Goal: Task Accomplishment & Management: Use online tool/utility

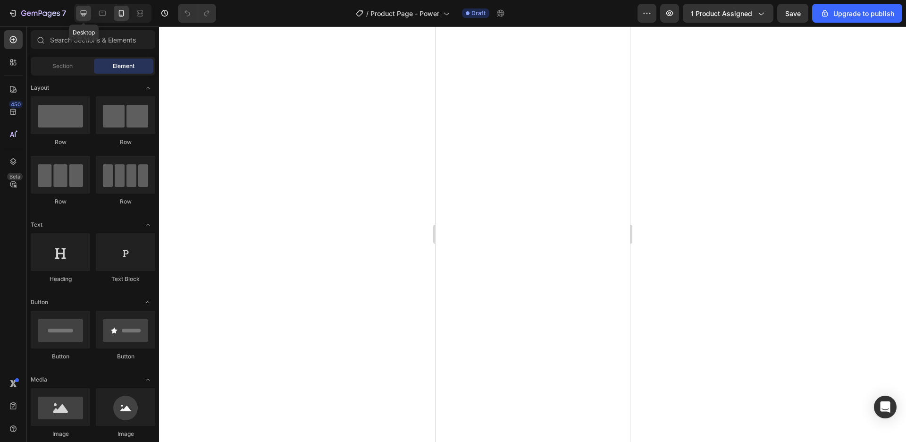
click at [86, 14] on icon at bounding box center [84, 13] width 6 height 6
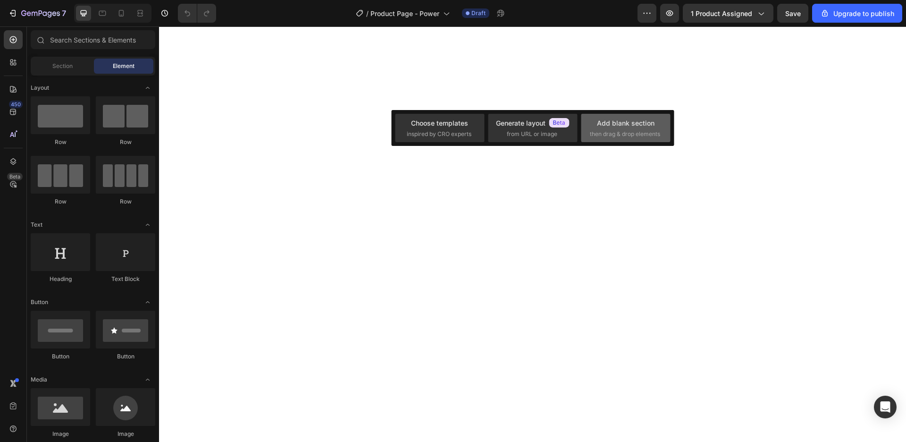
click at [646, 122] on div "Add blank section" at bounding box center [626, 123] width 58 height 10
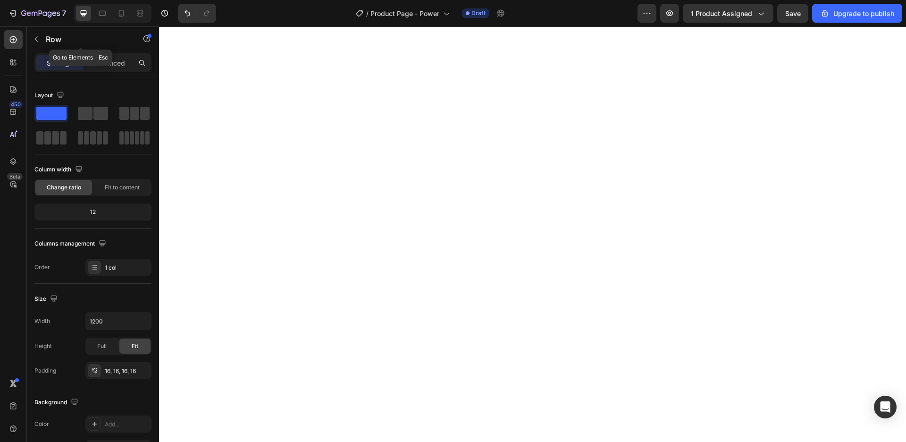
click at [34, 36] on icon "button" at bounding box center [37, 39] width 8 height 8
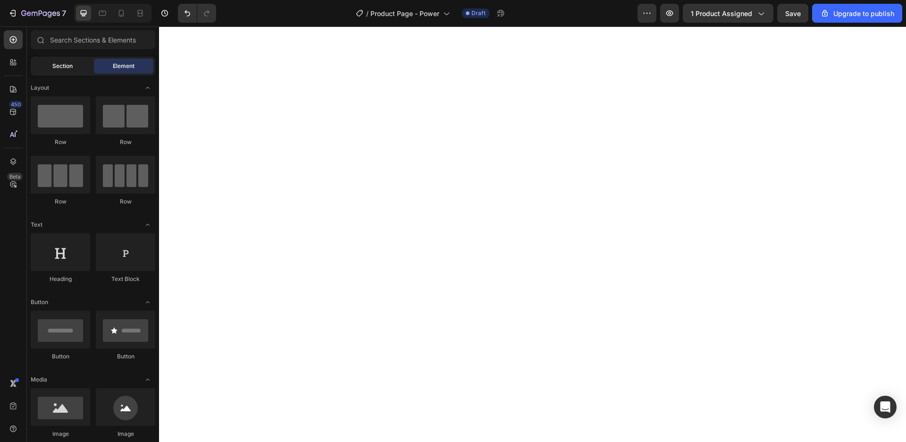
click at [63, 64] on span "Section" at bounding box center [62, 66] width 20 height 8
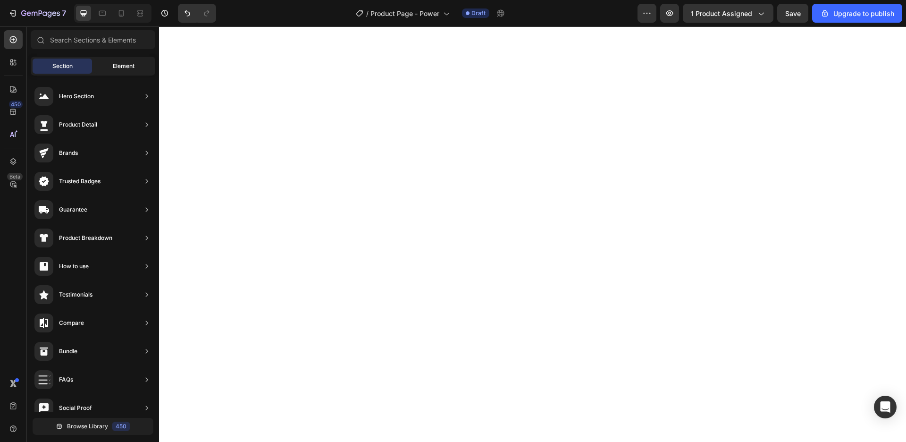
click at [103, 61] on div "Element" at bounding box center [123, 66] width 59 height 15
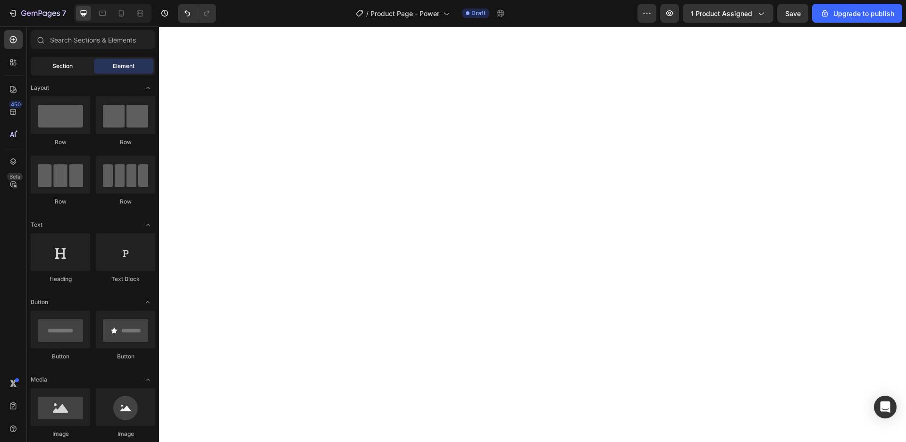
click at [74, 69] on div "Section" at bounding box center [62, 66] width 59 height 15
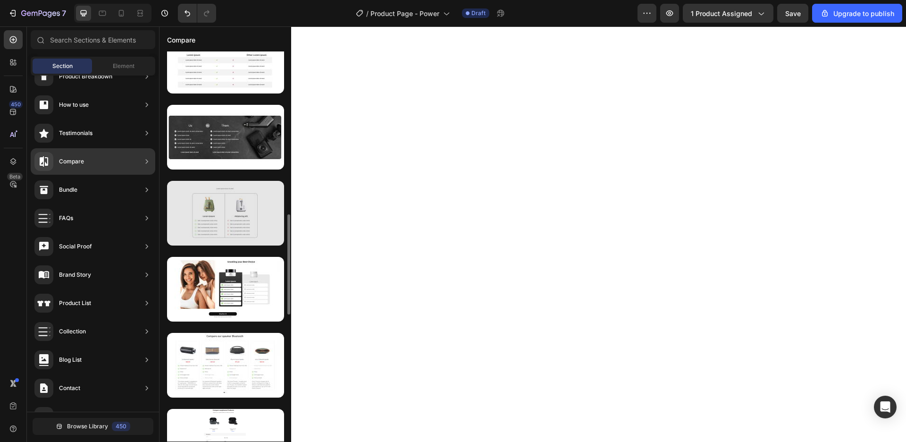
scroll to position [687, 0]
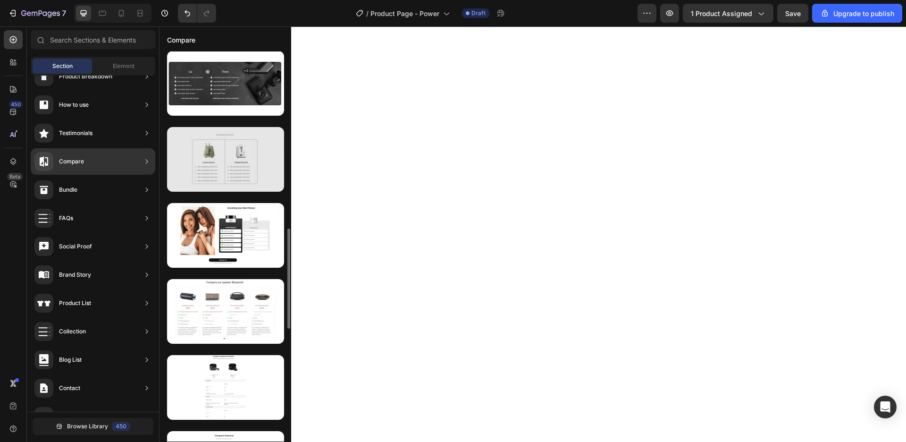
click at [243, 163] on div at bounding box center [225, 159] width 117 height 65
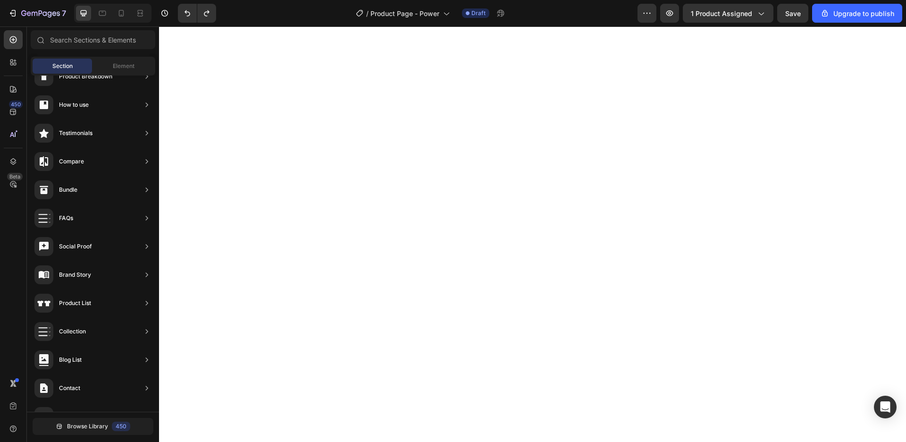
scroll to position [161, 0]
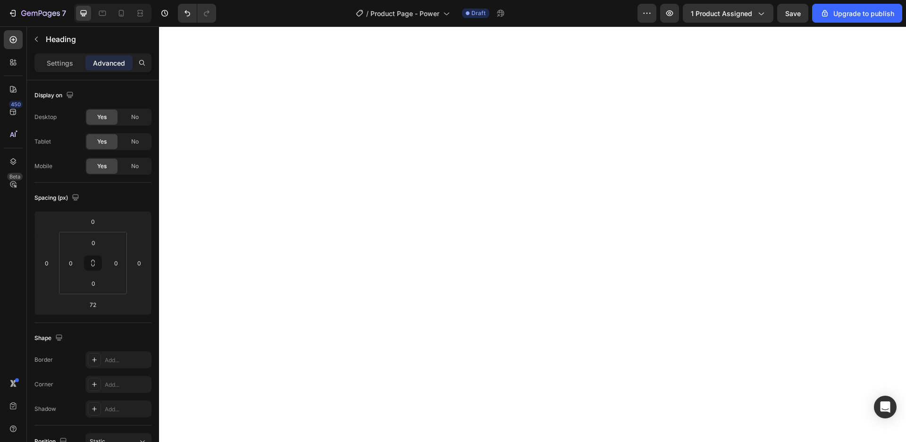
type input "0"
click at [36, 41] on icon "button" at bounding box center [37, 39] width 8 height 8
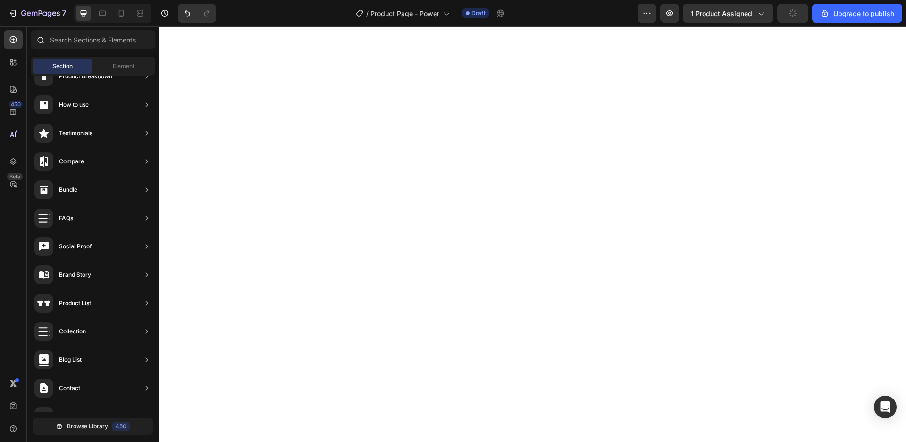
click at [35, 41] on div at bounding box center [40, 39] width 19 height 19
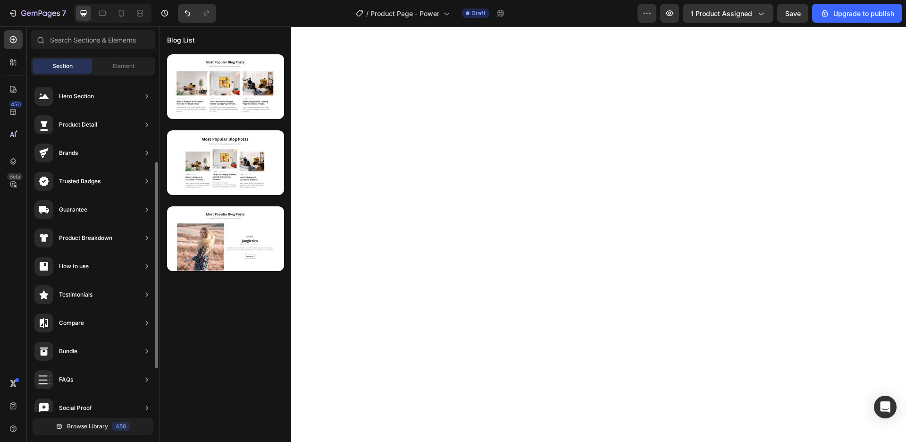
scroll to position [0, 0]
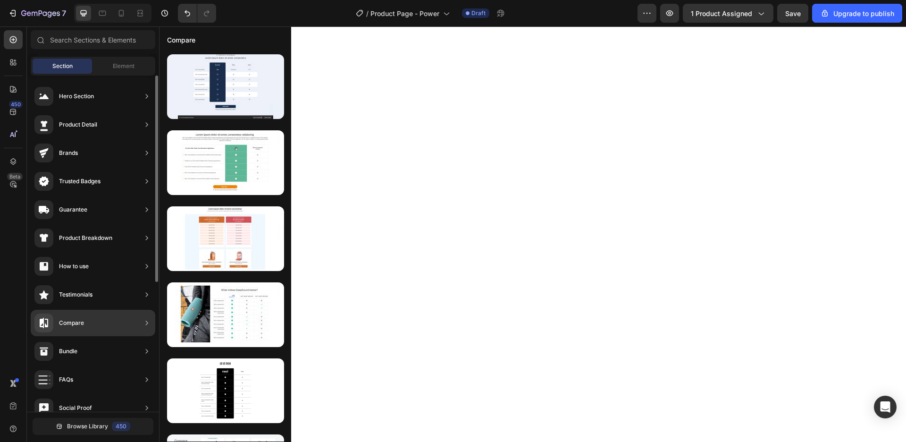
click at [95, 329] on div "Compare" at bounding box center [93, 322] width 125 height 26
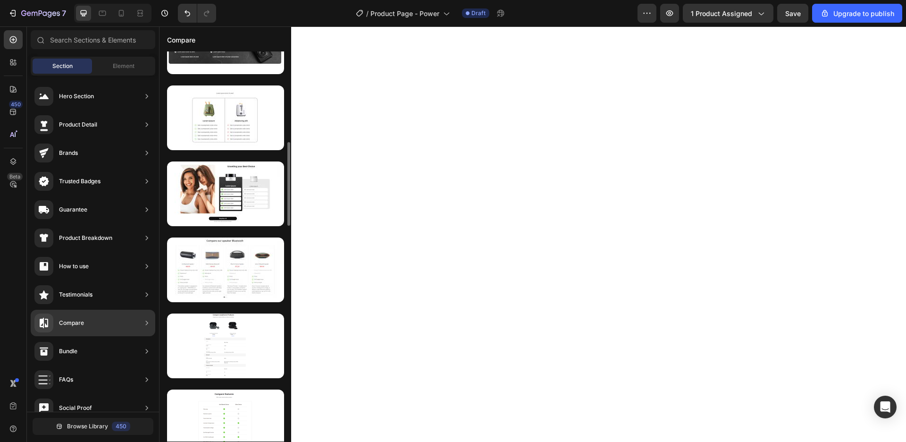
scroll to position [621, 0]
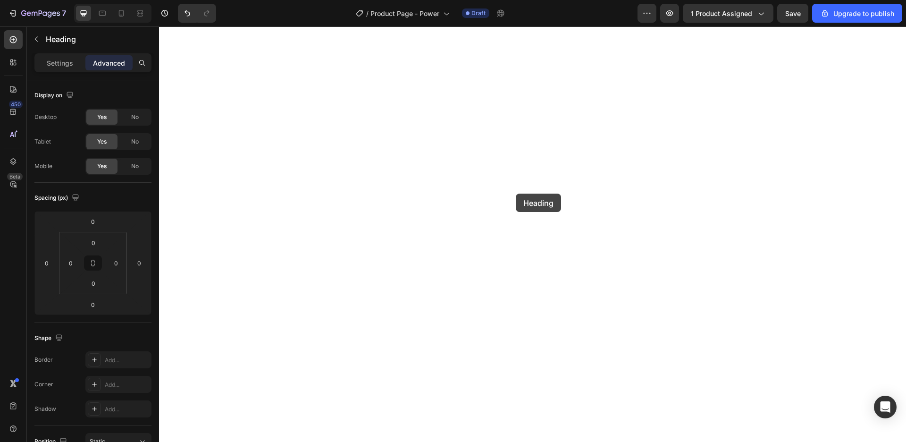
type input "48"
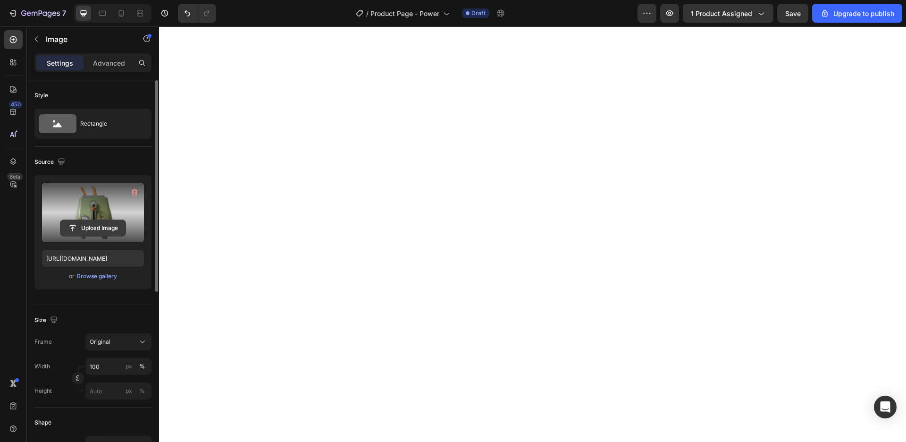
click at [102, 223] on input "file" at bounding box center [92, 228] width 65 height 16
click at [93, 232] on input "file" at bounding box center [92, 228] width 65 height 16
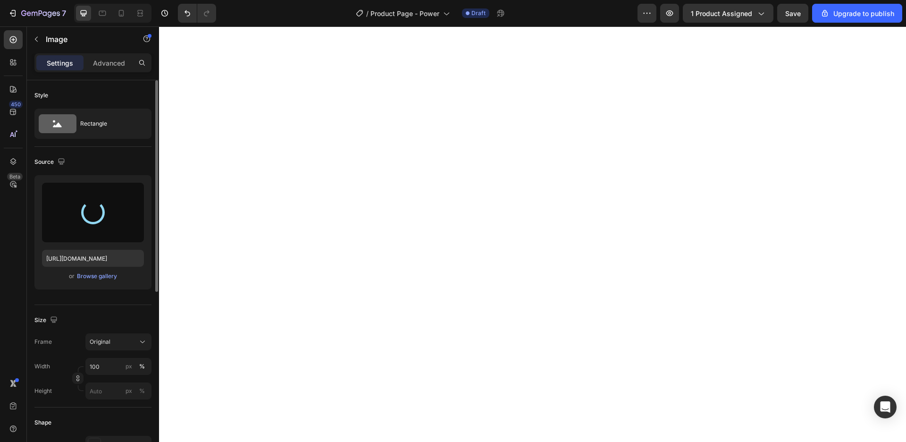
type input "[URL][DOMAIN_NAME]"
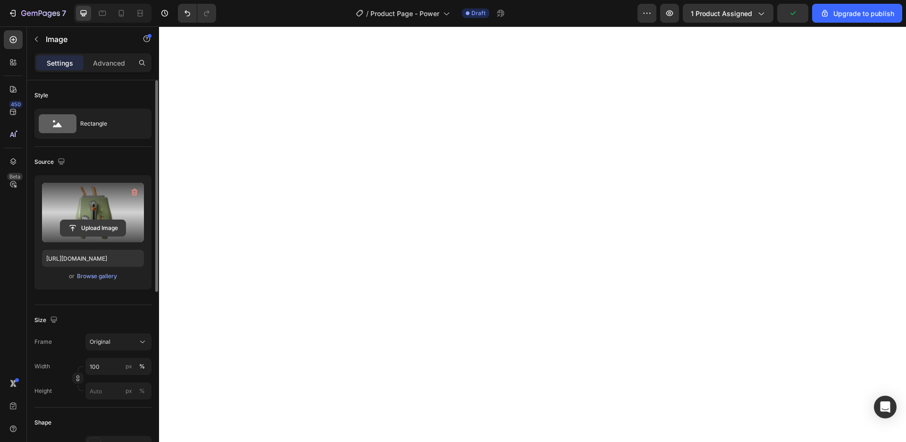
click at [94, 226] on input "file" at bounding box center [92, 228] width 65 height 16
click at [109, 231] on input "file" at bounding box center [92, 228] width 65 height 16
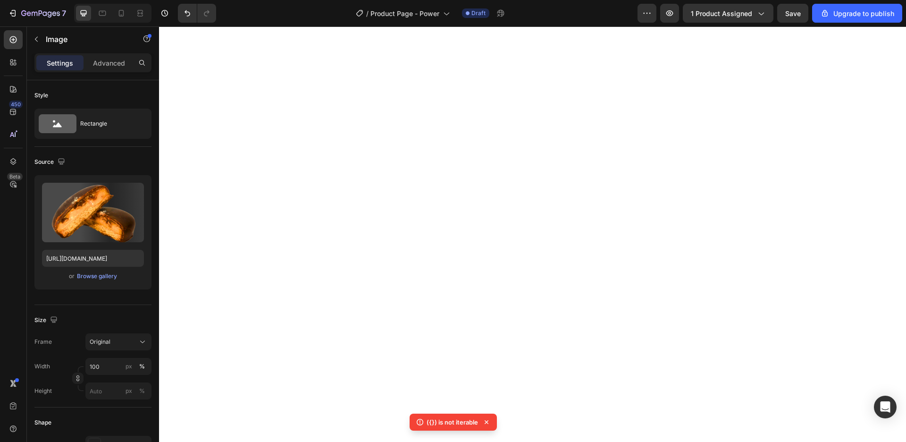
type input "[URL][DOMAIN_NAME]"
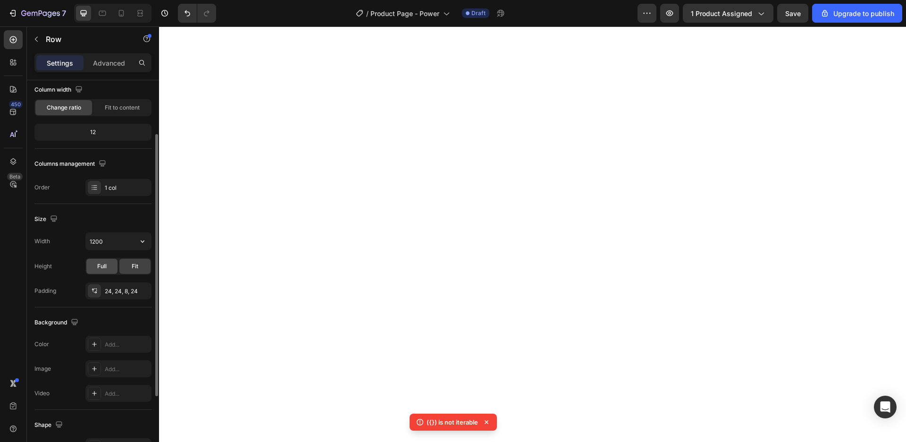
scroll to position [187, 0]
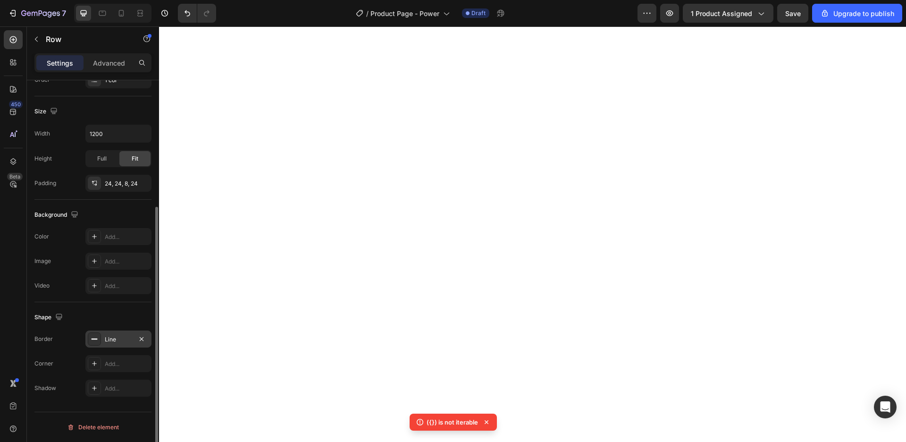
click at [116, 340] on div "Line" at bounding box center [118, 339] width 27 height 8
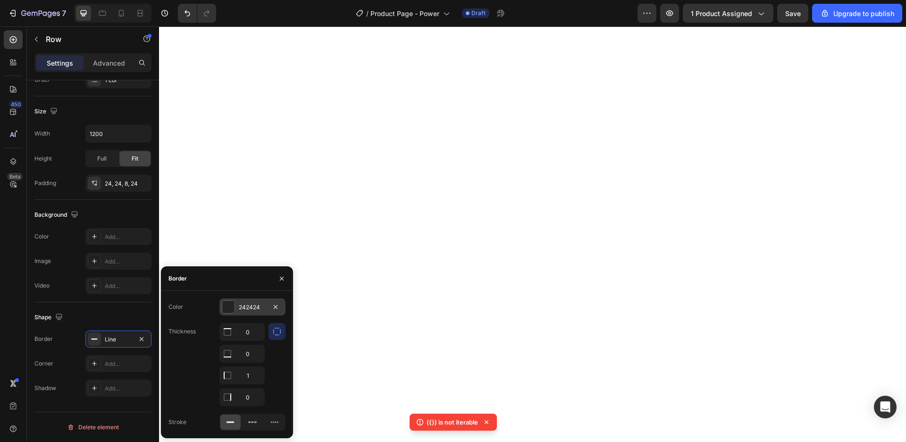
click at [250, 304] on div "242424" at bounding box center [252, 307] width 27 height 8
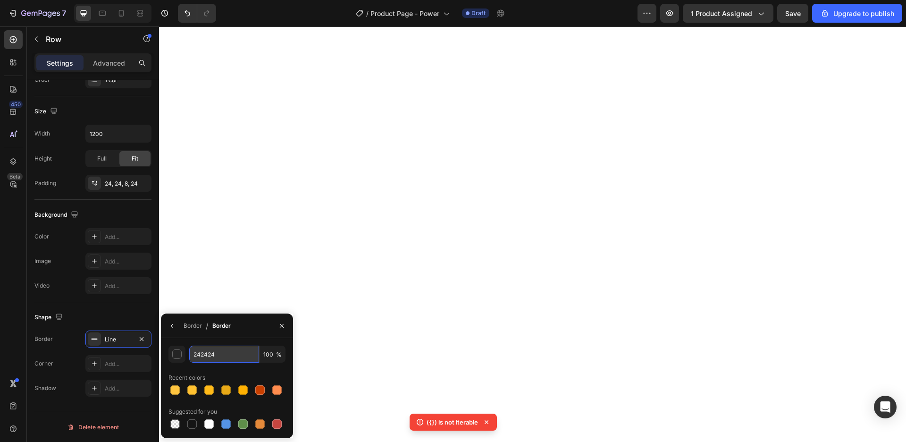
drag, startPoint x: 234, startPoint y: 354, endPoint x: 242, endPoint y: 357, distance: 8.5
click at [242, 357] on input "242424" at bounding box center [224, 353] width 70 height 17
paste input "#c39a6a"
click at [241, 356] on input "#c39a6a" at bounding box center [224, 353] width 70 height 17
type input "C39A6A"
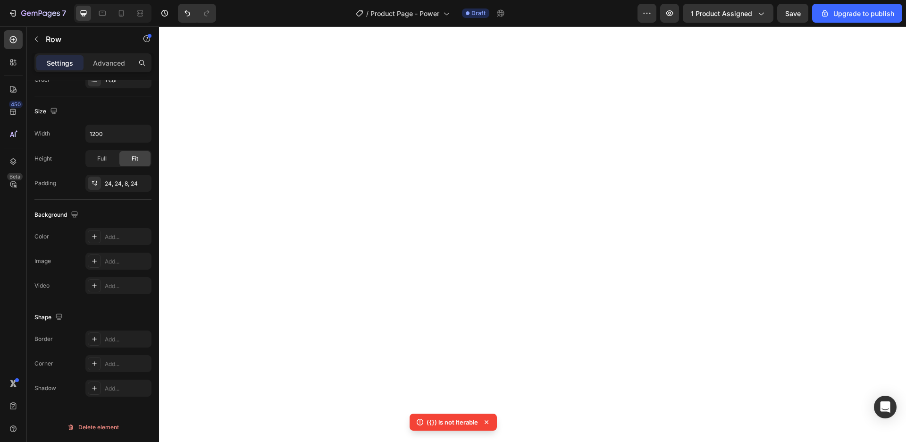
click at [489, 420] on icon at bounding box center [486, 421] width 9 height 9
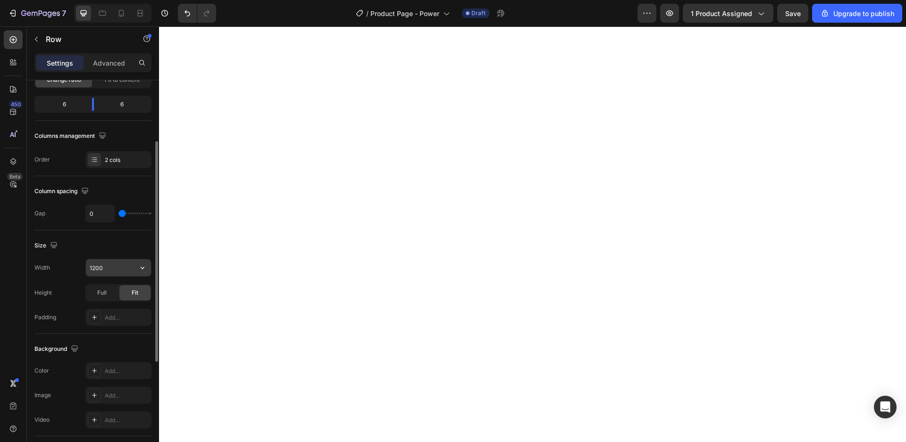
scroll to position [215, 0]
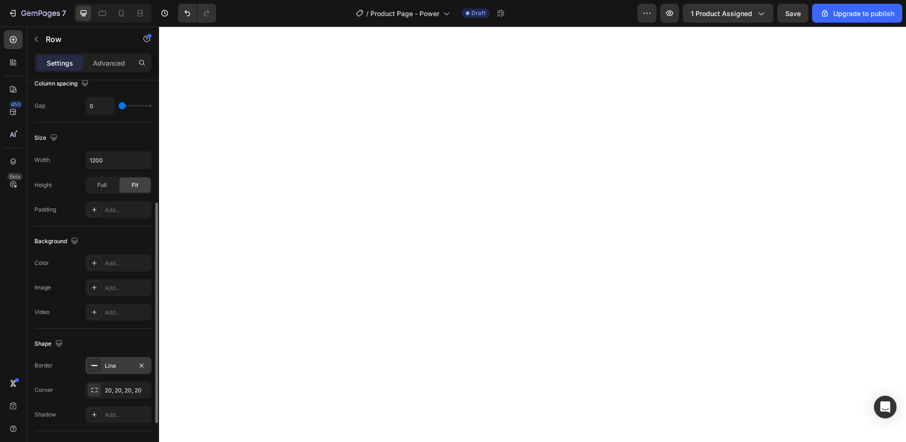
click at [114, 365] on div "Line" at bounding box center [118, 365] width 27 height 8
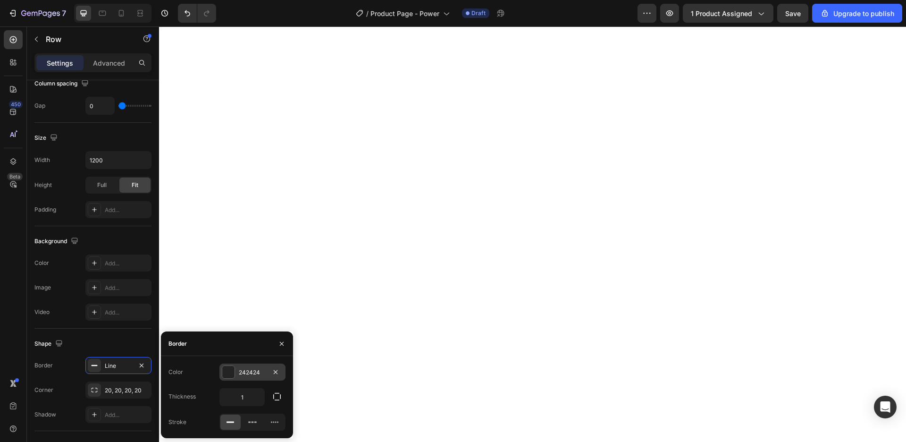
click at [252, 373] on div "242424" at bounding box center [252, 372] width 27 height 8
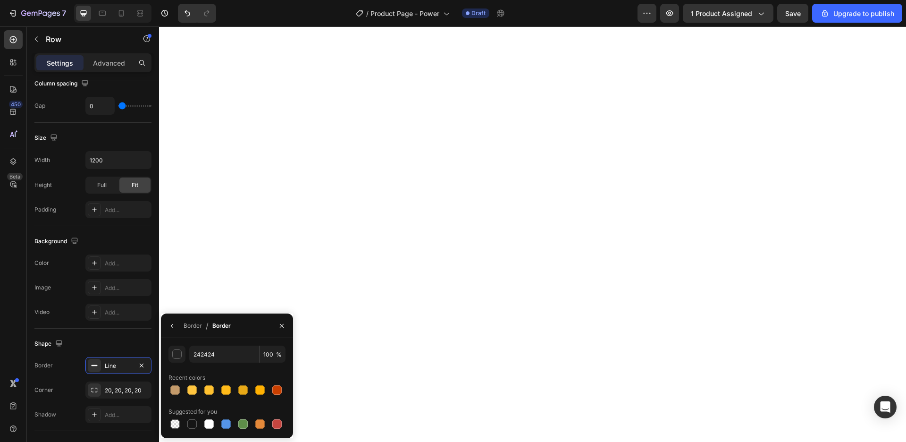
click at [167, 391] on div "242424 100 % Recent colors Suggested for you" at bounding box center [227, 387] width 132 height 85
click at [172, 392] on div at bounding box center [174, 389] width 9 height 9
type input "C39A6A"
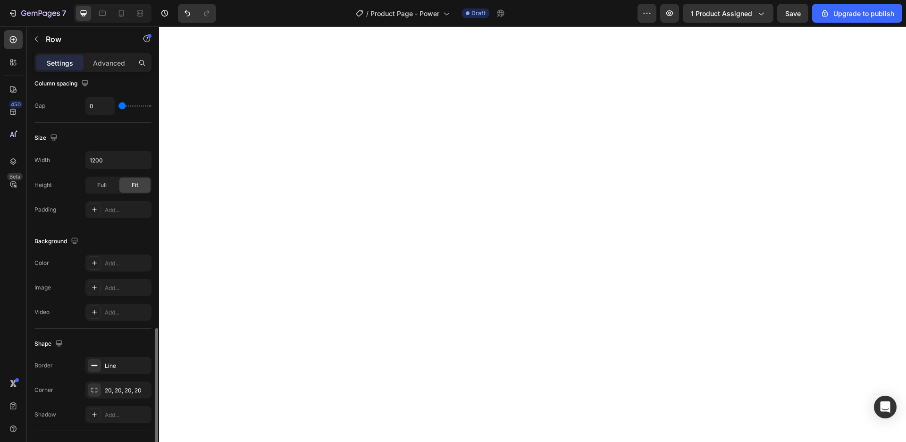
scroll to position [295, 0]
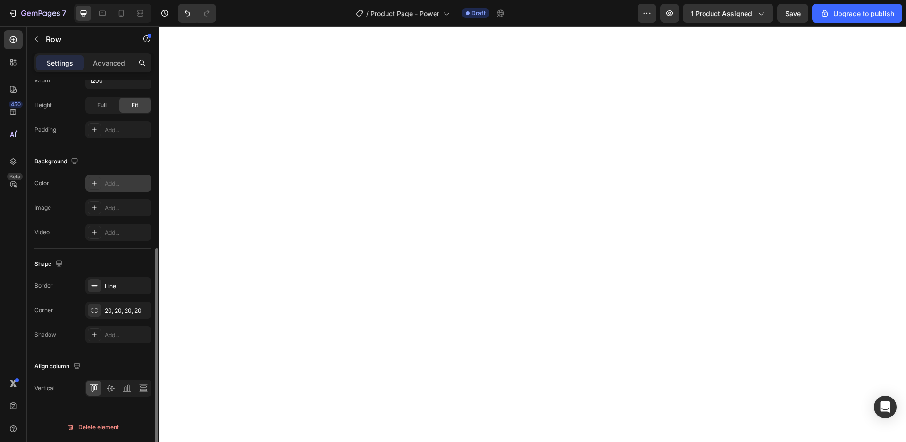
click at [114, 181] on div "Add..." at bounding box center [127, 183] width 44 height 8
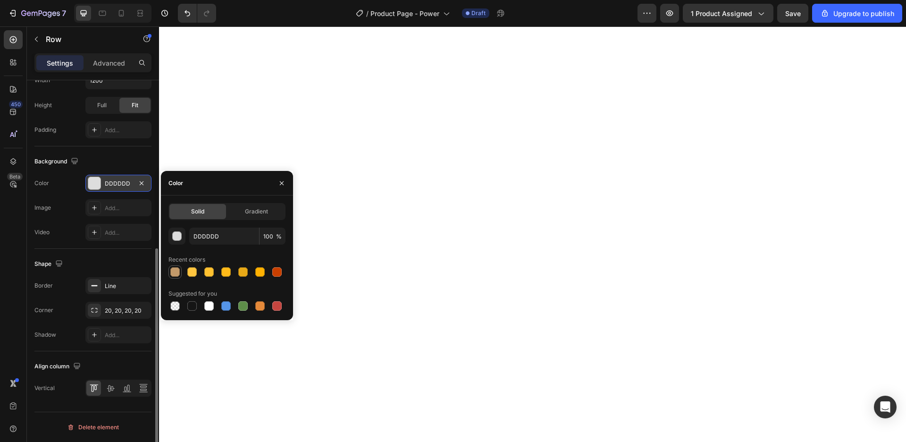
click at [179, 275] on div at bounding box center [174, 271] width 11 height 11
click at [211, 237] on input "C39A6A" at bounding box center [224, 235] width 70 height 17
click at [183, 236] on button "button" at bounding box center [176, 235] width 17 height 17
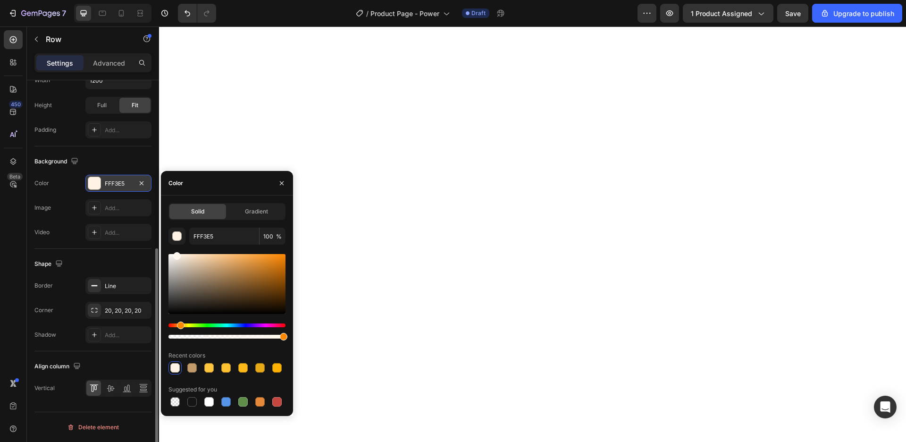
drag, startPoint x: 199, startPoint y: 259, endPoint x: 179, endPoint y: 214, distance: 49.0
click at [179, 214] on div "Solid Gradient FFF3E5 100 % Recent colors Suggested for you" at bounding box center [226, 305] width 117 height 205
type input "FFF4E8"
drag, startPoint x: 236, startPoint y: 238, endPoint x: 210, endPoint y: 236, distance: 26.0
click at [189, 227] on input "FFF4E8" at bounding box center [224, 235] width 70 height 17
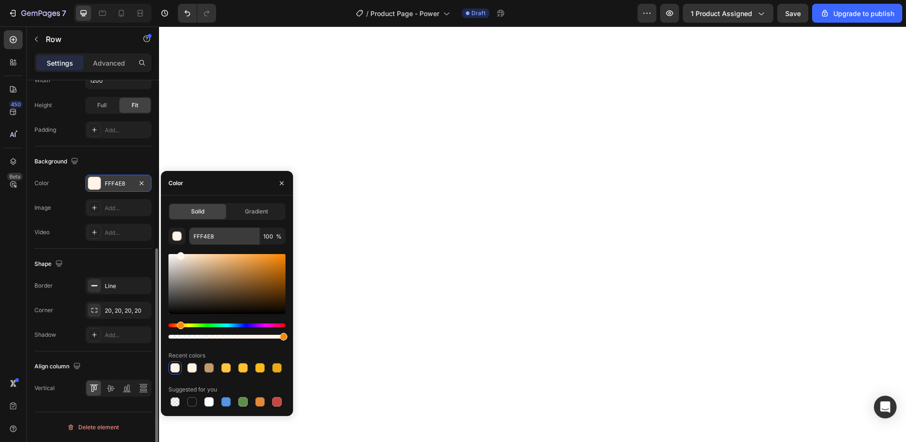
drag, startPoint x: 210, startPoint y: 236, endPoint x: 236, endPoint y: 238, distance: 26.0
click at [236, 238] on div "Solid Gradient FFF4E8 100 % Recent colors Suggested for you" at bounding box center [227, 305] width 132 height 205
drag, startPoint x: 210, startPoint y: 230, endPoint x: 232, endPoint y: 250, distance: 29.7
click at [232, 244] on input "FFF4E8" at bounding box center [224, 235] width 70 height 17
paste input "#dcd1c5"
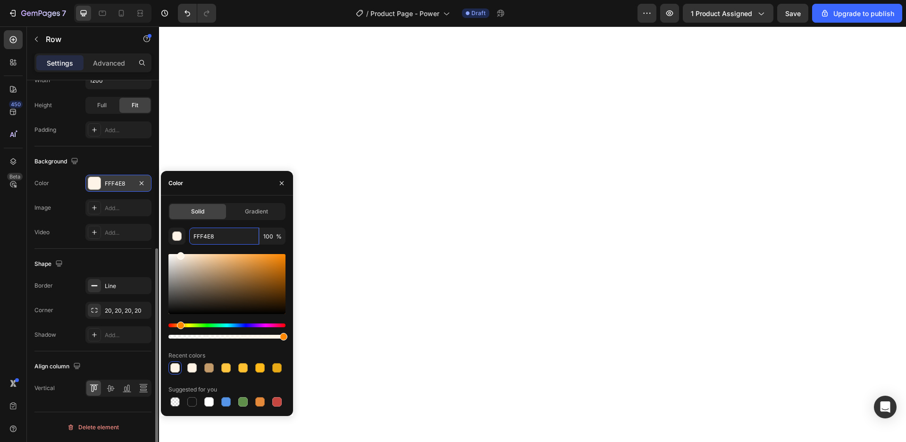
type input "#dcd1c5"
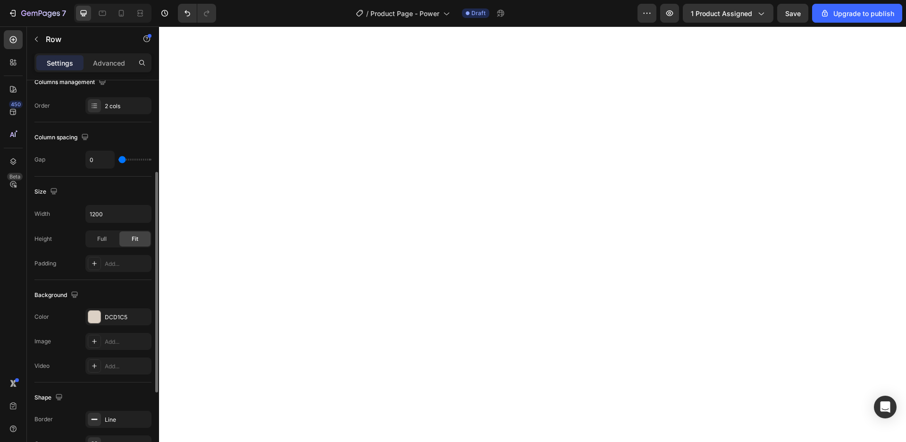
scroll to position [269, 0]
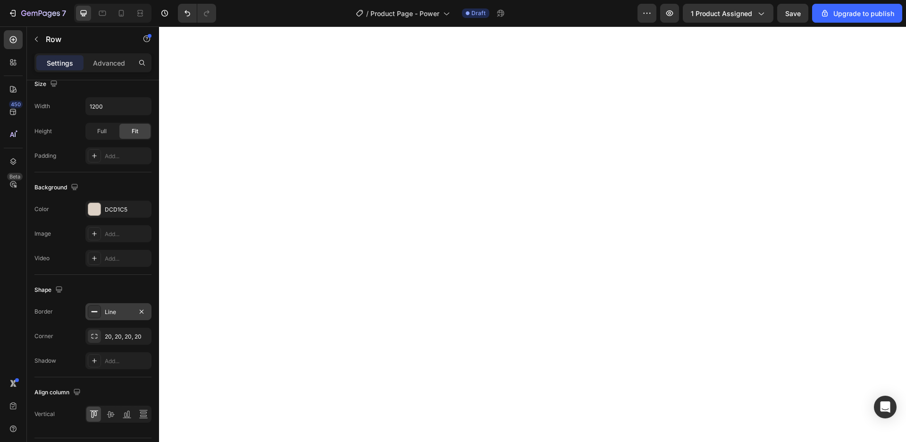
click at [112, 310] on div "Line" at bounding box center [118, 312] width 27 height 8
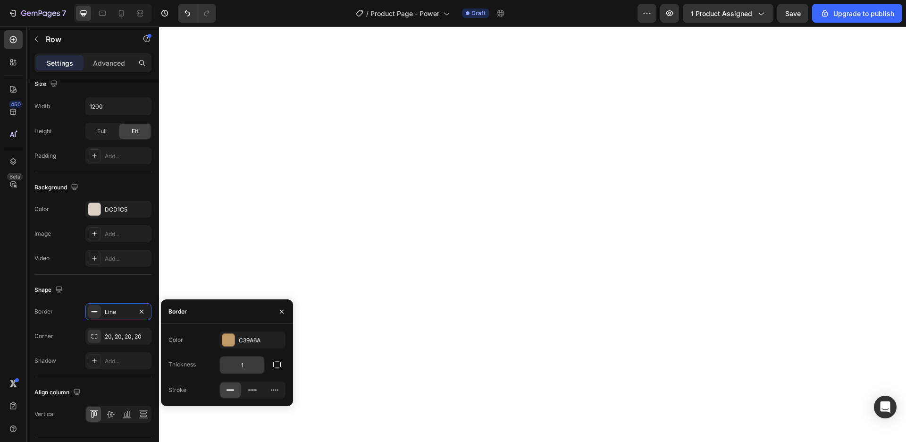
click at [250, 360] on input "1" at bounding box center [242, 364] width 44 height 17
drag, startPoint x: 240, startPoint y: 364, endPoint x: 250, endPoint y: 367, distance: 10.9
click at [250, 367] on input "1" at bounding box center [242, 364] width 44 height 17
type input "2"
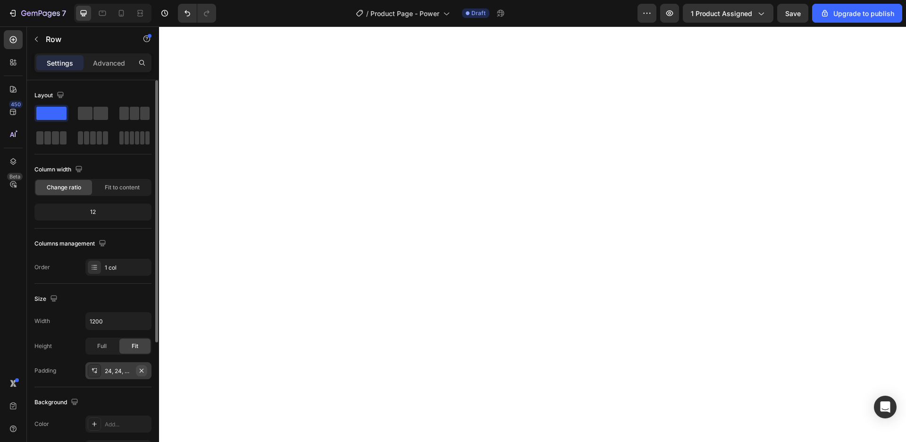
scroll to position [108, 0]
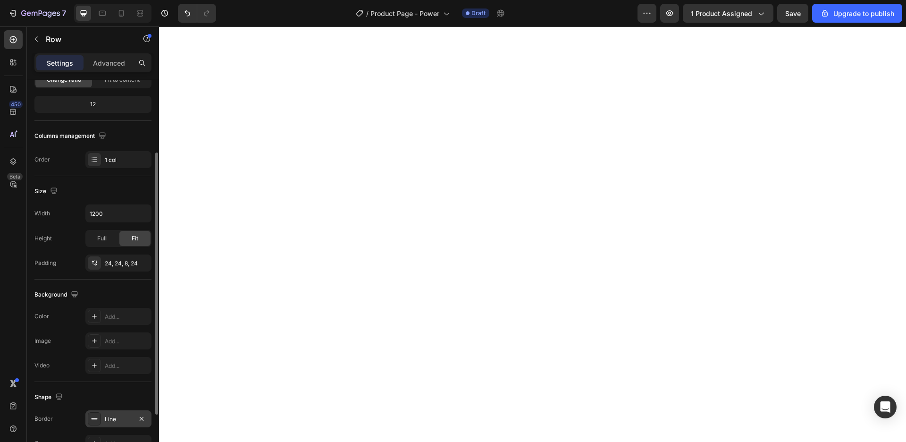
click at [121, 415] on div "Line" at bounding box center [118, 419] width 27 height 8
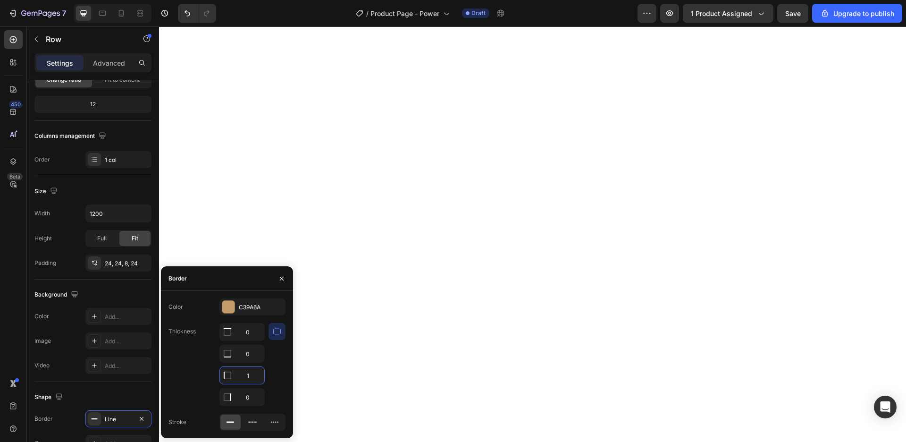
drag, startPoint x: 245, startPoint y: 375, endPoint x: 253, endPoint y: 377, distance: 8.2
click at [253, 377] on input "1" at bounding box center [242, 375] width 44 height 17
type input "2"
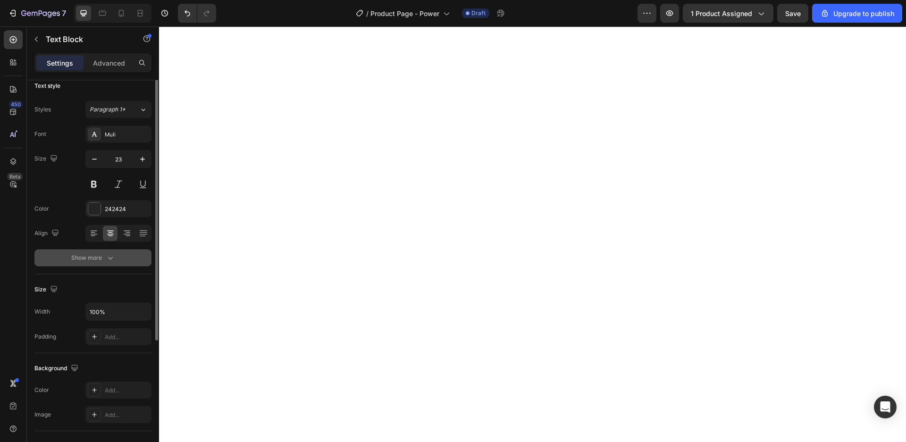
scroll to position [0, 0]
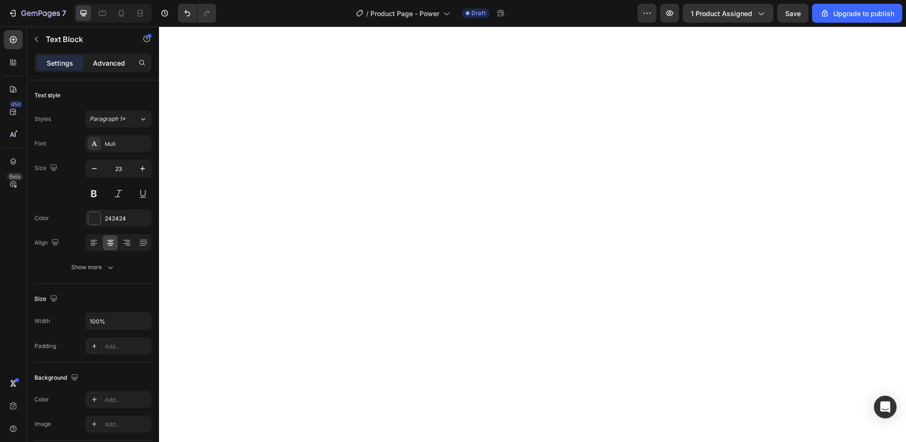
click at [115, 63] on p "Advanced" at bounding box center [109, 63] width 32 height 10
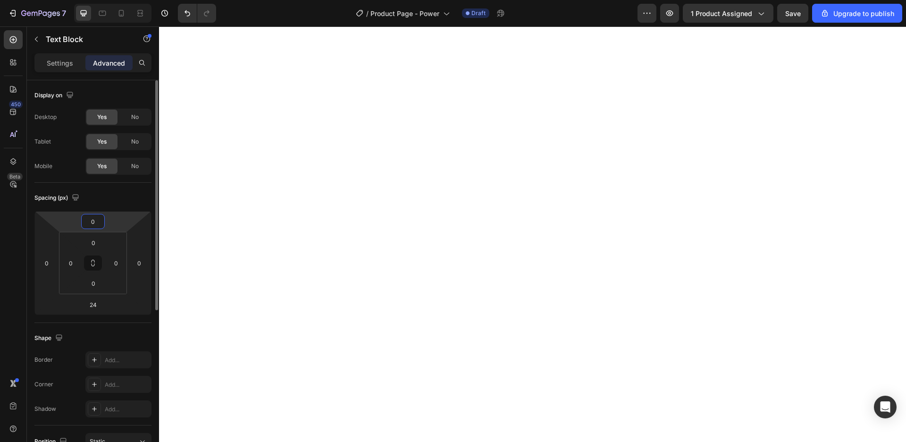
click at [100, 224] on input "0" at bounding box center [93, 221] width 19 height 14
drag, startPoint x: 92, startPoint y: 222, endPoint x: 102, endPoint y: 224, distance: 10.6
click at [102, 224] on input "-44" at bounding box center [93, 221] width 19 height 14
type input "-56"
drag, startPoint x: 87, startPoint y: 217, endPoint x: 114, endPoint y: 227, distance: 28.9
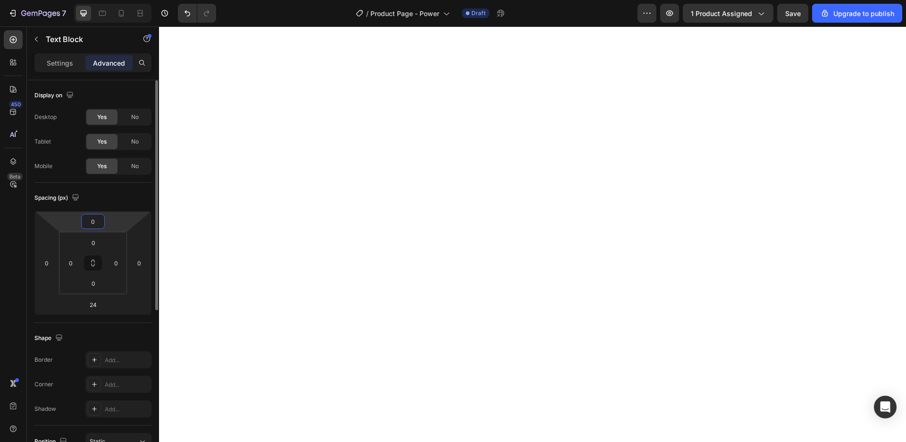
click at [102, 227] on input "0" at bounding box center [93, 221] width 19 height 14
type input "-56"
click at [44, 33] on div "Text Block" at bounding box center [81, 39] width 108 height 25
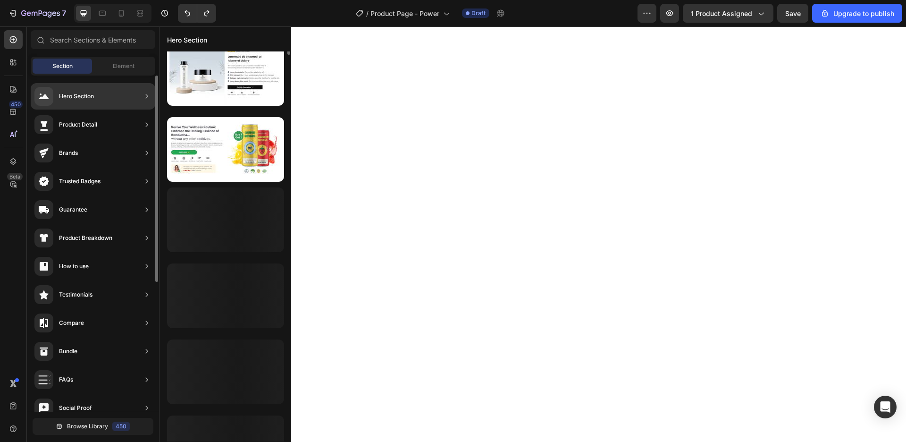
scroll to position [364, 0]
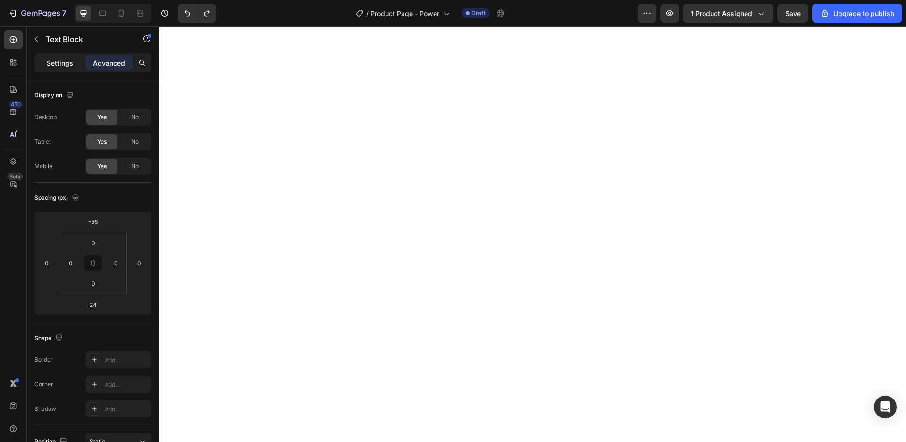
click at [56, 63] on p "Settings" at bounding box center [60, 63] width 26 height 10
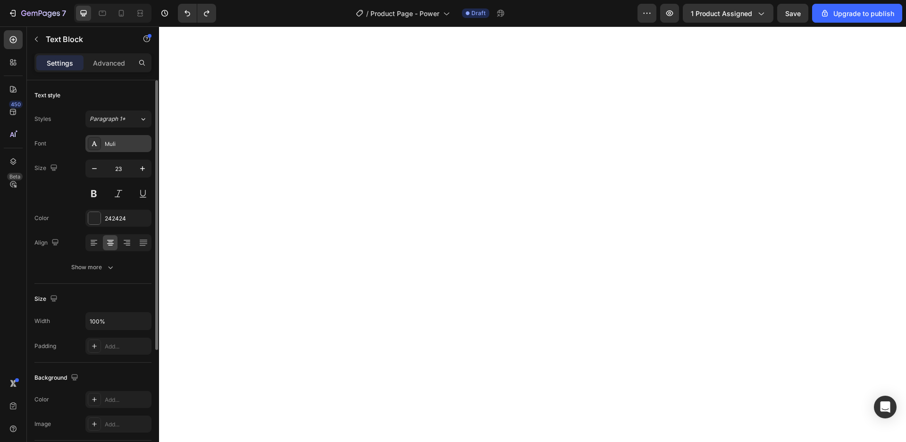
click at [134, 141] on div "Muli" at bounding box center [127, 144] width 44 height 8
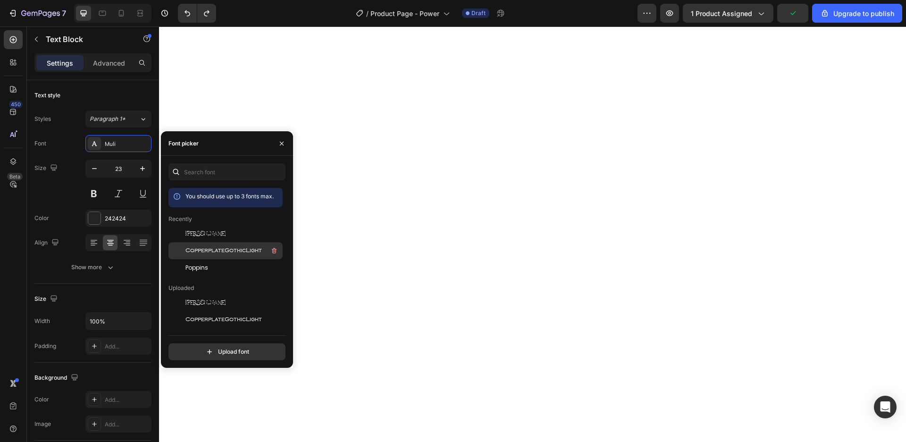
click at [222, 255] on div "CopperplateGothicLight" at bounding box center [232, 250] width 95 height 11
click at [229, 234] on div "[PERSON_NAME]" at bounding box center [232, 233] width 95 height 11
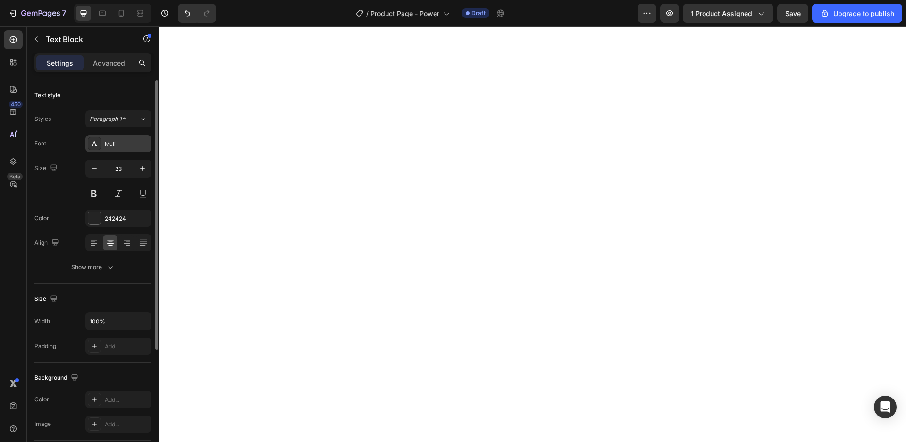
click at [116, 142] on div "Muli" at bounding box center [127, 144] width 44 height 8
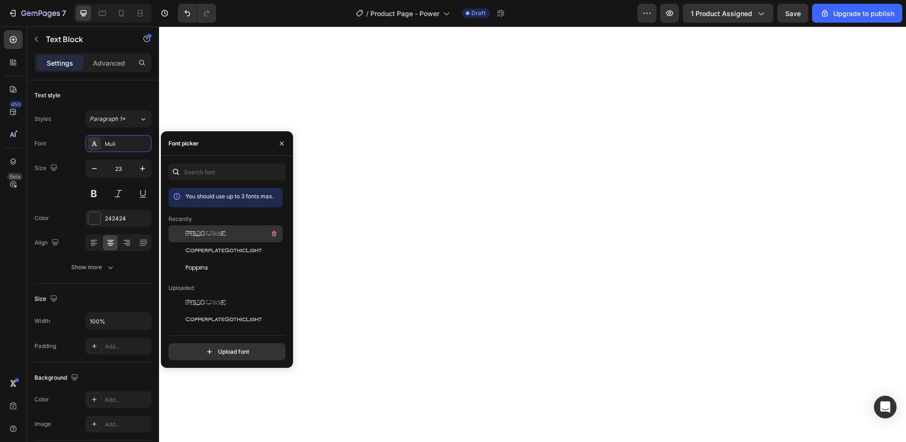
click at [212, 237] on div "[PERSON_NAME]" at bounding box center [232, 233] width 95 height 11
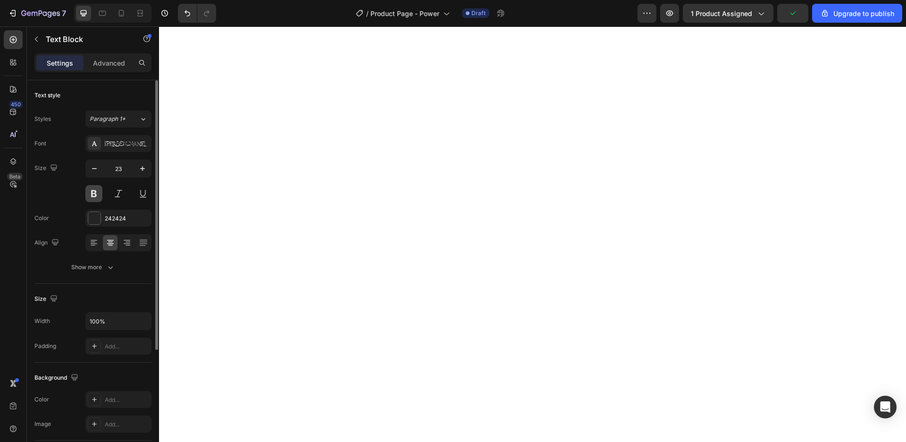
click at [97, 191] on button at bounding box center [93, 193] width 17 height 17
click at [109, 212] on div "242424" at bounding box center [118, 217] width 66 height 17
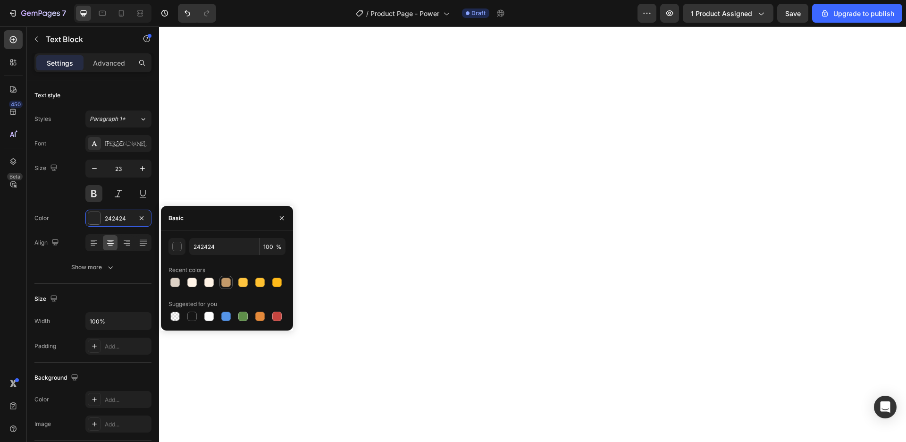
click at [223, 282] on div at bounding box center [225, 281] width 9 height 9
drag, startPoint x: 226, startPoint y: 246, endPoint x: 272, endPoint y: 253, distance: 47.2
click at [259, 253] on input "C39A6A" at bounding box center [224, 246] width 70 height 17
paste input "#614221"
type input "#614221"
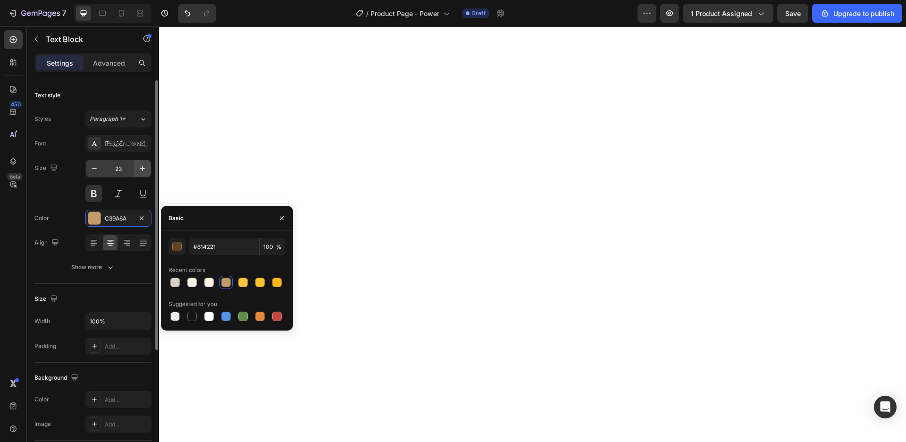
click at [135, 159] on div "Font [PERSON_NAME] Size 23 Color C39A6A Align Show more" at bounding box center [92, 205] width 117 height 141
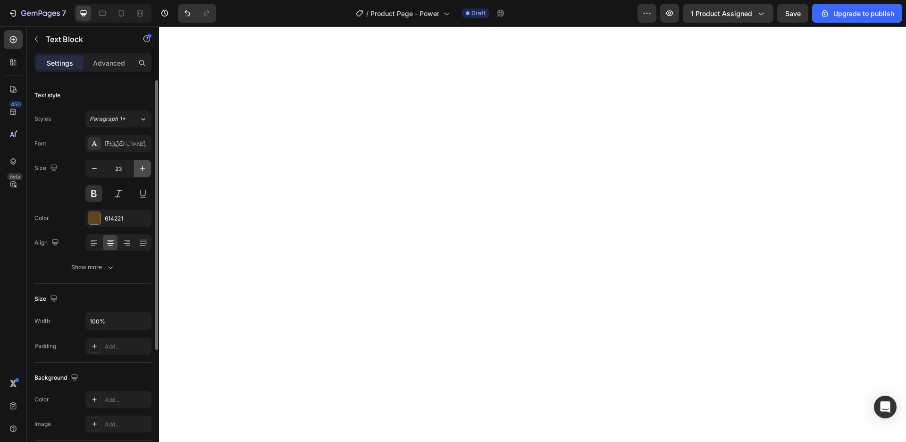
click at [140, 164] on icon "button" at bounding box center [142, 168] width 9 height 9
click at [141, 167] on icon "button" at bounding box center [142, 168] width 9 height 9
drag, startPoint x: 113, startPoint y: 170, endPoint x: 128, endPoint y: 171, distance: 15.6
click at [128, 171] on input "26" at bounding box center [118, 168] width 31 height 17
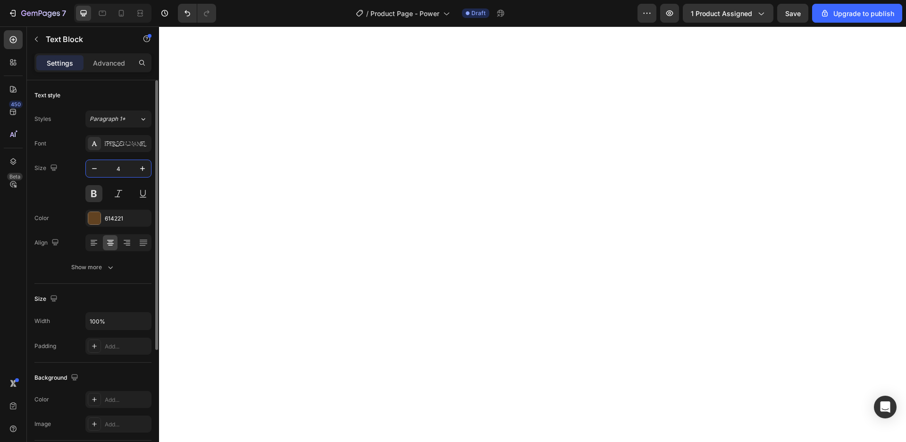
type input "44"
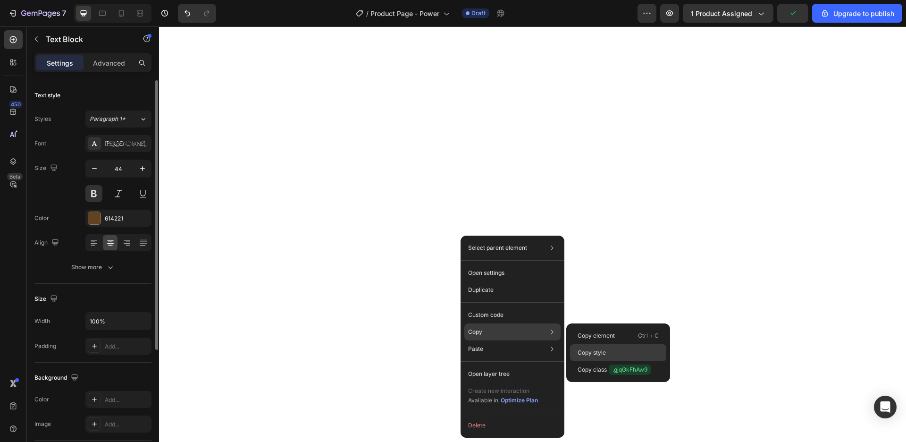
click at [608, 361] on div "Copy style" at bounding box center [618, 369] width 96 height 17
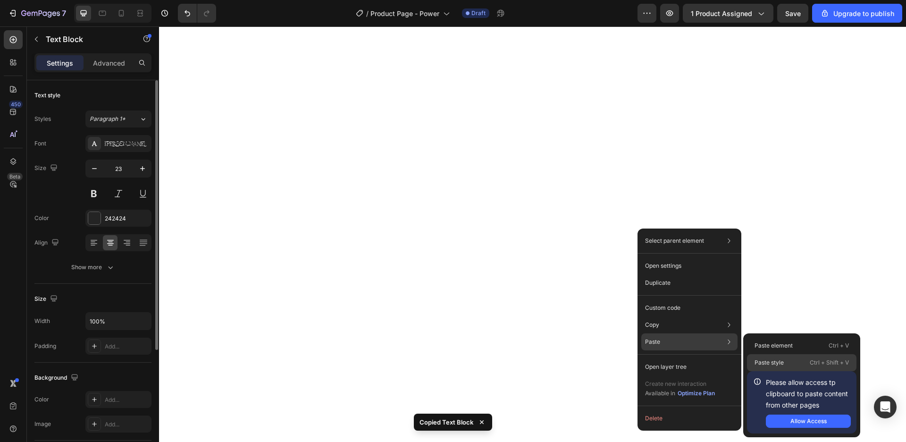
click at [777, 361] on p "Paste style" at bounding box center [768, 362] width 29 height 8
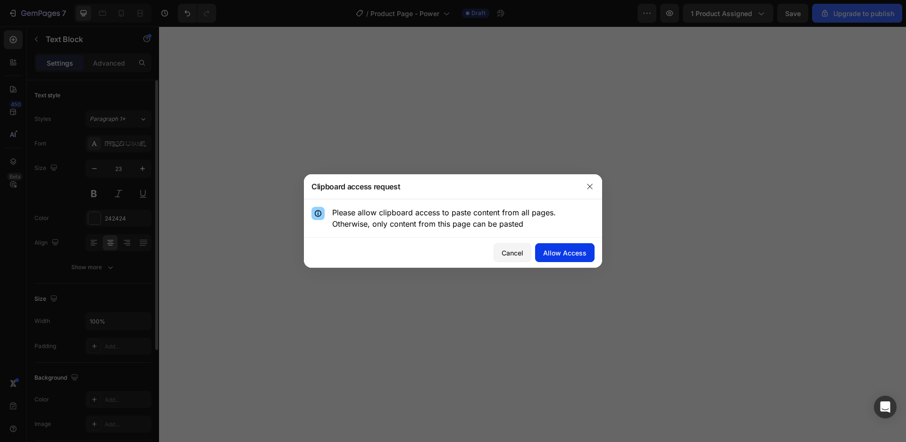
click at [552, 258] on button "Allow Access" at bounding box center [564, 252] width 59 height 19
type input "44"
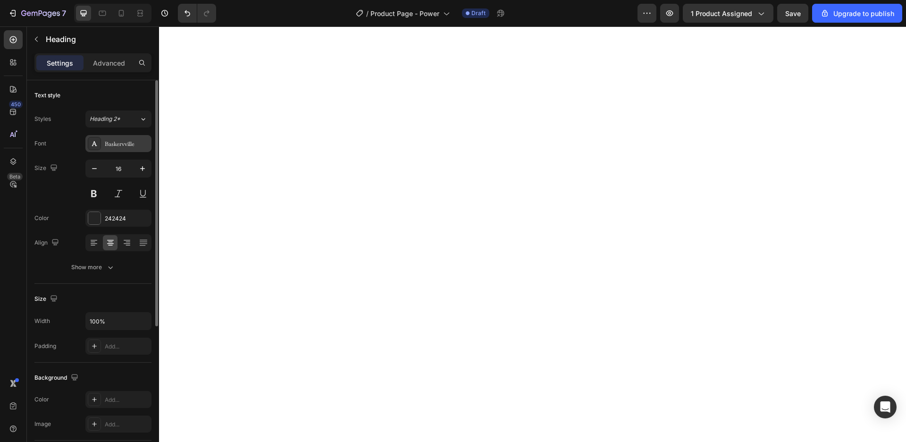
click at [123, 141] on div "Baskervville" at bounding box center [127, 144] width 44 height 8
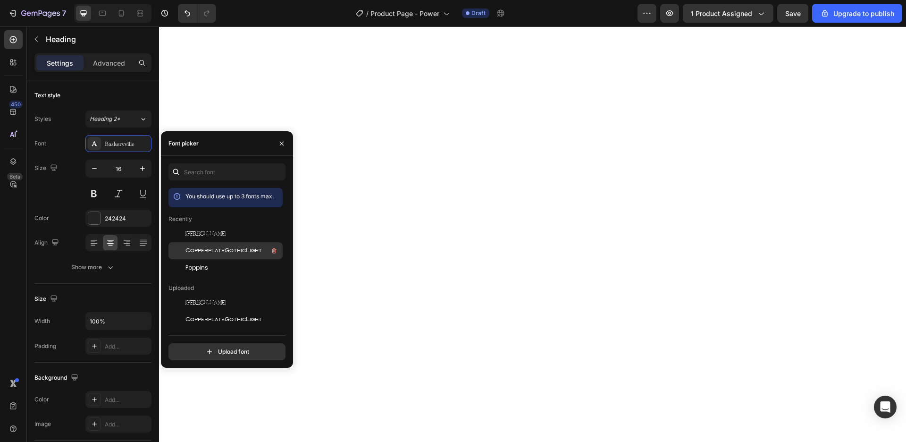
click at [225, 253] on span "CopperplateGothicLight" at bounding box center [223, 250] width 76 height 8
click at [211, 264] on div "Poppins" at bounding box center [232, 267] width 95 height 8
click at [112, 216] on div "242424" at bounding box center [118, 218] width 27 height 8
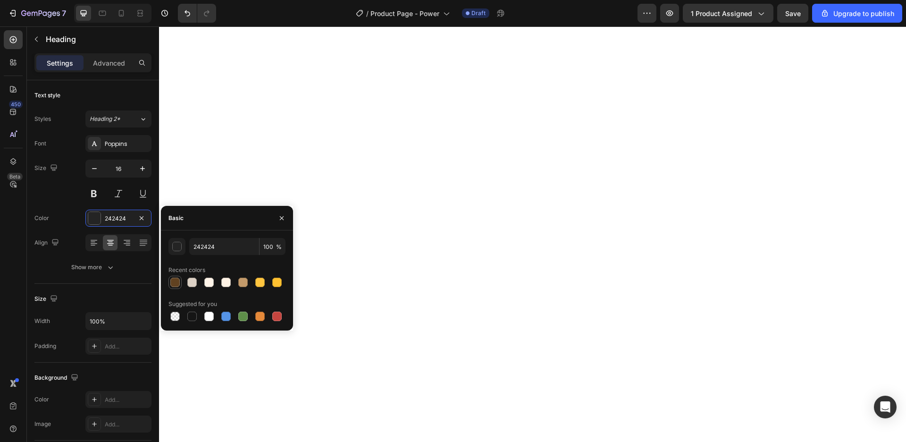
click at [174, 280] on div at bounding box center [174, 281] width 9 height 9
type input "614221"
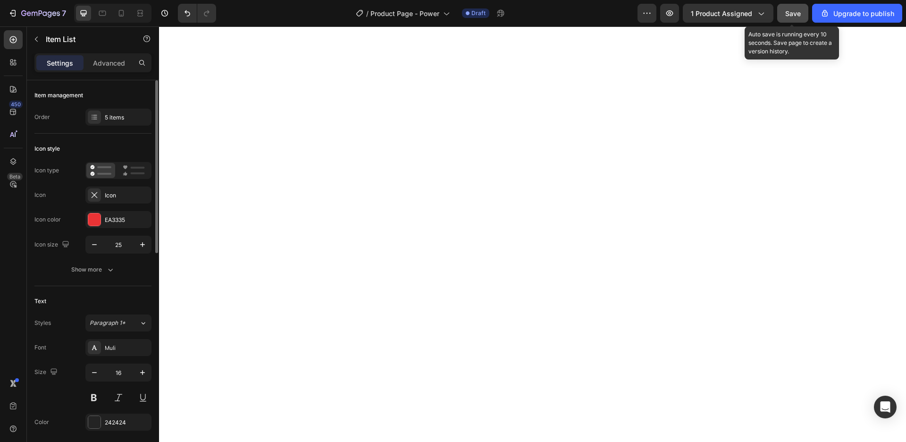
click at [782, 13] on button "Save" at bounding box center [792, 13] width 31 height 19
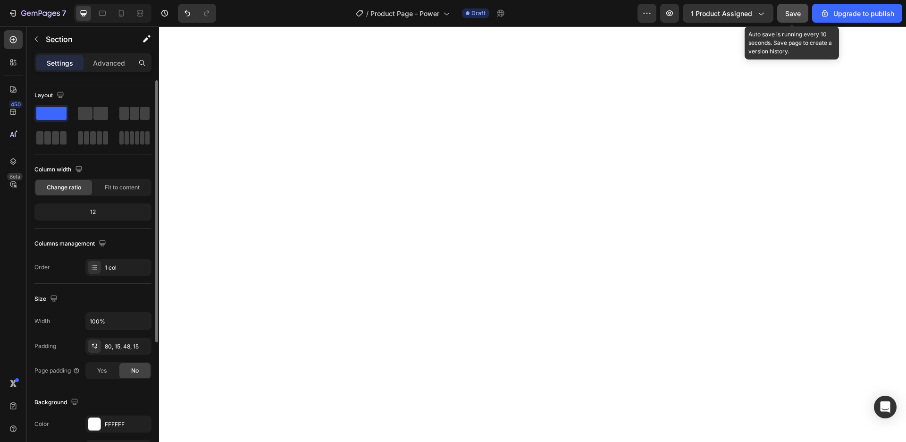
click at [794, 14] on span "Save" at bounding box center [793, 13] width 16 height 8
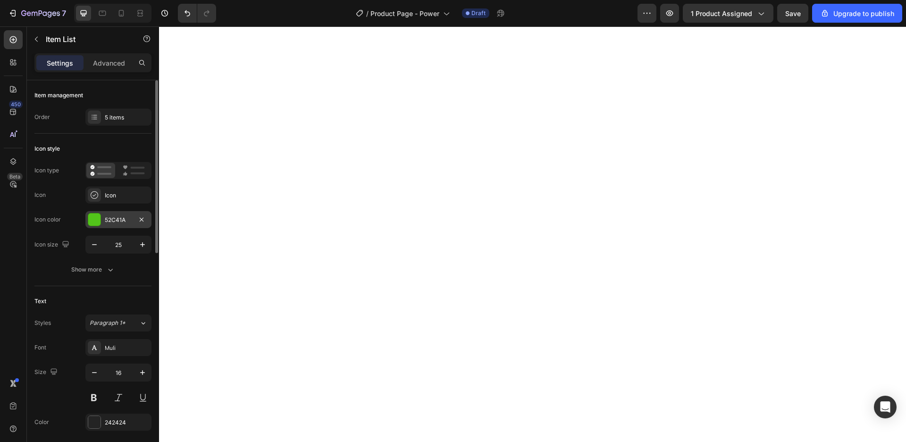
click at [115, 219] on div "52C41A" at bounding box center [118, 220] width 27 height 8
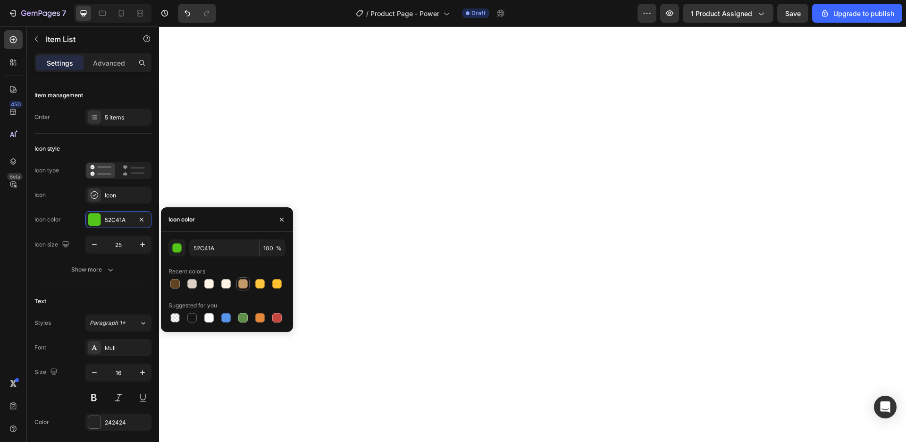
click at [242, 281] on div at bounding box center [242, 283] width 9 height 9
type input "C39A6A"
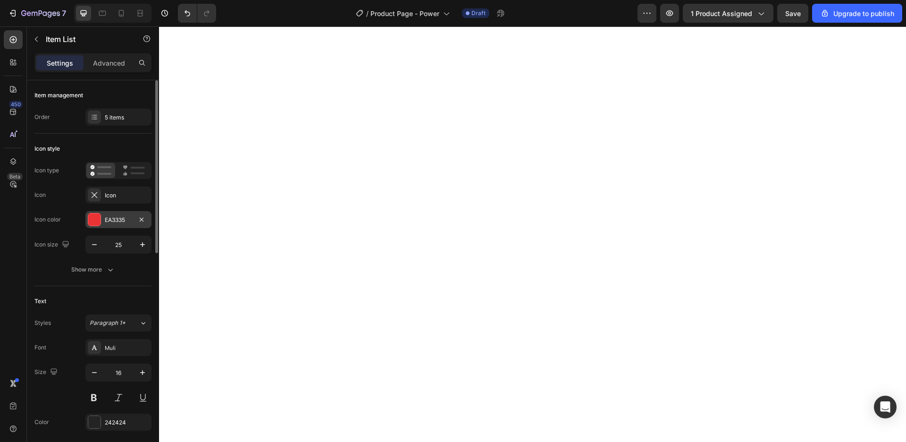
click at [112, 217] on div "EA3335" at bounding box center [118, 220] width 27 height 8
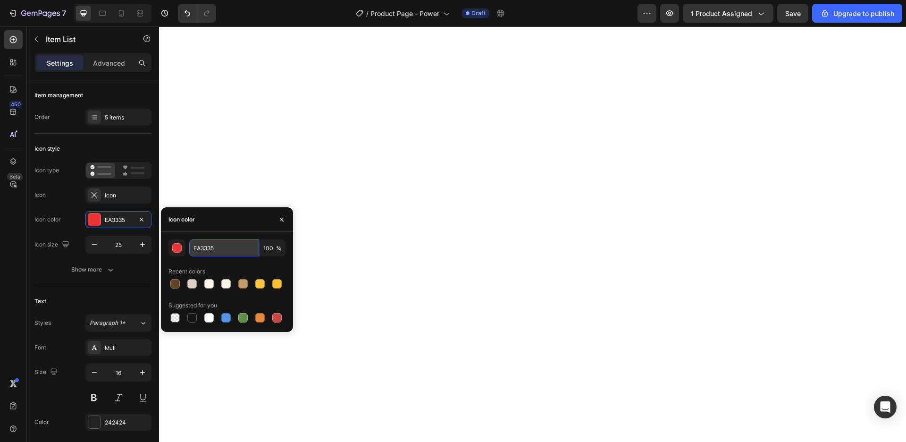
click at [198, 247] on input "EA3335" at bounding box center [224, 247] width 70 height 17
click at [280, 321] on div at bounding box center [276, 317] width 9 height 9
type input "C5453F"
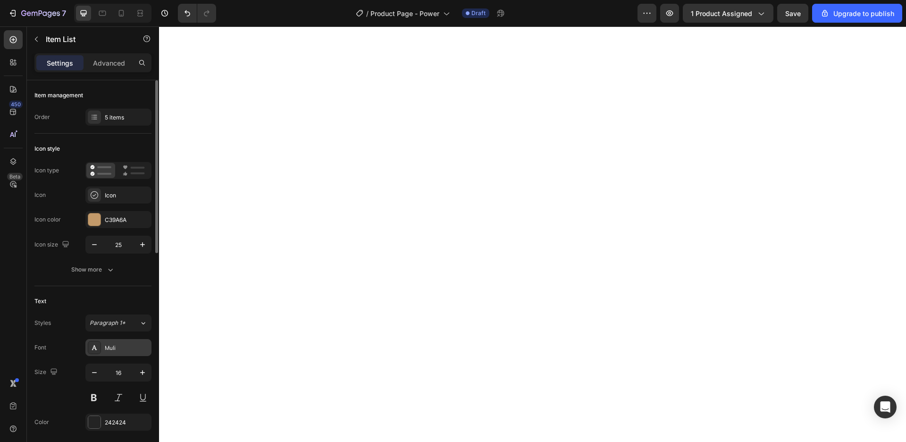
click at [125, 347] on div "Muli" at bounding box center [127, 347] width 44 height 8
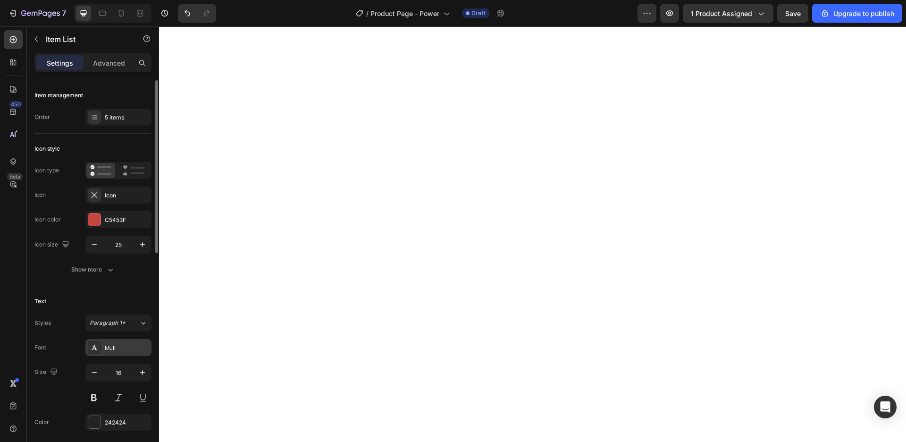
click at [126, 343] on div "Muli" at bounding box center [118, 347] width 66 height 17
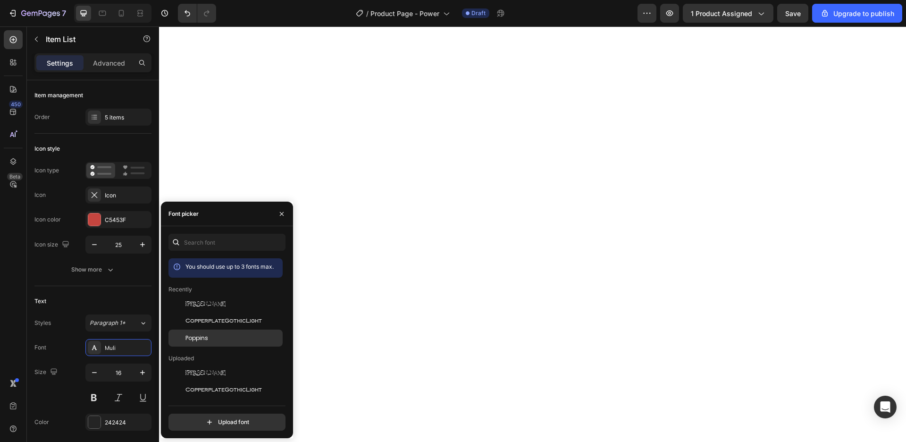
click at [203, 336] on span "Poppins" at bounding box center [196, 338] width 23 height 8
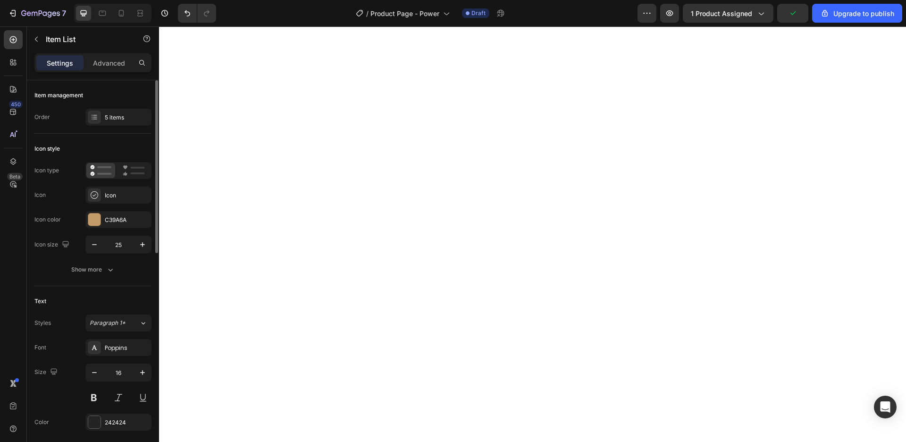
scroll to position [54, 0]
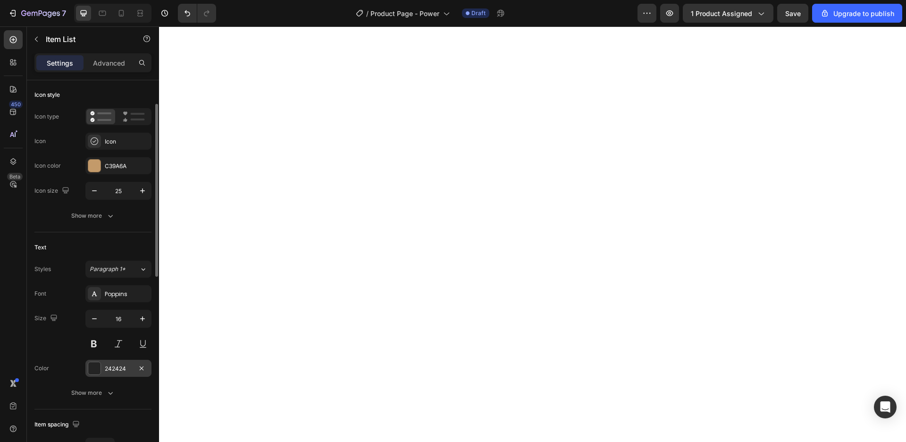
click at [113, 372] on div "242424" at bounding box center [118, 368] width 27 height 8
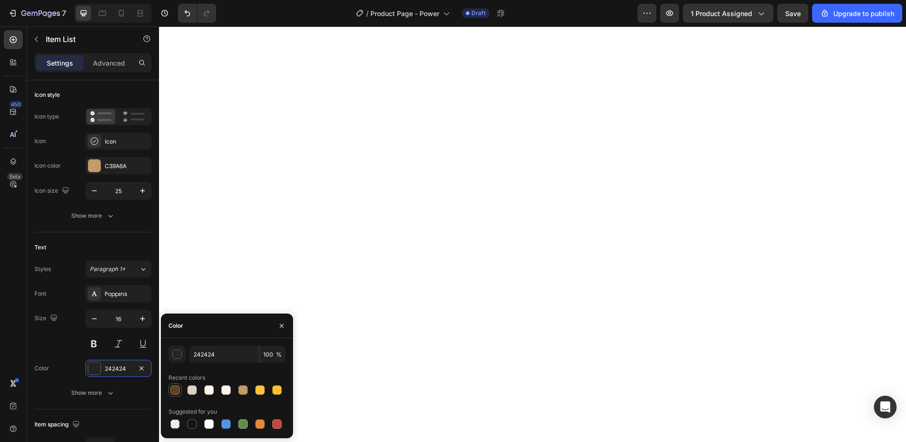
click at [172, 390] on div at bounding box center [174, 389] width 9 height 9
type input "614221"
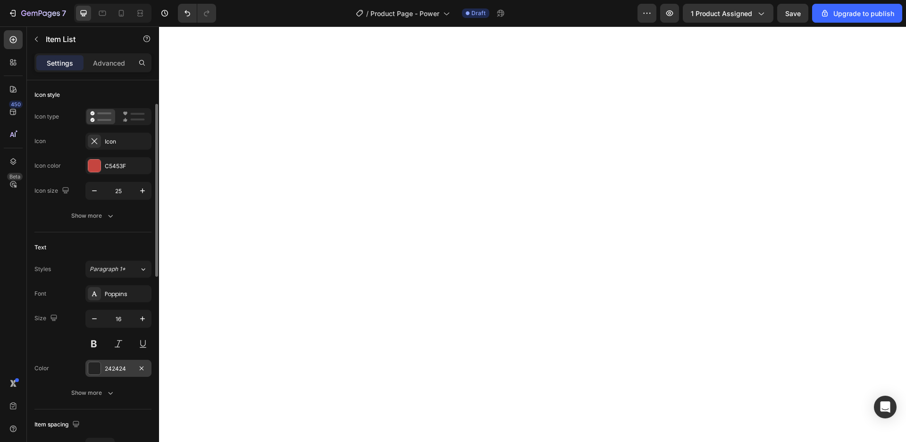
click at [108, 373] on div "242424" at bounding box center [118, 368] width 66 height 17
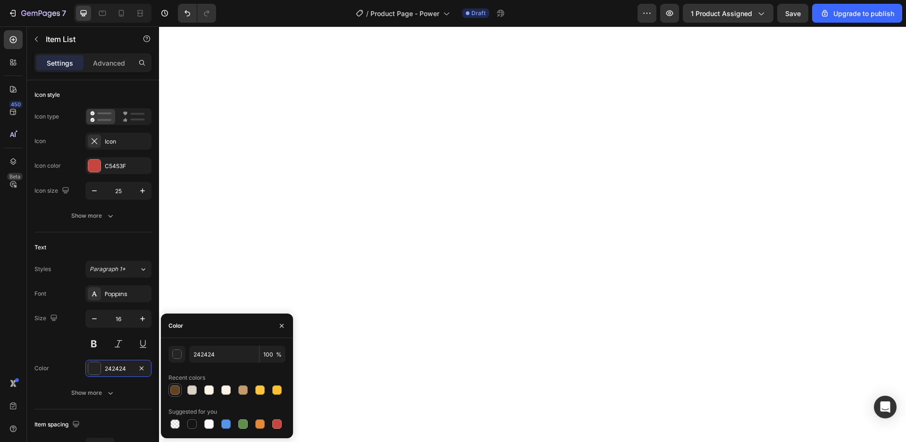
click at [175, 390] on div at bounding box center [174, 389] width 9 height 9
type input "614221"
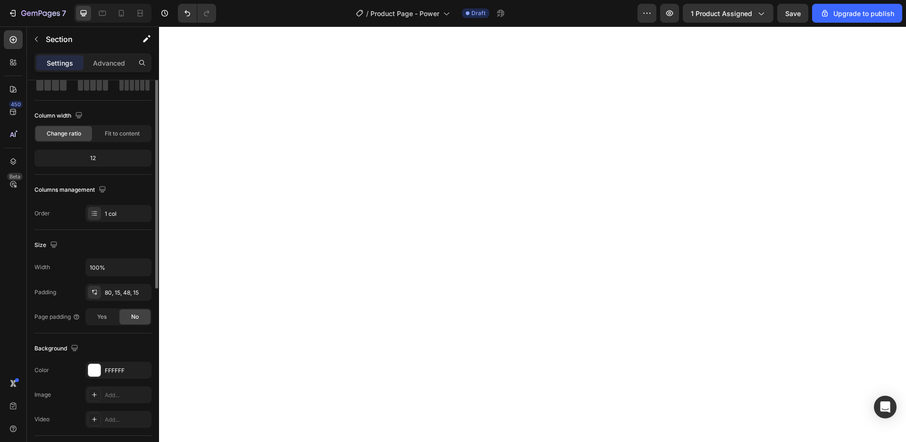
scroll to position [0, 0]
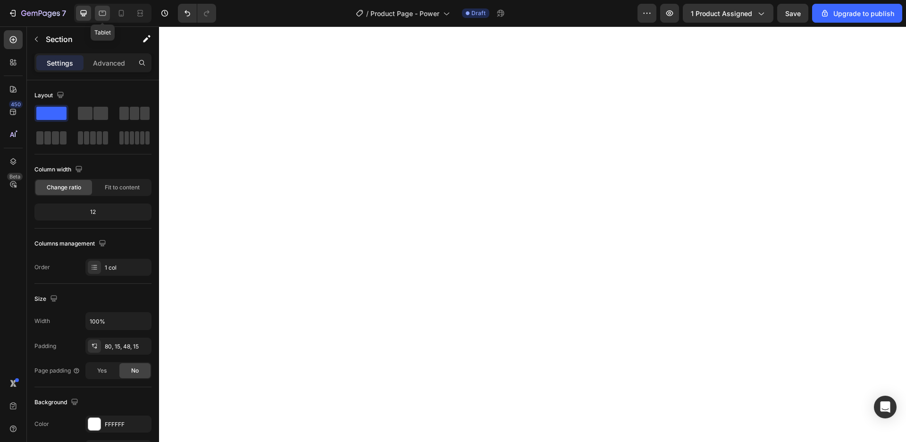
click at [100, 16] on icon at bounding box center [102, 13] width 7 height 5
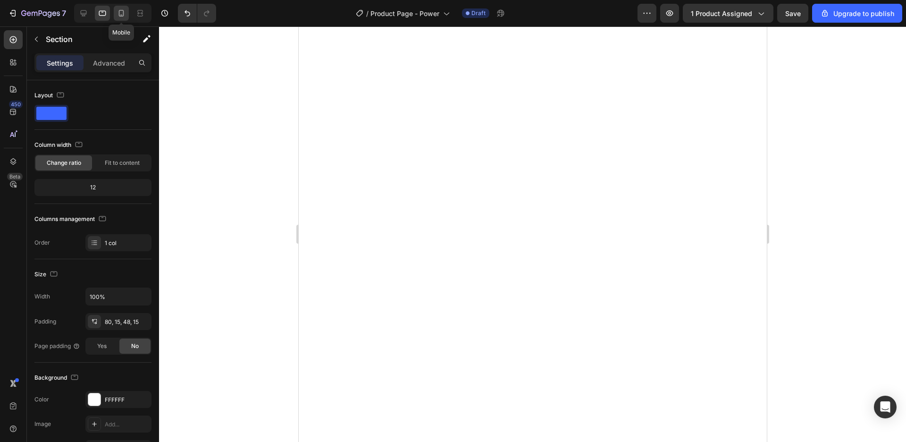
click at [122, 16] on icon at bounding box center [121, 12] width 9 height 9
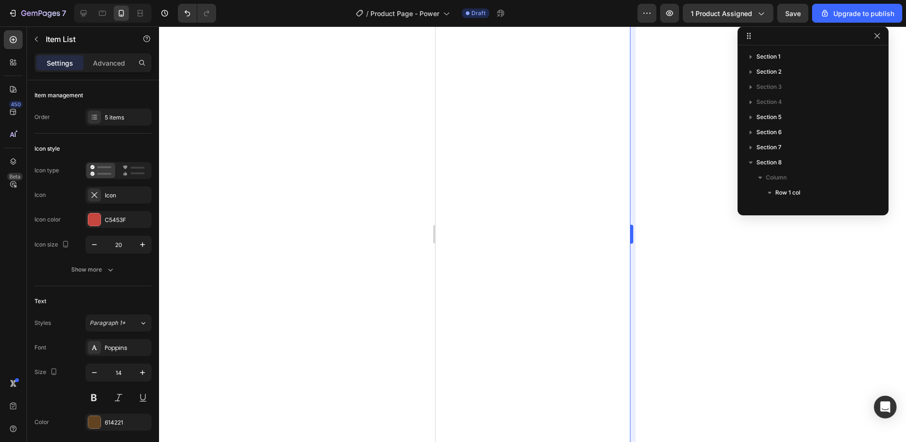
scroll to position [252, 0]
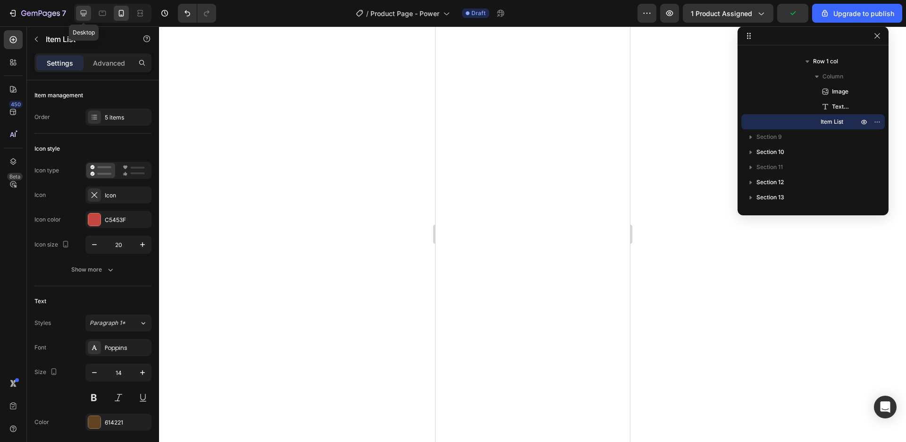
click at [80, 12] on icon at bounding box center [83, 12] width 9 height 9
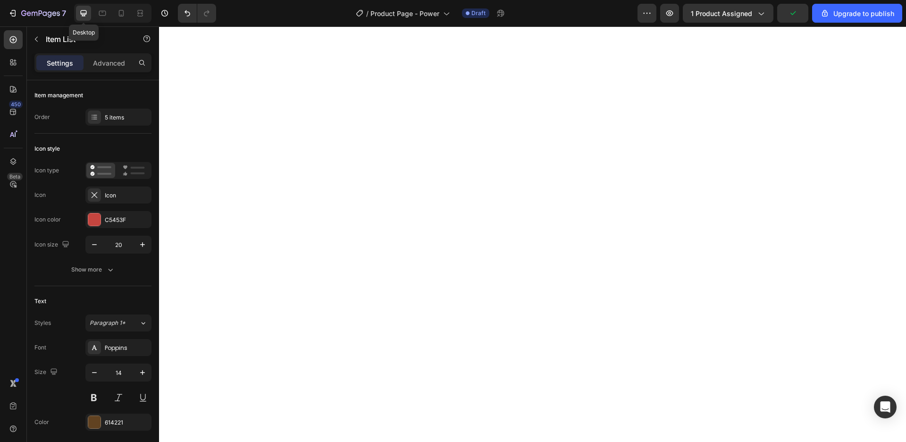
type input "12"
type input "25"
type input "16"
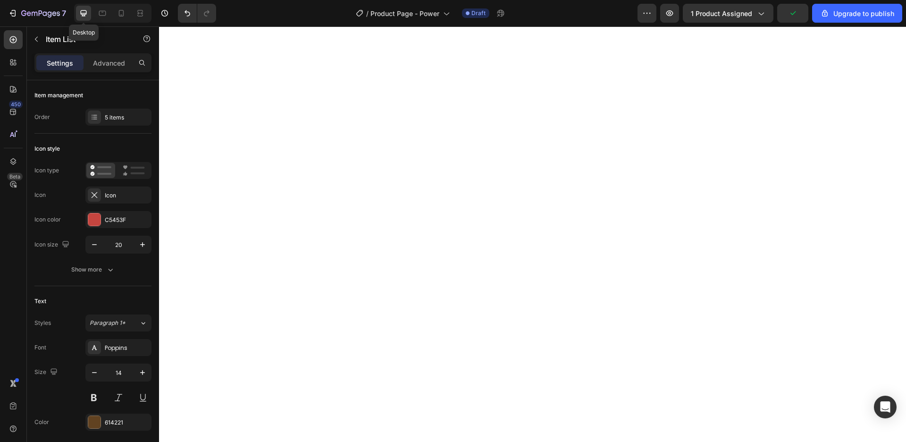
type input "16"
click at [125, 17] on icon at bounding box center [121, 12] width 9 height 9
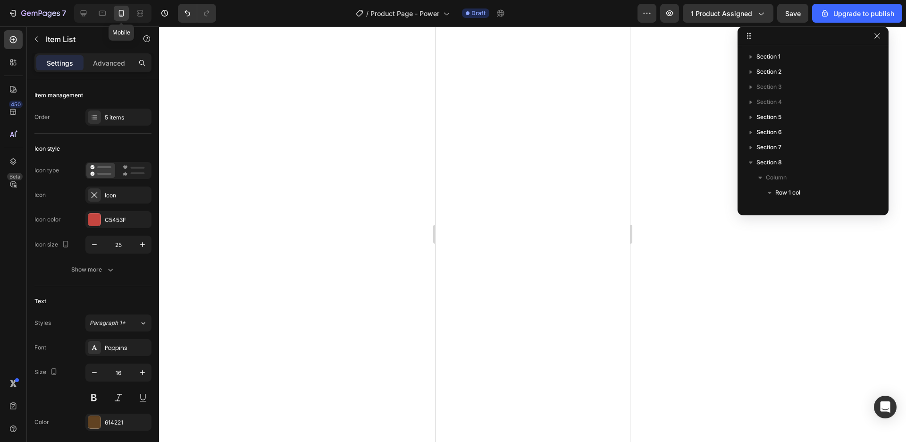
type input "7"
type input "20"
type input "14"
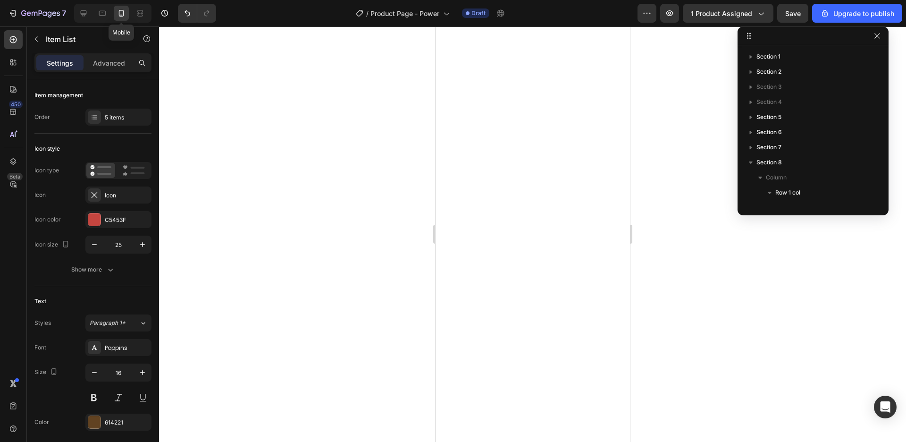
type input "14"
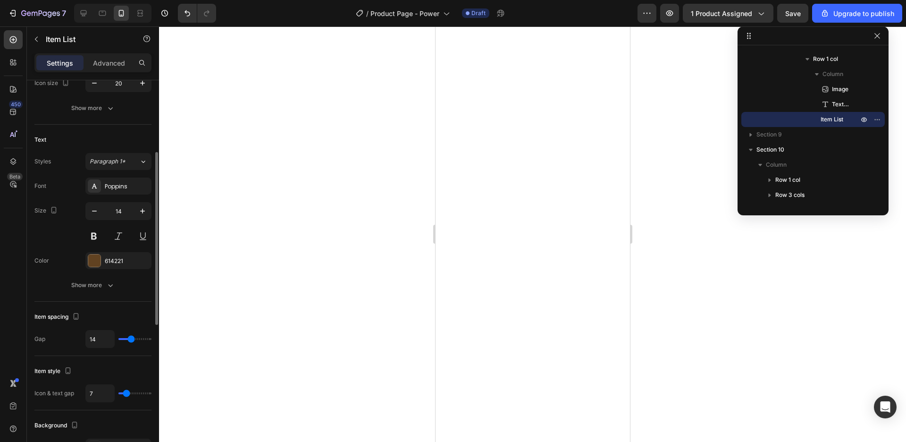
scroll to position [215, 0]
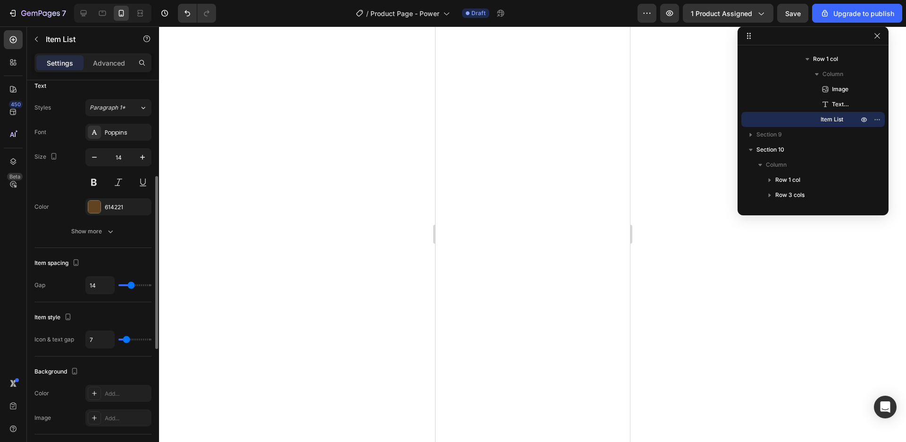
type input "10"
type input "9"
type input "8"
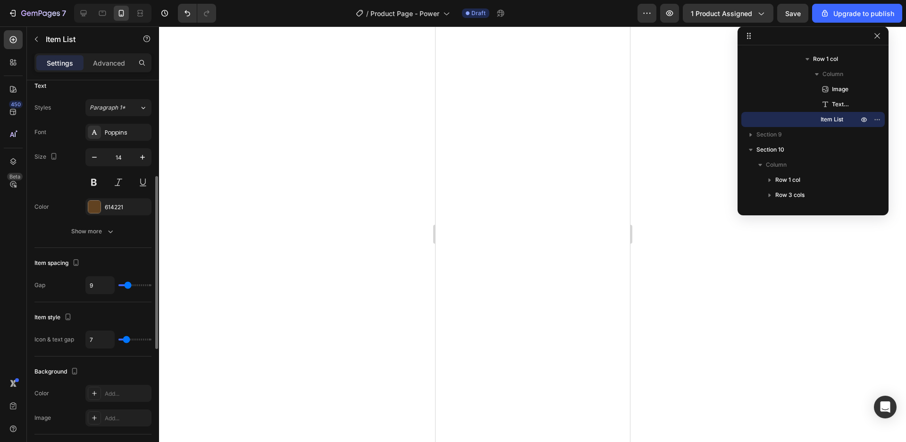
type input "8"
type input "7"
type input "5"
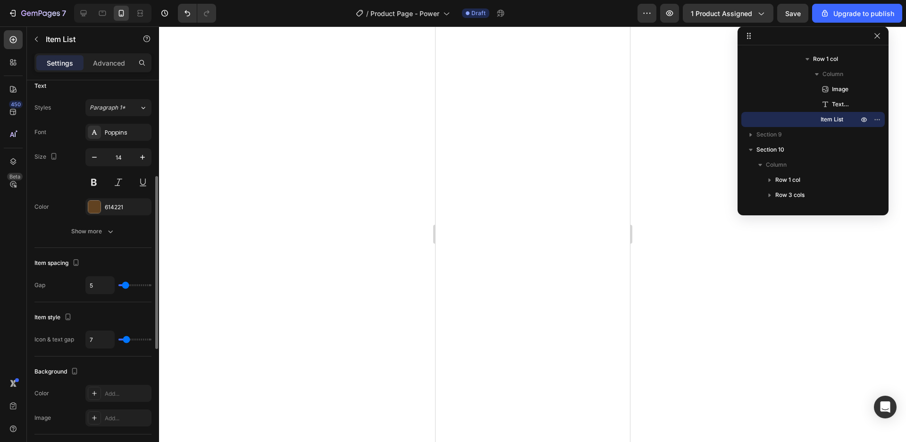
type input "2"
type input "1"
type input "0"
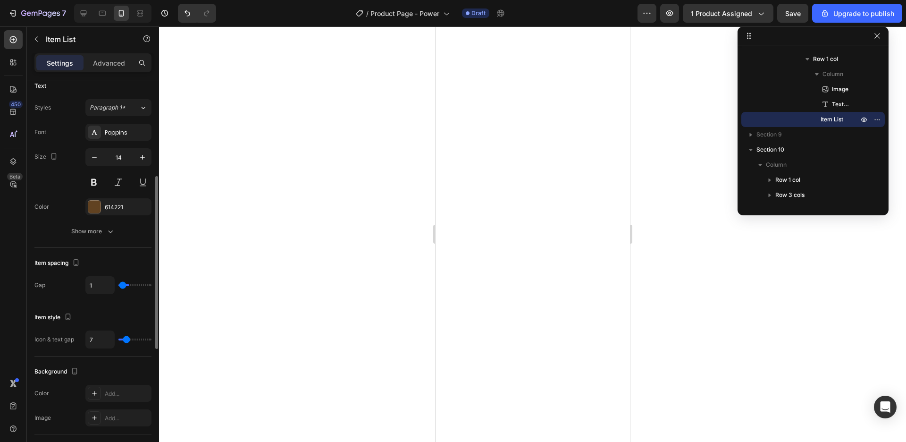
type input "0"
type input "1"
type input "2"
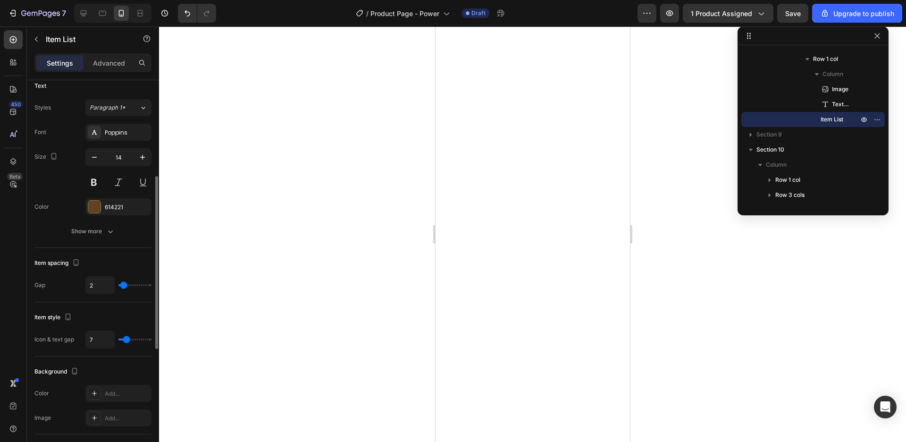
type input "3"
type input "4"
type input "5"
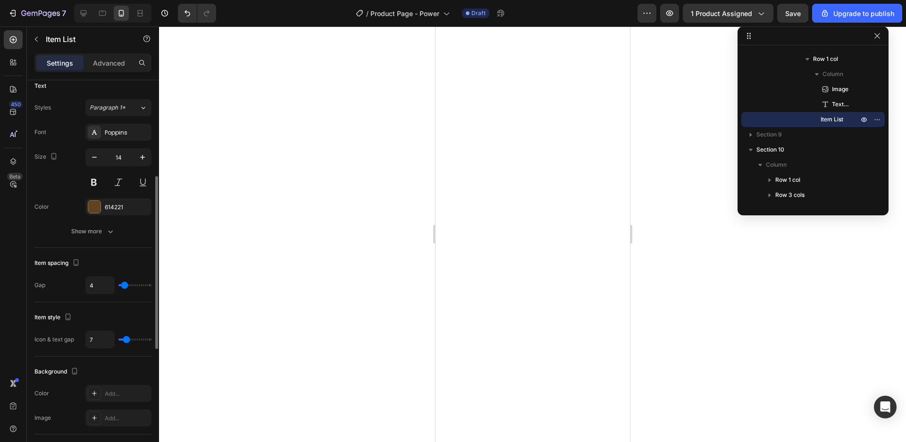
type input "5"
type input "6"
type input "7"
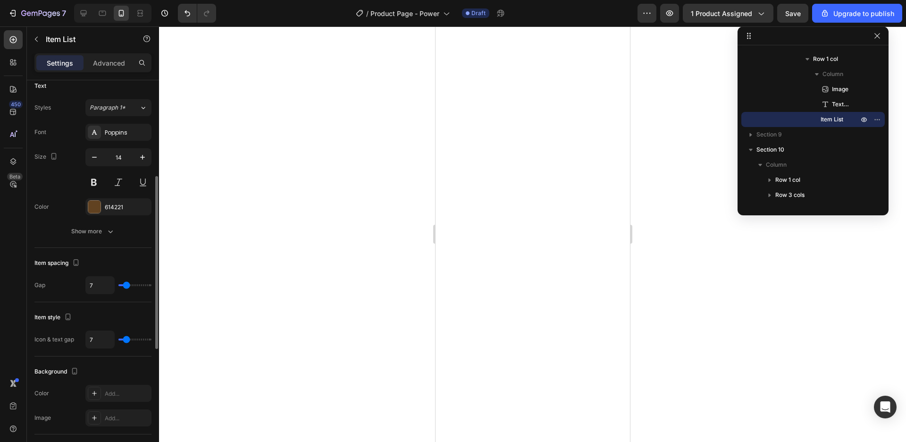
type input "8"
type input "9"
type input "10"
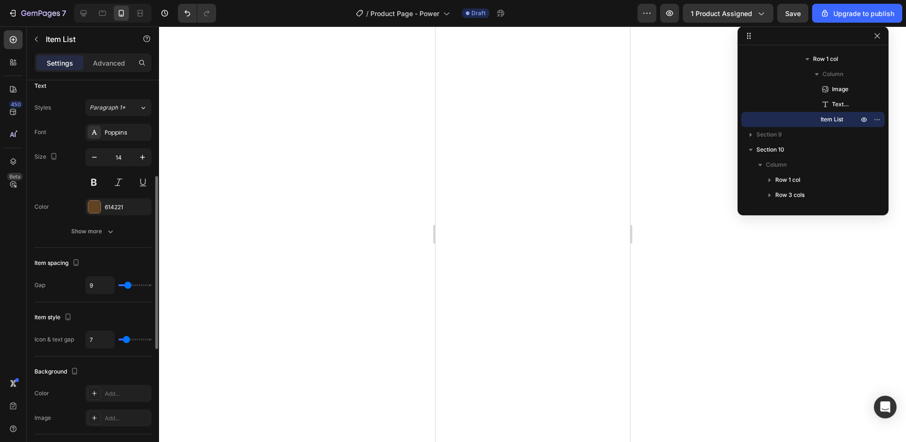
type input "10"
type input "11"
type input "12"
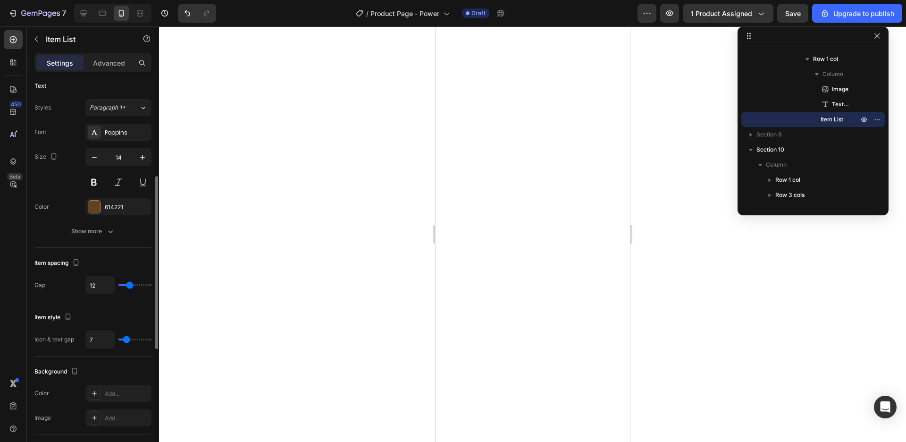
type input "13"
type input "14"
type input "15"
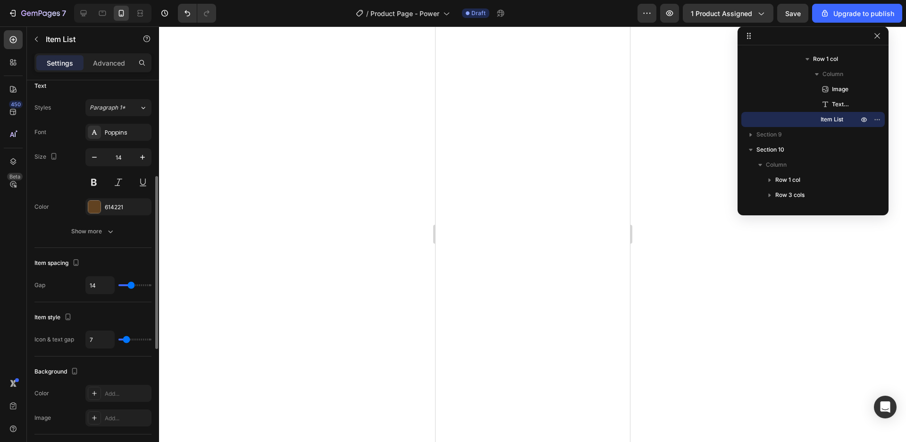
type input "15"
type input "16"
type input "15"
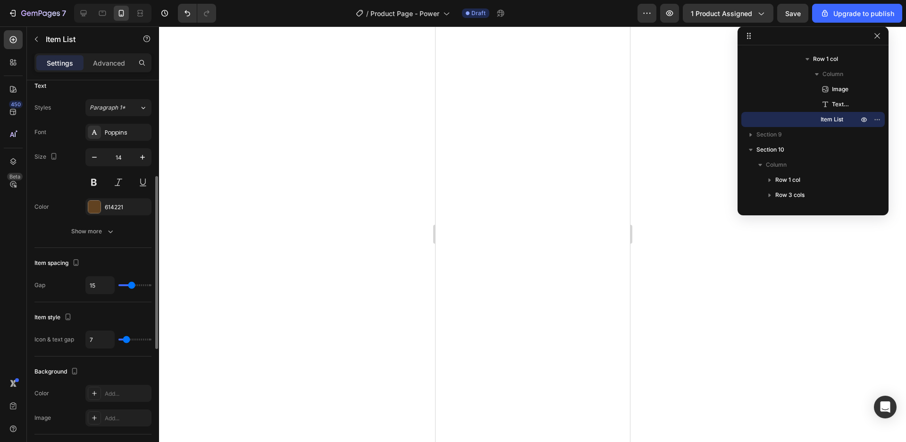
type input "14"
type input "13"
type input "14"
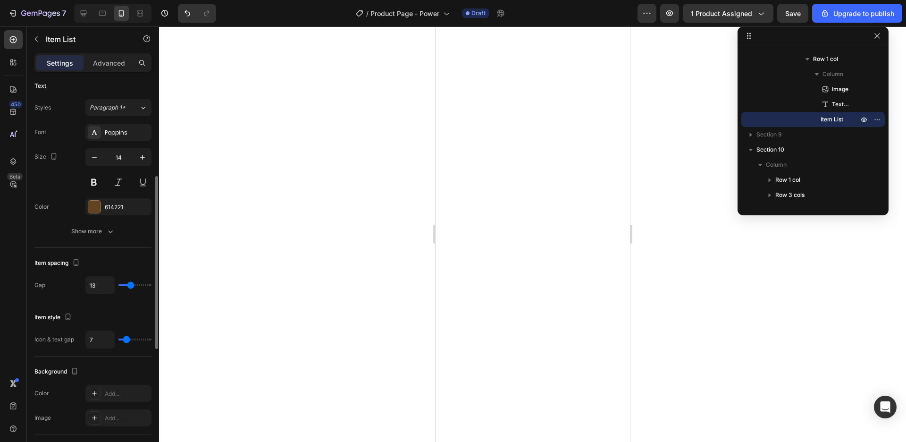
type input "14"
type input "15"
type input "14"
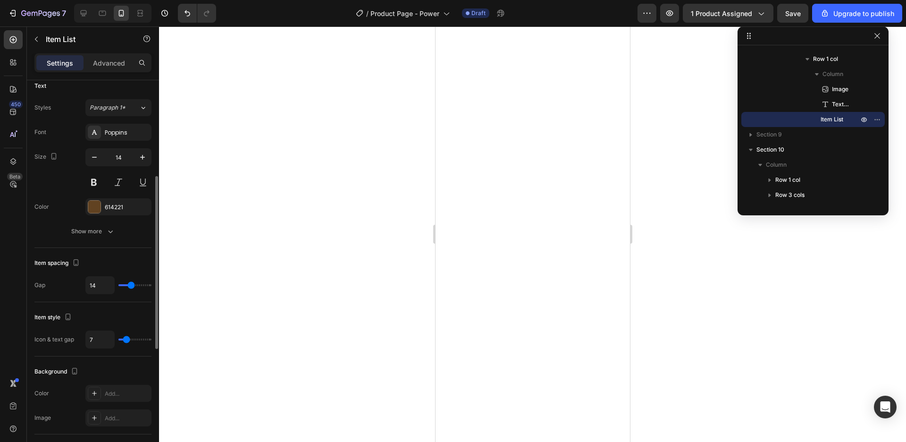
type input "13"
type input "14"
type input "15"
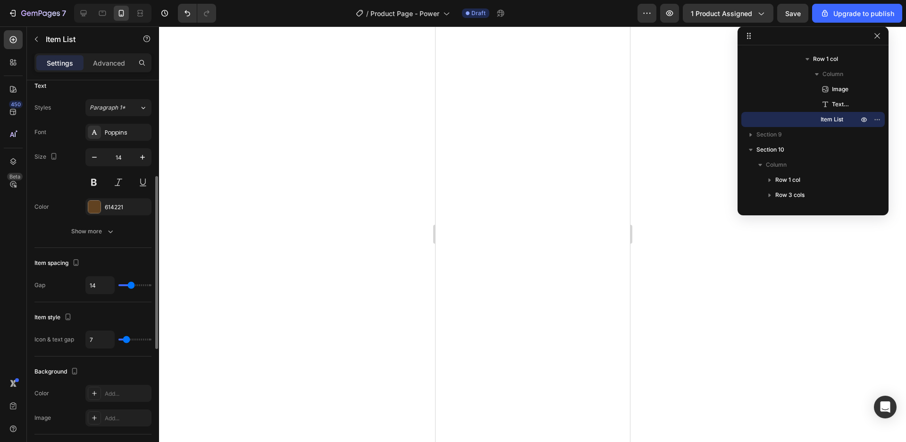
type input "15"
type input "14"
type input "13"
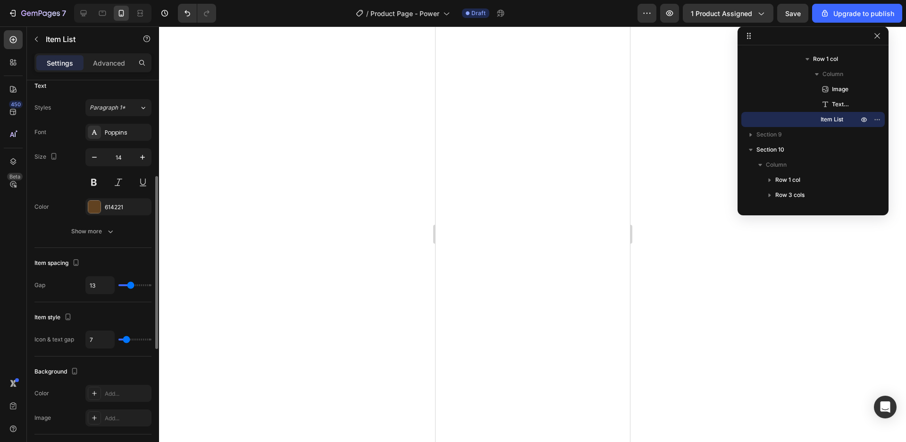
type input "14"
click at [131, 286] on input "range" at bounding box center [134, 285] width 33 height 2
type input "3"
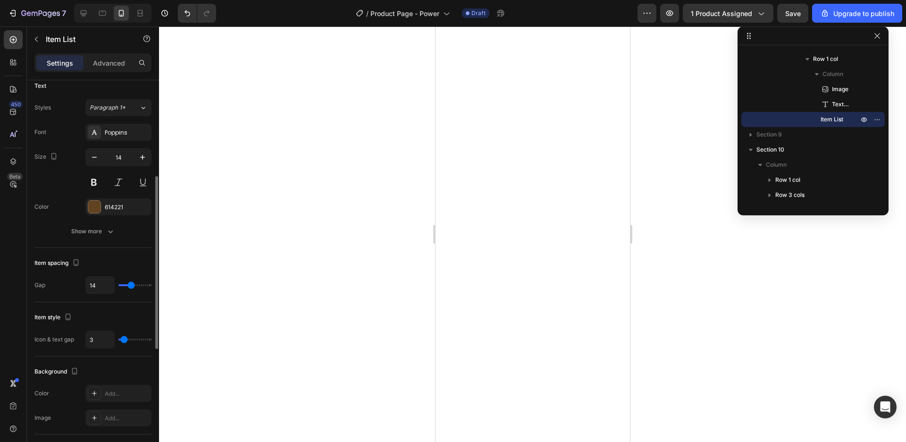
type input "2"
type input "1"
type input "0"
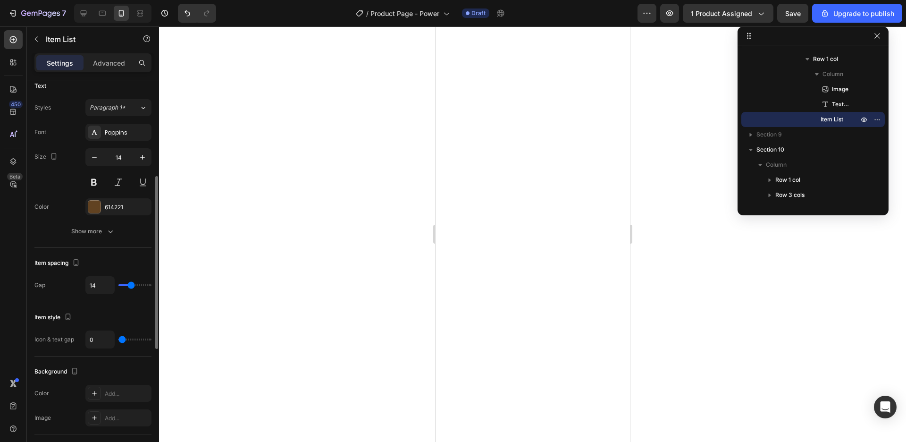
drag, startPoint x: 125, startPoint y: 340, endPoint x: 115, endPoint y: 339, distance: 10.0
type input "0"
click at [118, 339] on input "range" at bounding box center [134, 339] width 33 height 2
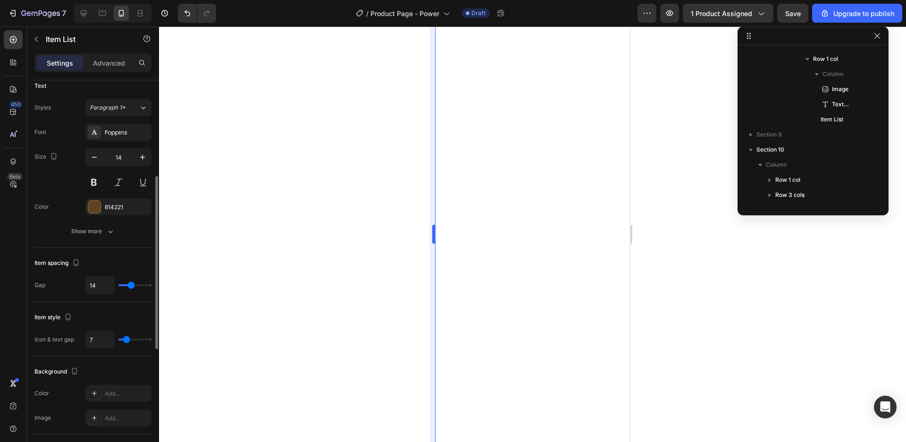
scroll to position [224, 0]
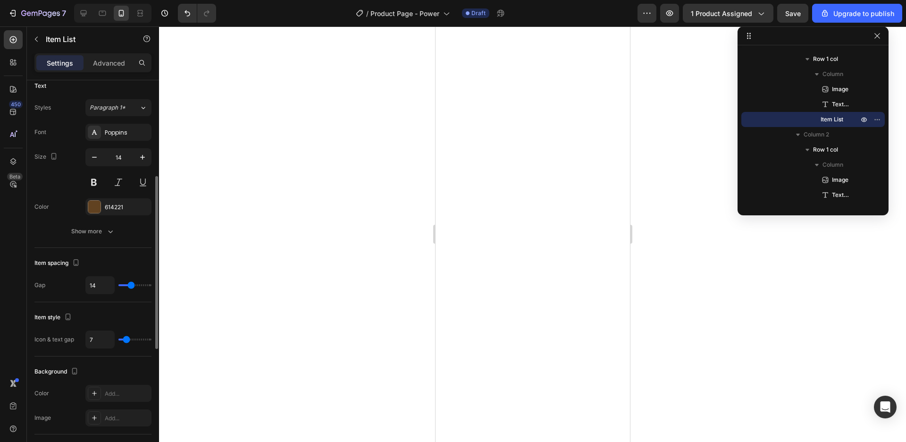
type input "4"
type input "5"
type input "2"
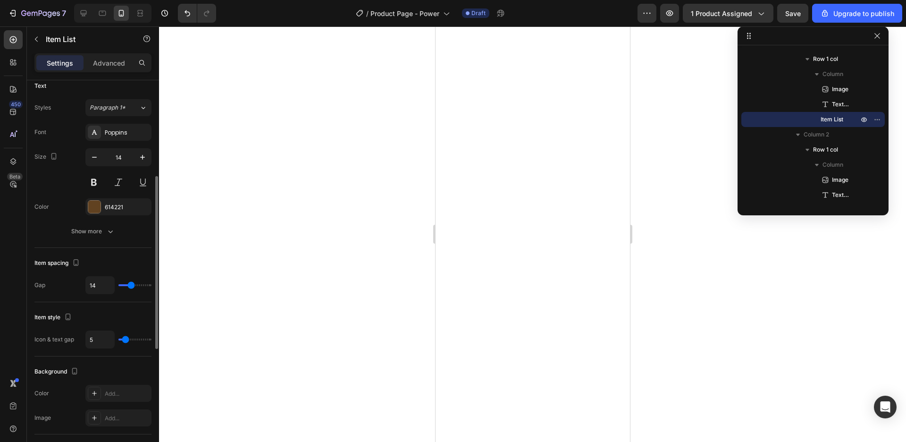
type input "2"
type input "0"
drag, startPoint x: 125, startPoint y: 341, endPoint x: 108, endPoint y: 339, distance: 17.6
type input "0"
click at [118, 339] on input "range" at bounding box center [134, 339] width 33 height 2
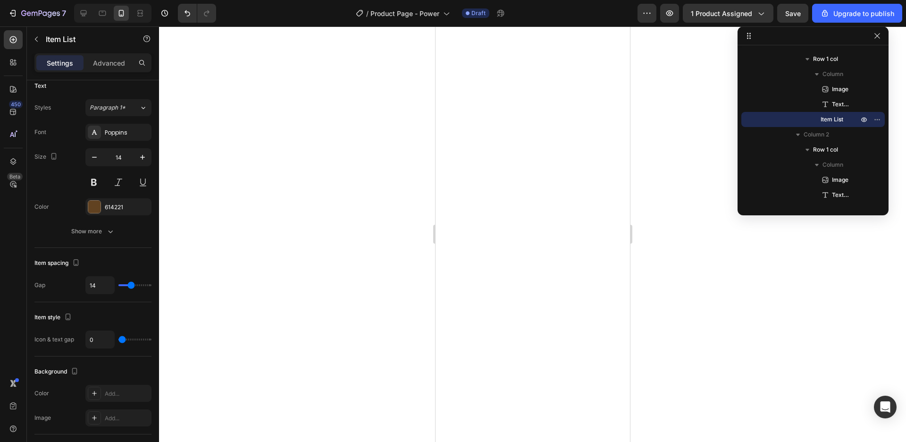
click at [719, 270] on div at bounding box center [532, 233] width 747 height 415
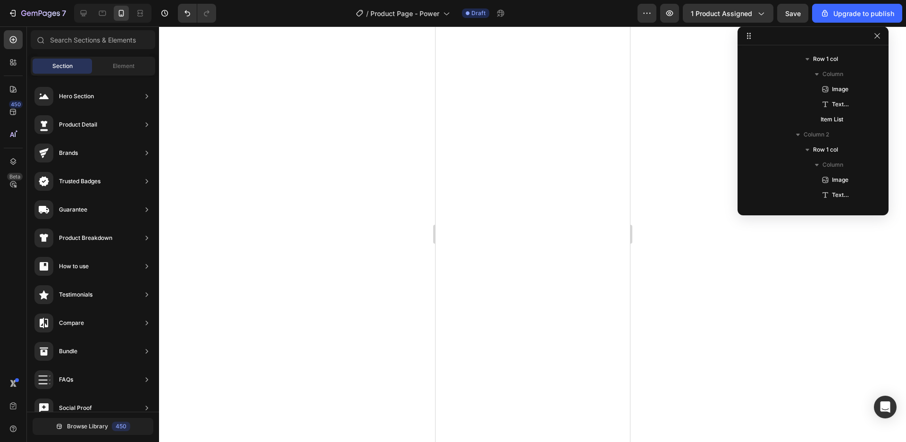
scroll to position [644, 0]
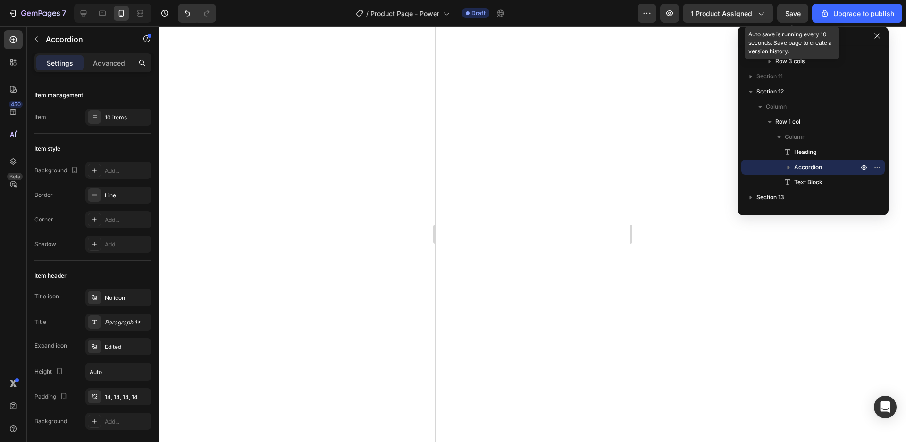
click at [790, 9] on div "Save" at bounding box center [793, 13] width 16 height 10
click at [85, 11] on icon at bounding box center [83, 12] width 9 height 9
type input "8"
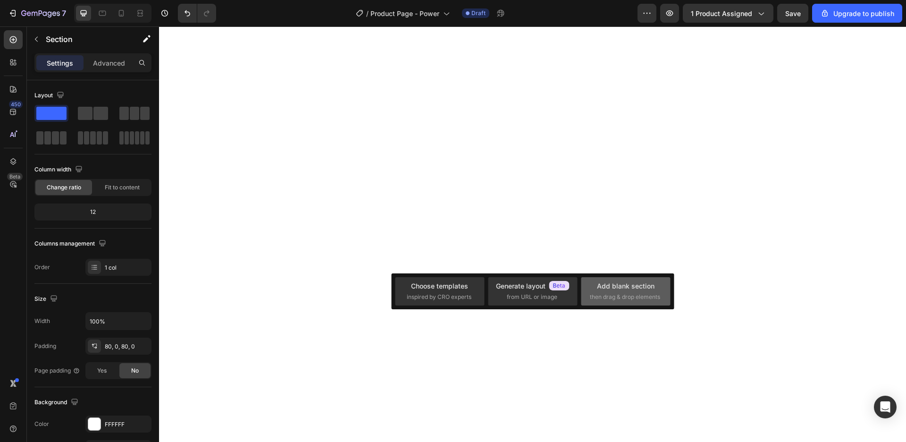
click at [627, 295] on span "then drag & drop elements" at bounding box center [625, 297] width 70 height 8
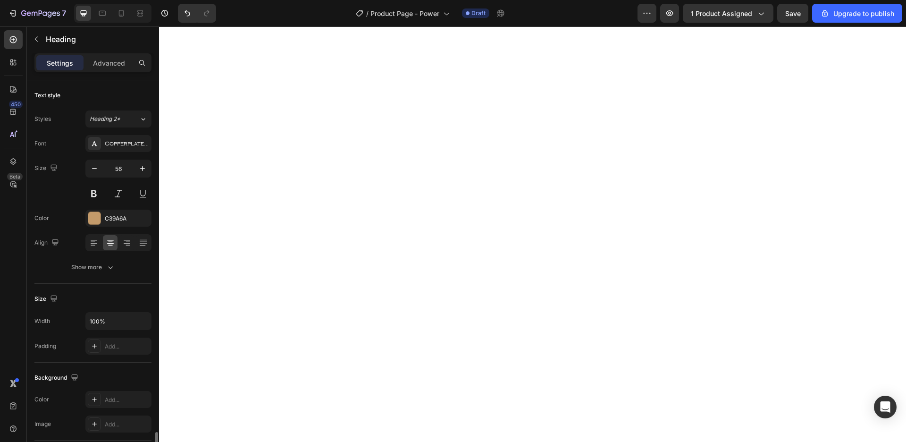
scroll to position [215, 0]
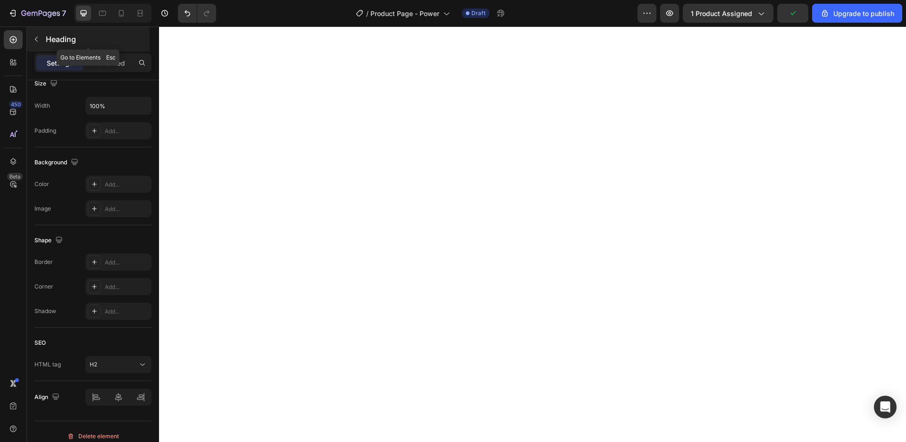
click at [41, 40] on button "button" at bounding box center [36, 39] width 15 height 15
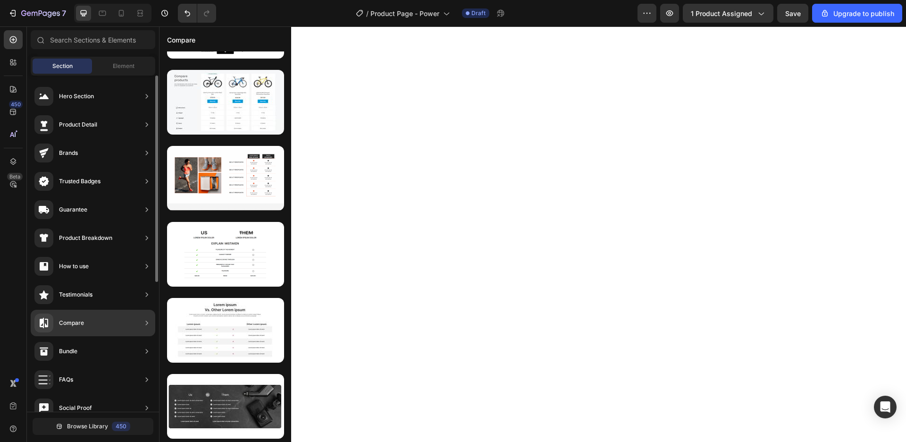
click at [90, 322] on div "Compare" at bounding box center [93, 322] width 125 height 26
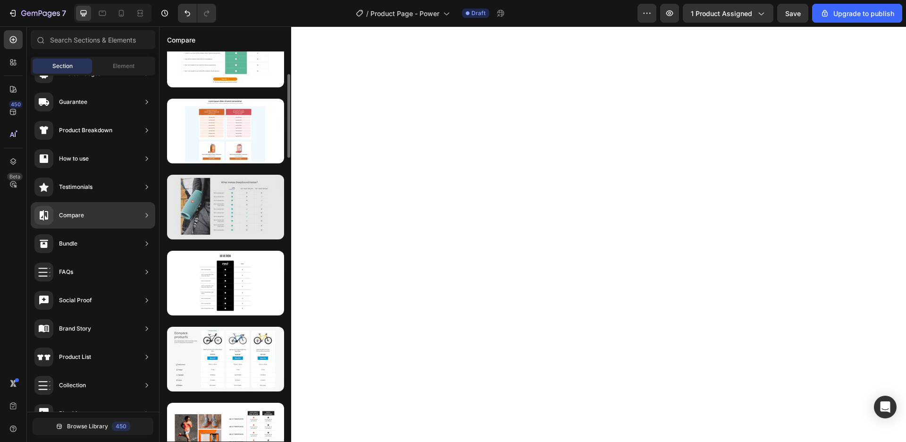
scroll to position [269, 0]
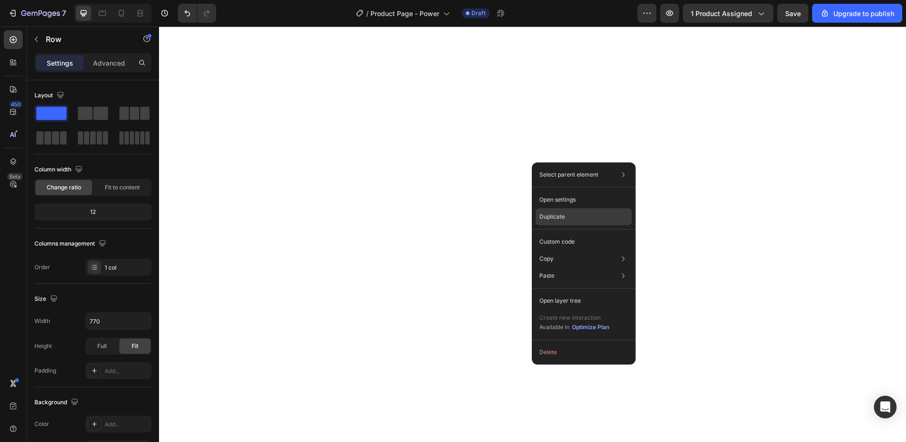
click at [570, 233] on div "Duplicate" at bounding box center [583, 241] width 96 height 17
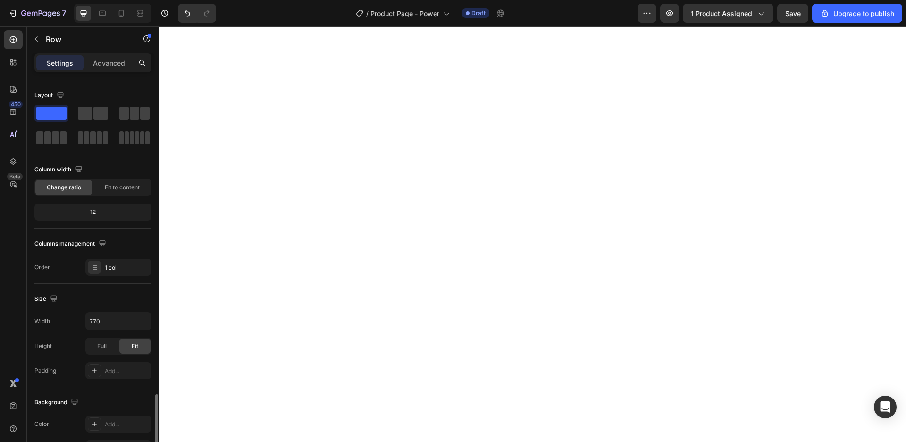
scroll to position [187, 0]
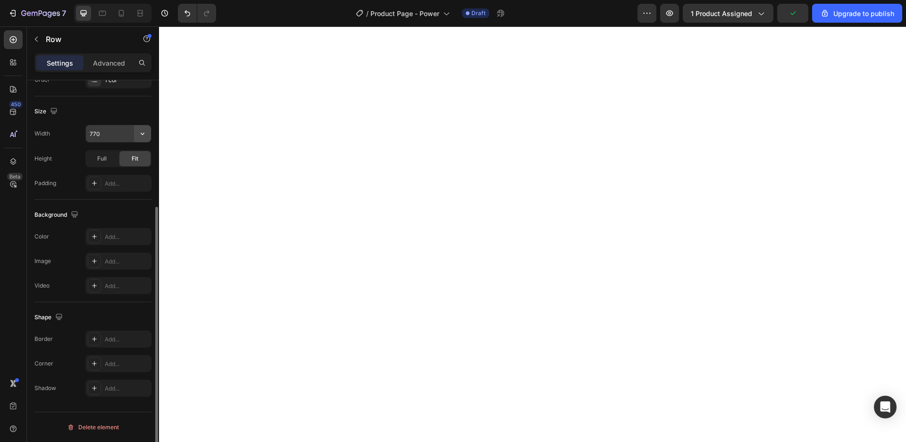
click at [136, 134] on button "button" at bounding box center [142, 133] width 17 height 17
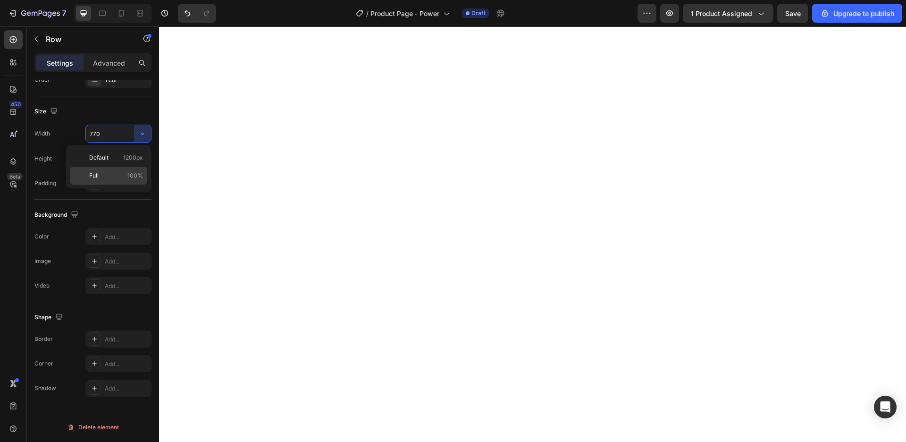
click at [115, 183] on div "Full 100%" at bounding box center [108, 176] width 77 height 18
type input "100%"
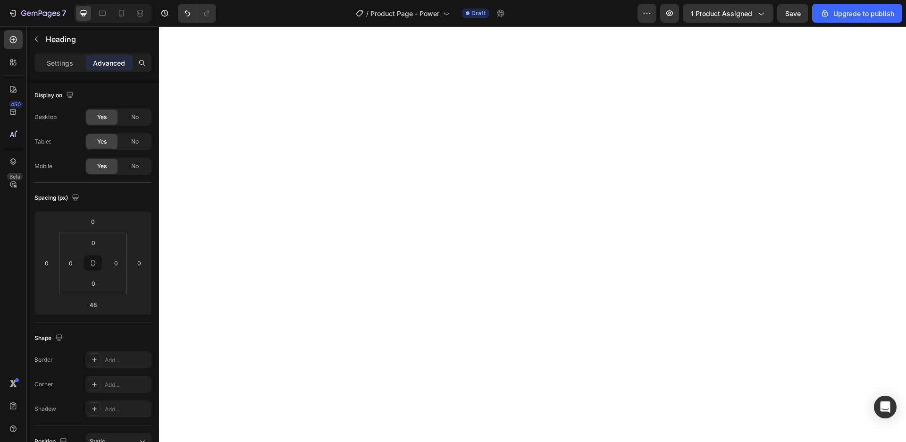
scroll to position [108, 0]
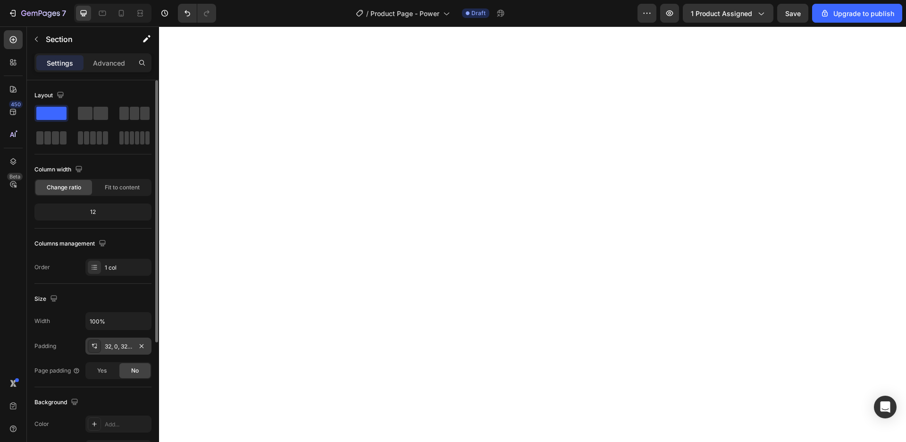
click at [121, 351] on div "32, 0, 32, 0" at bounding box center [118, 345] width 66 height 17
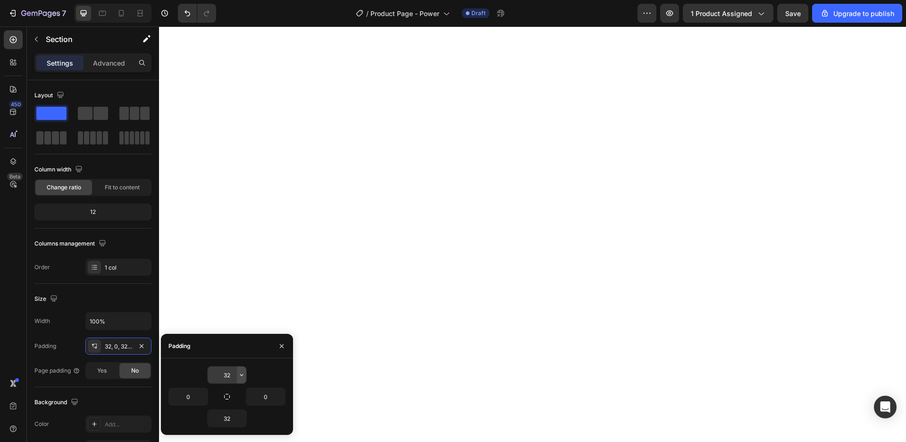
click at [240, 375] on icon "button" at bounding box center [242, 375] width 8 height 8
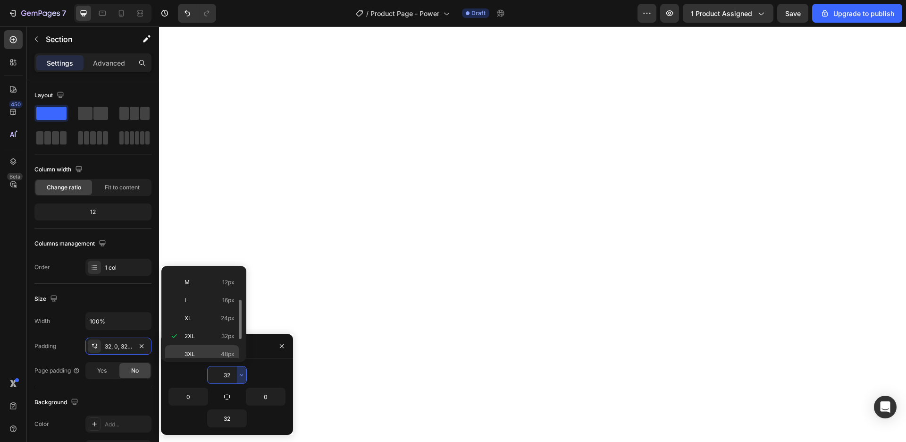
scroll to position [109, 0]
click at [221, 327] on p "4XL 80px" at bounding box center [209, 330] width 50 height 8
type input "80"
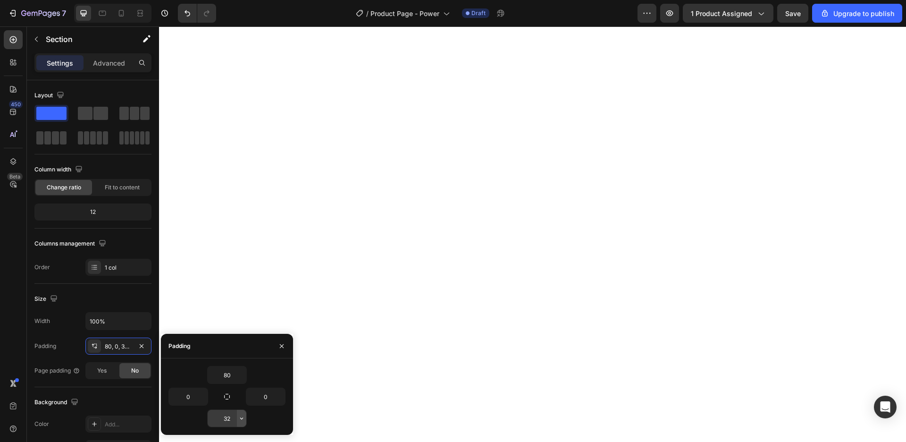
click at [239, 414] on button "button" at bounding box center [241, 418] width 9 height 17
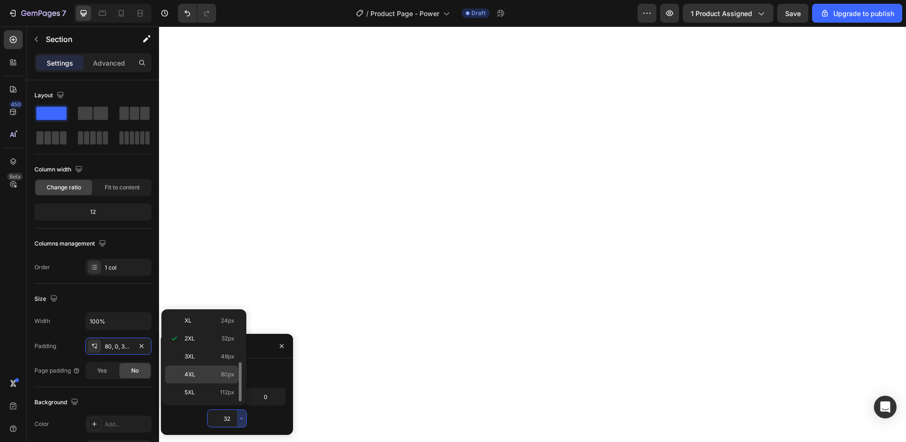
click at [224, 374] on span "80px" at bounding box center [228, 374] width 14 height 8
type input "80"
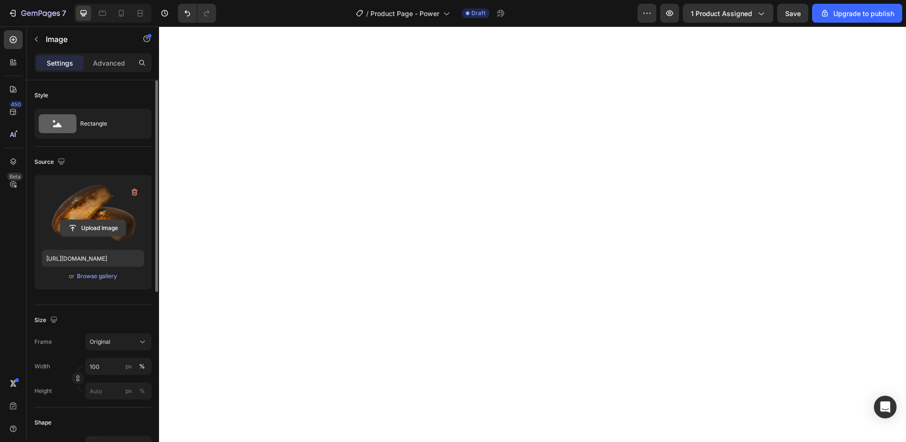
click at [104, 232] on input "file" at bounding box center [92, 228] width 65 height 16
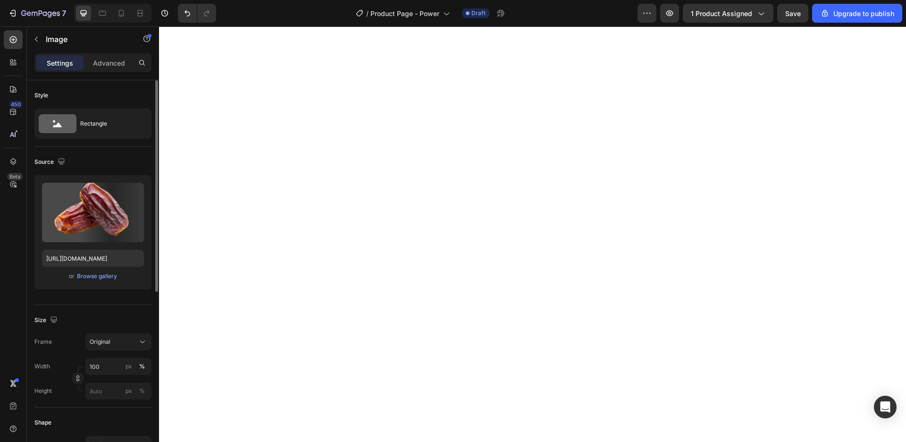
type input "https://cdn.shopify.com/s/files/1/0639/7001/7378/files/gempages_577965847977394…"
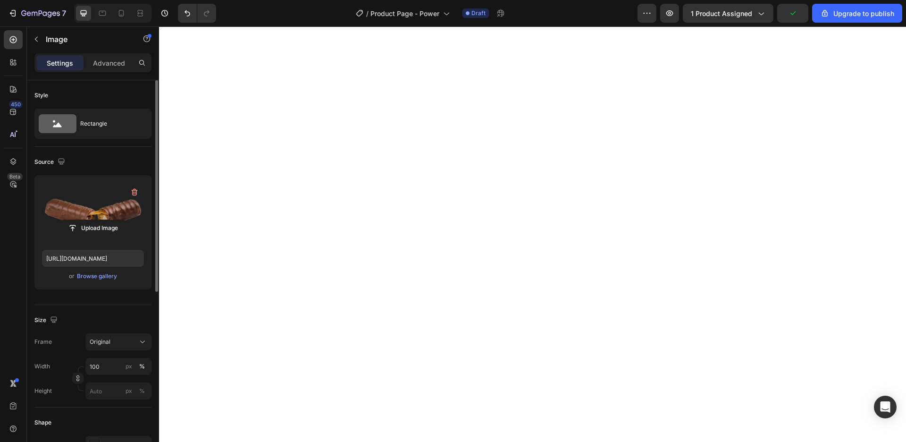
click at [104, 218] on label at bounding box center [93, 212] width 102 height 59
click at [104, 220] on input "file" at bounding box center [92, 228] width 65 height 16
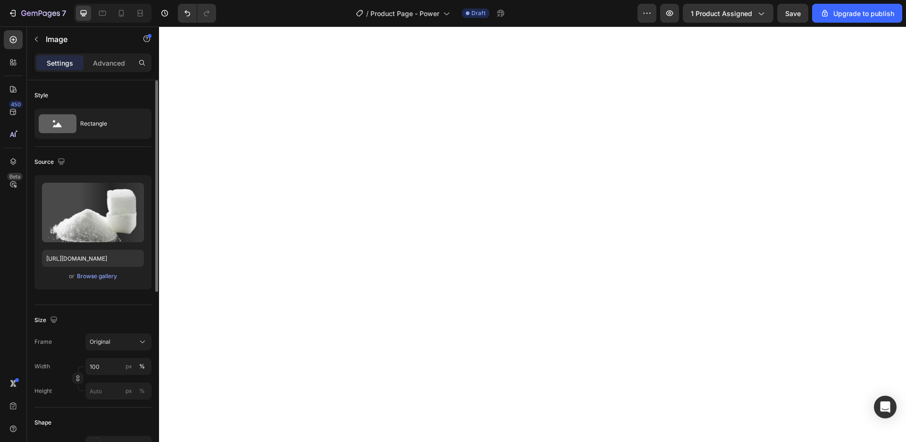
type input "https://cdn.shopify.com/s/files/1/0639/7001/7378/files/gempages_577965847977394…"
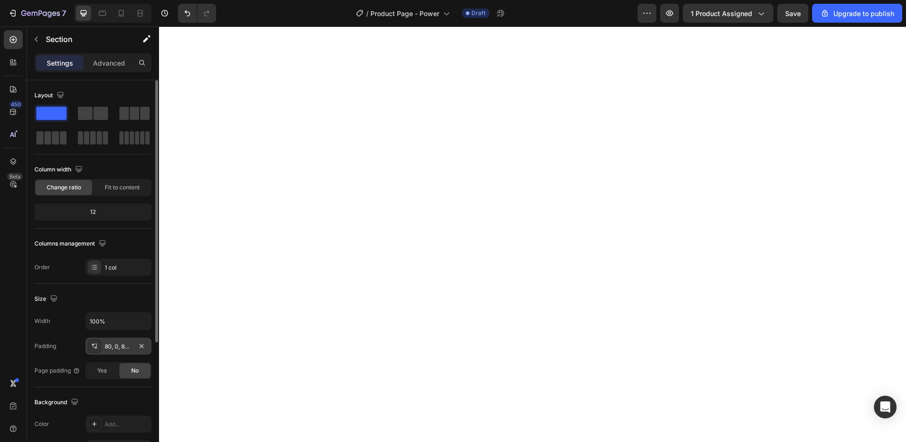
click at [116, 352] on div "80, 0, 80, 0" at bounding box center [118, 345] width 66 height 17
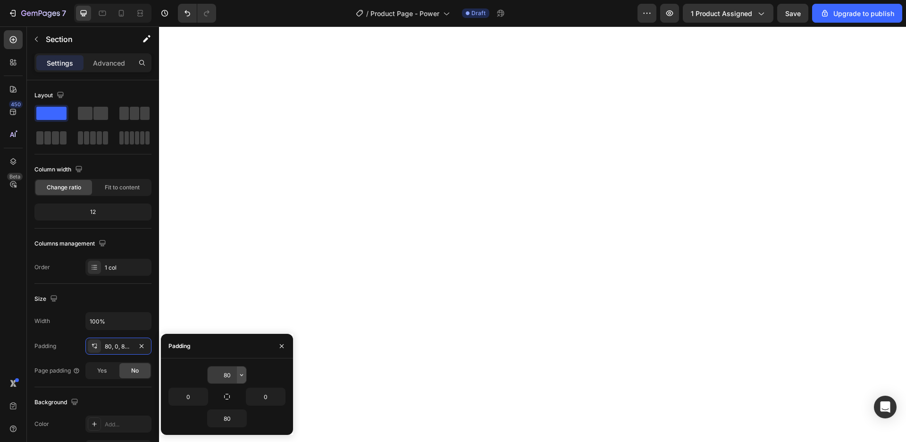
click at [243, 377] on icon "button" at bounding box center [242, 375] width 8 height 8
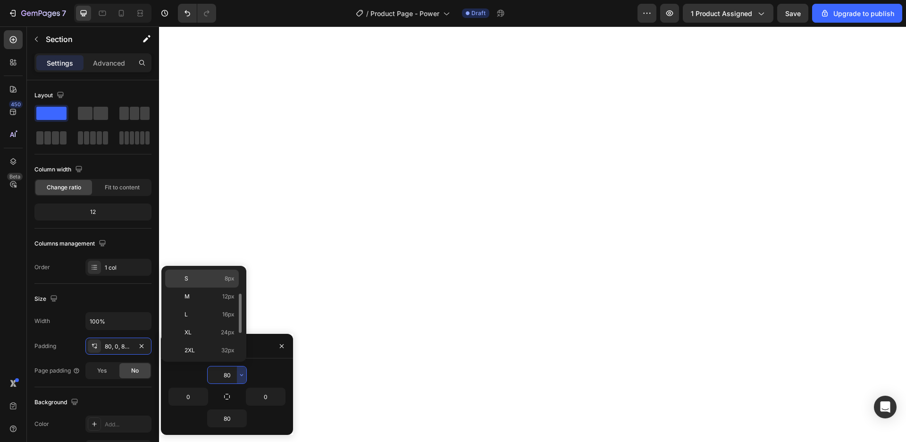
scroll to position [0, 0]
click at [207, 298] on p "XXS 2px" at bounding box center [209, 296] width 50 height 8
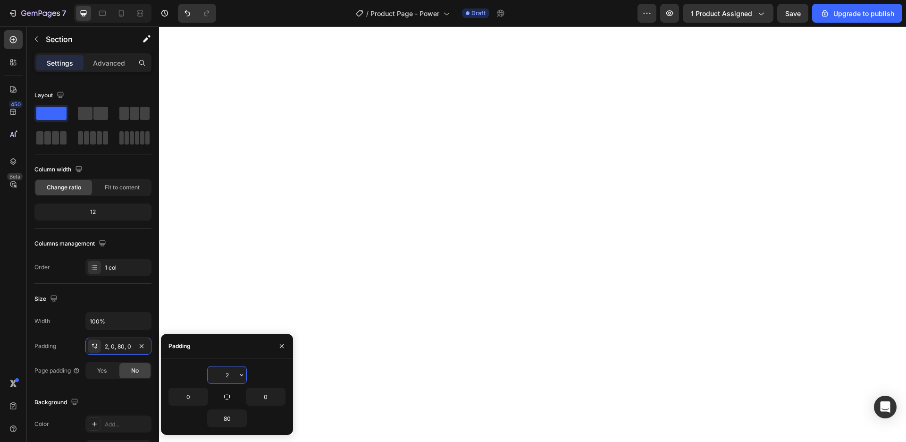
drag, startPoint x: 222, startPoint y: 375, endPoint x: 245, endPoint y: 376, distance: 23.2
click at [245, 376] on input "2" at bounding box center [227, 374] width 39 height 17
type input "0"
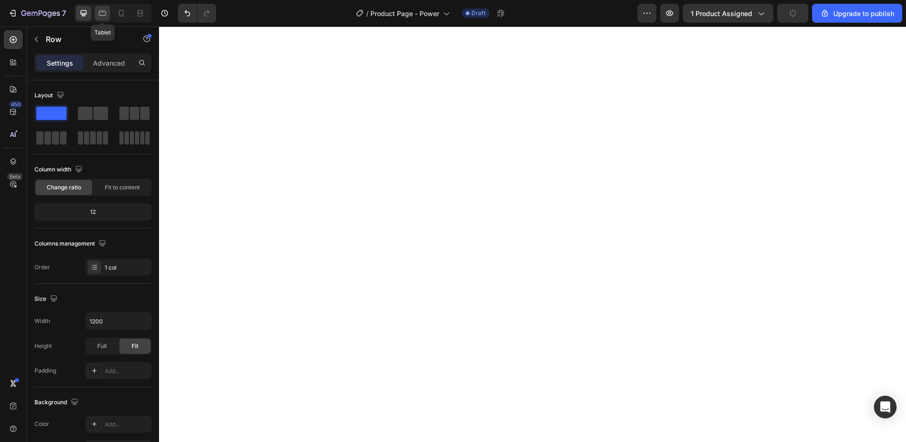
click at [104, 12] on icon at bounding box center [102, 12] width 9 height 9
type input "100%"
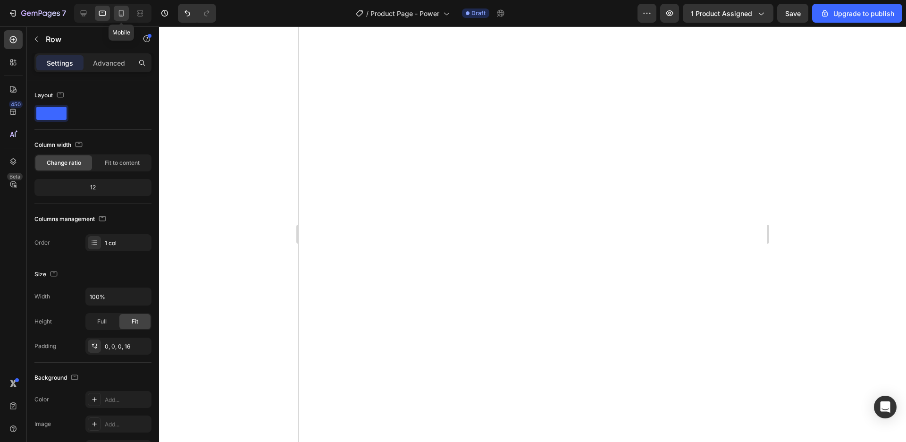
click at [127, 14] on div at bounding box center [121, 13] width 15 height 15
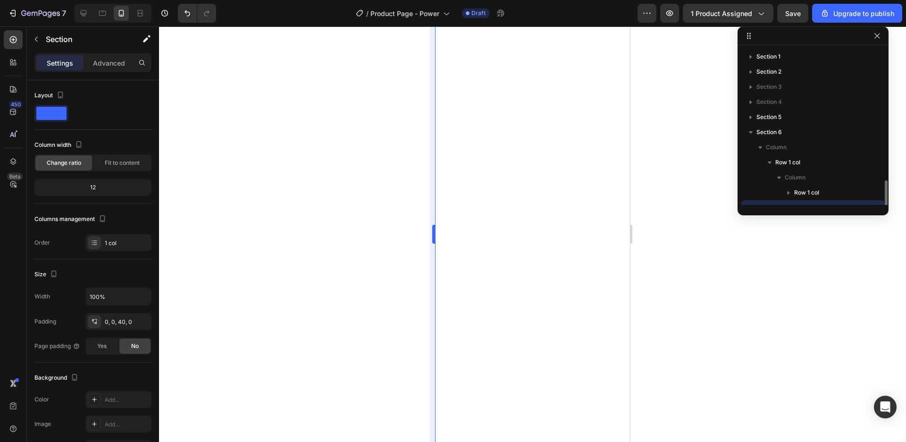
scroll to position [88, 0]
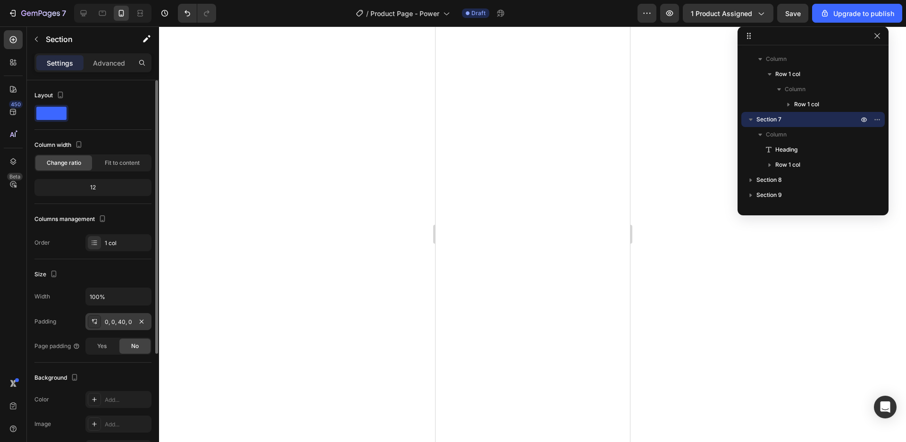
click at [107, 321] on div "0, 0, 40, 0" at bounding box center [118, 322] width 27 height 8
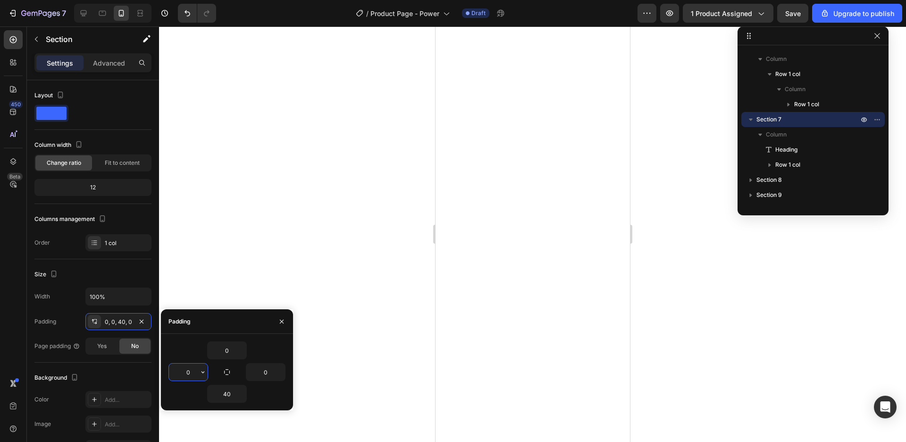
drag, startPoint x: 179, startPoint y: 374, endPoint x: 206, endPoint y: 383, distance: 28.3
click at [208, 380] on input "0" at bounding box center [188, 371] width 39 height 17
click at [201, 374] on icon "button" at bounding box center [203, 372] width 8 height 8
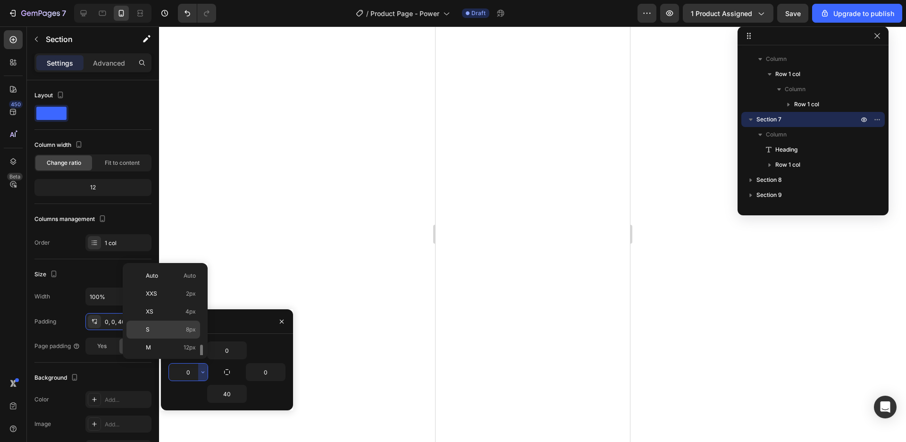
scroll to position [54, 0]
drag, startPoint x: 191, startPoint y: 316, endPoint x: 205, endPoint y: 329, distance: 19.4
click at [191, 320] on div "L 16px" at bounding box center [163, 329] width 74 height 18
type input "16"
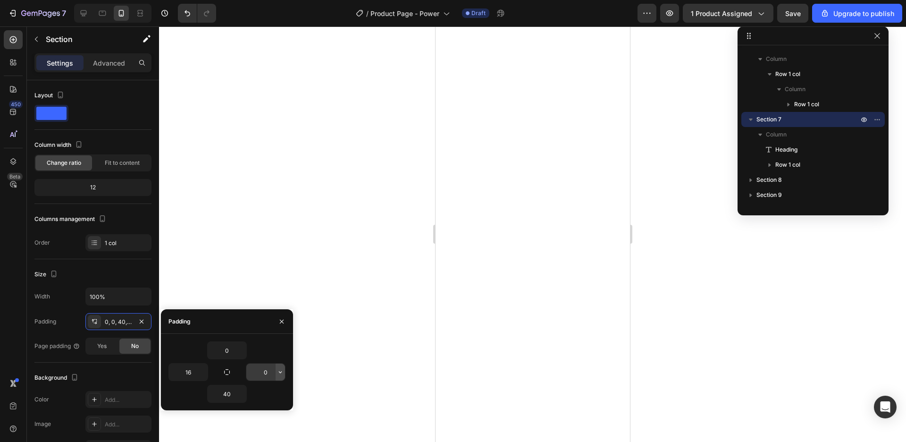
click at [276, 373] on button "button" at bounding box center [280, 371] width 9 height 17
click at [281, 374] on icon "button" at bounding box center [280, 372] width 8 height 8
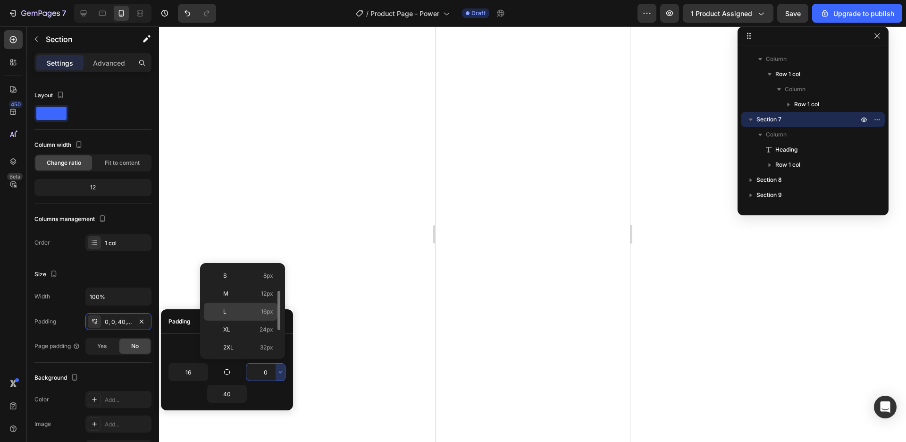
click at [245, 315] on p "L 16px" at bounding box center [248, 311] width 50 height 8
type input "16"
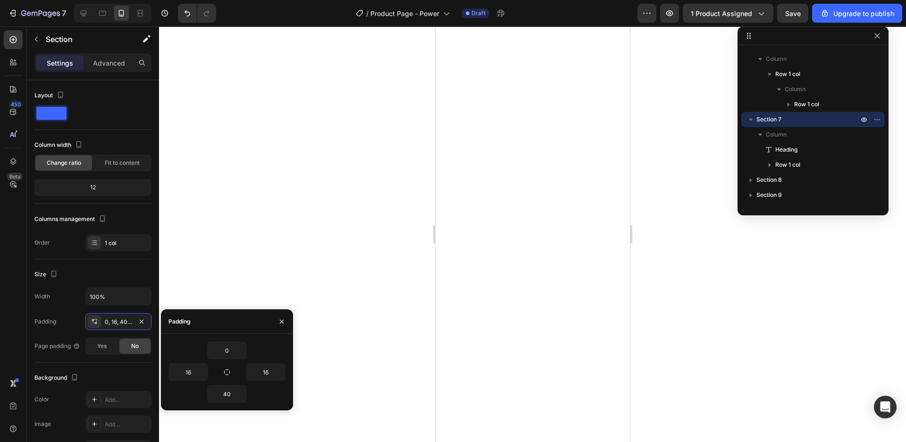
click at [640, 267] on div at bounding box center [532, 233] width 747 height 415
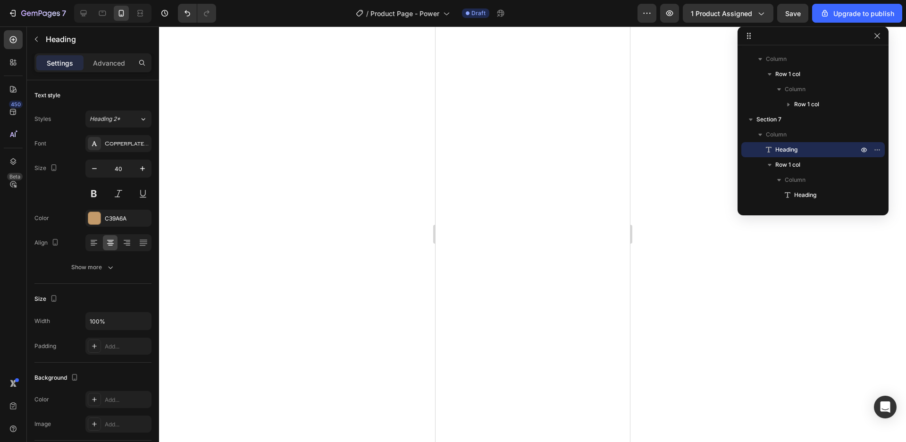
click at [661, 173] on div at bounding box center [532, 233] width 747 height 415
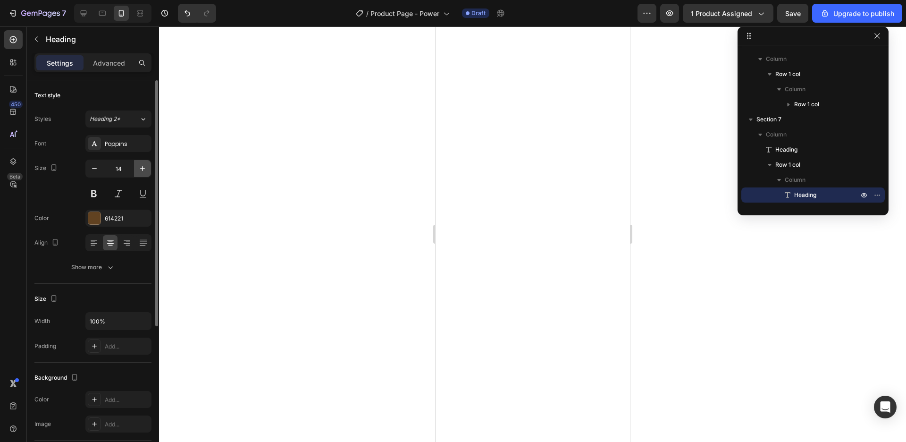
click at [143, 167] on icon "button" at bounding box center [142, 168] width 9 height 9
click at [145, 165] on icon "button" at bounding box center [142, 168] width 9 height 9
click at [141, 170] on icon "button" at bounding box center [142, 168] width 9 height 9
click at [140, 170] on icon "button" at bounding box center [142, 168] width 9 height 9
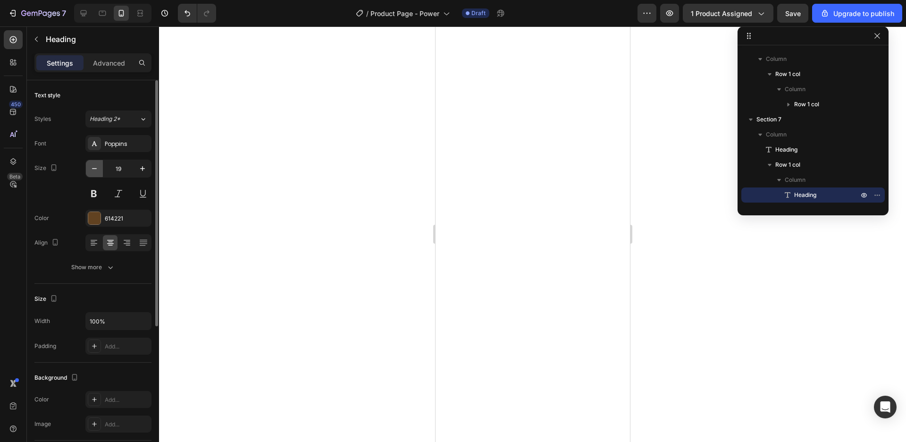
click at [97, 171] on icon "button" at bounding box center [94, 168] width 9 height 9
click at [97, 170] on icon "button" at bounding box center [94, 168] width 9 height 9
click at [143, 167] on icon "button" at bounding box center [142, 168] width 9 height 9
type input "19"
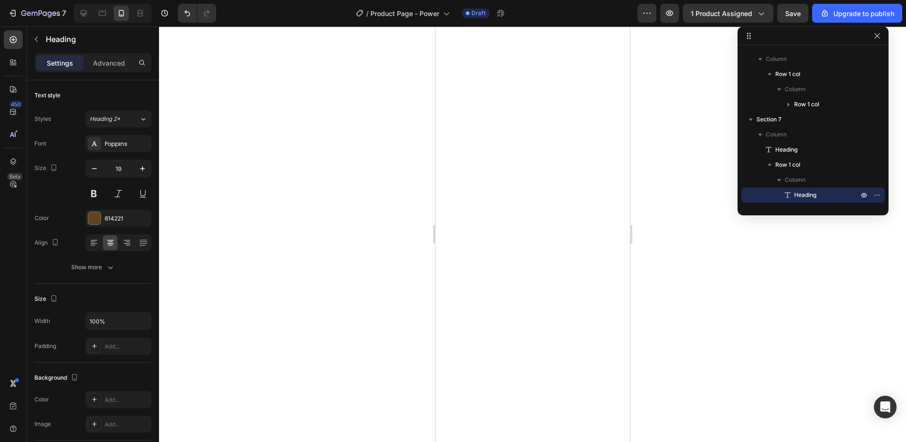
click at [647, 211] on div at bounding box center [532, 233] width 747 height 415
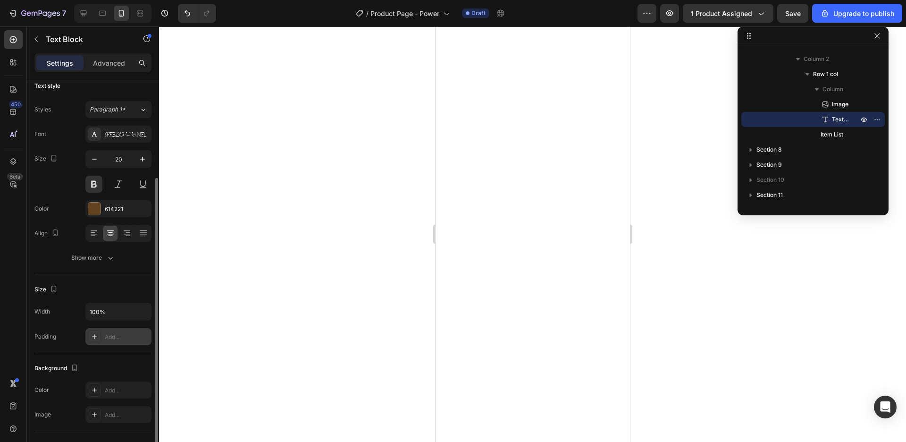
scroll to position [63, 0]
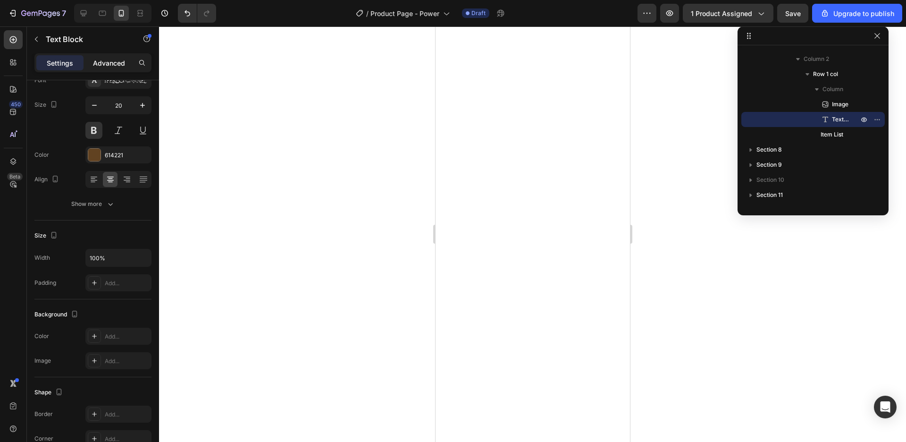
click at [95, 68] on div "Advanced" at bounding box center [108, 62] width 47 height 15
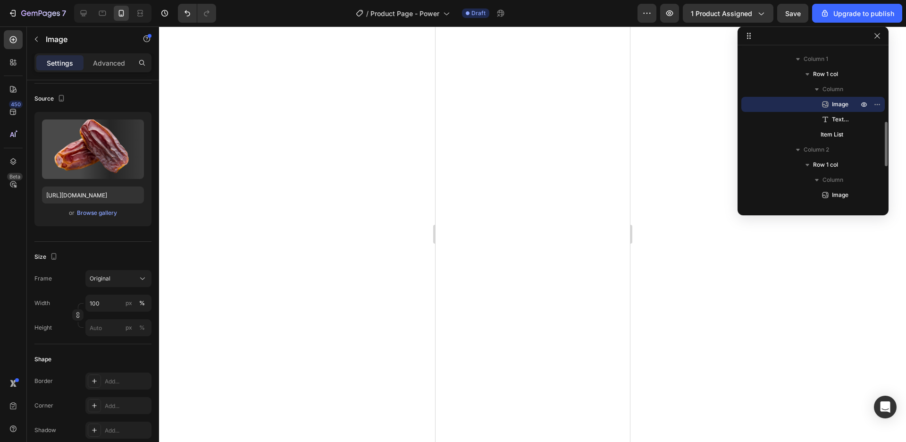
scroll to position [0, 0]
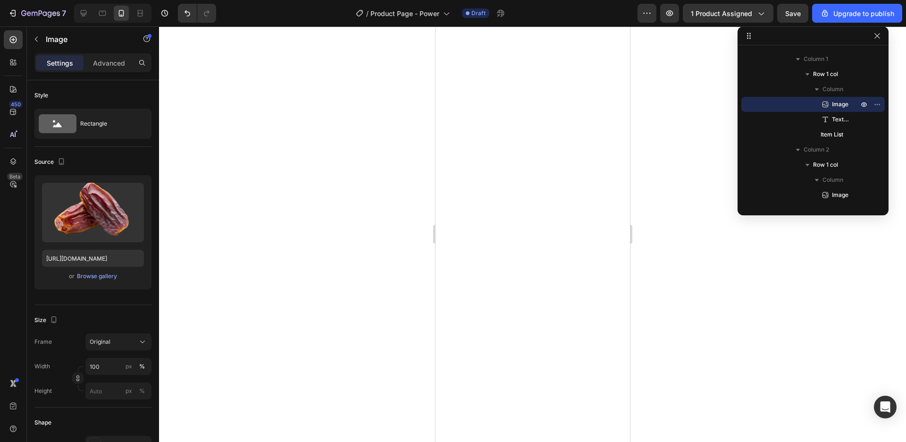
click at [100, 52] on div "Image" at bounding box center [81, 39] width 108 height 27
click at [107, 59] on p "Advanced" at bounding box center [109, 63] width 32 height 10
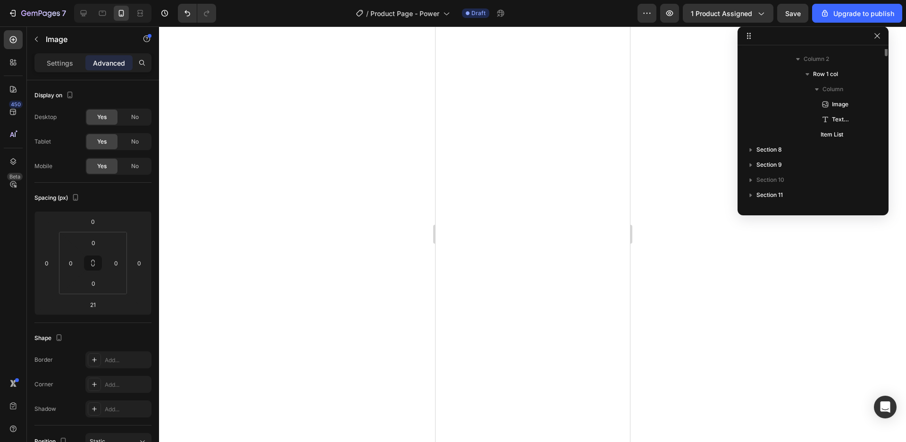
scroll to position [239, 0]
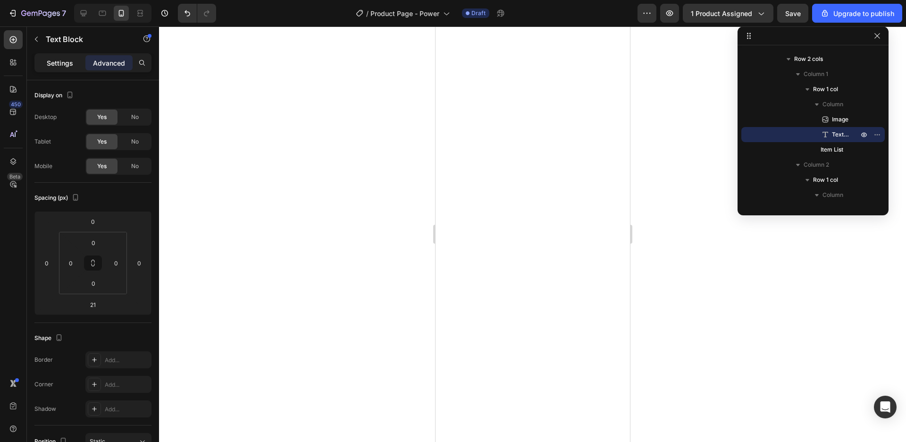
click at [56, 63] on p "Settings" at bounding box center [60, 63] width 26 height 10
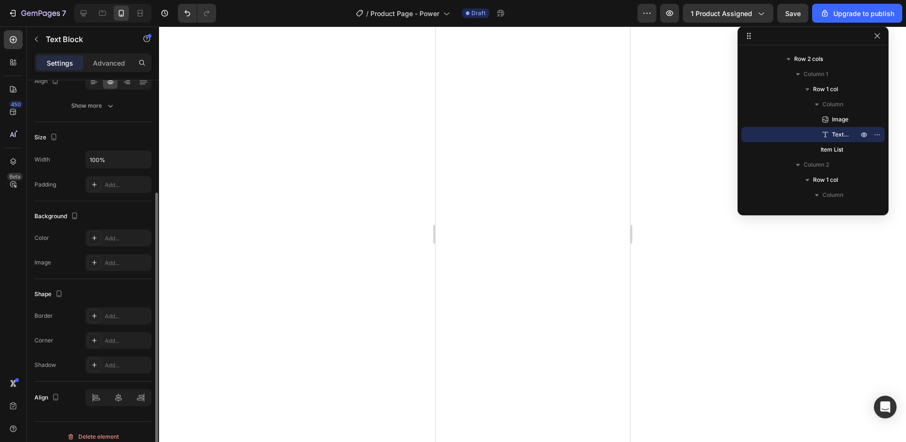
scroll to position [108, 0]
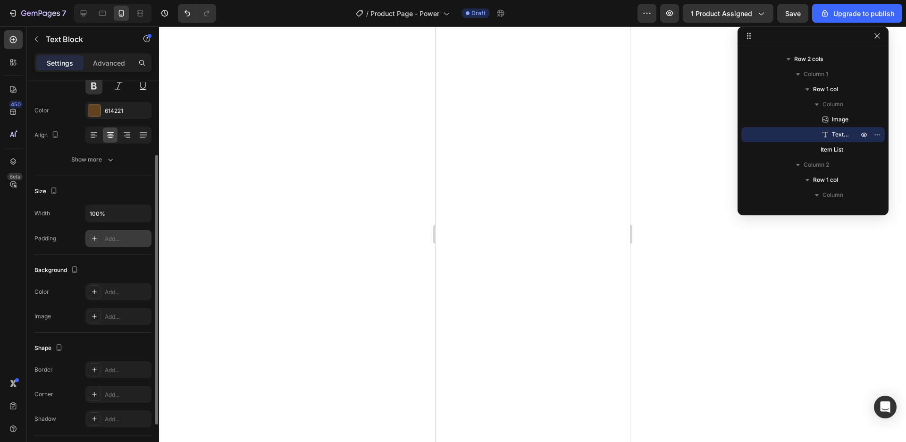
click at [126, 235] on div "Add..." at bounding box center [127, 238] width 44 height 8
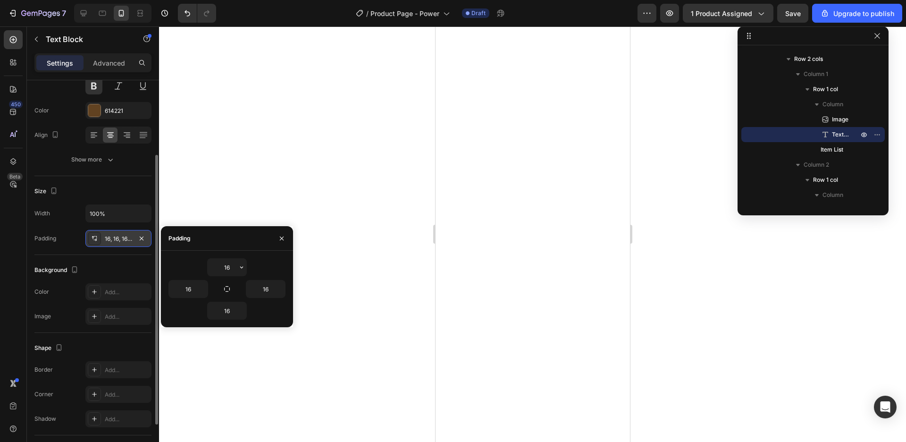
click at [276, 236] on button "button" at bounding box center [281, 238] width 15 height 15
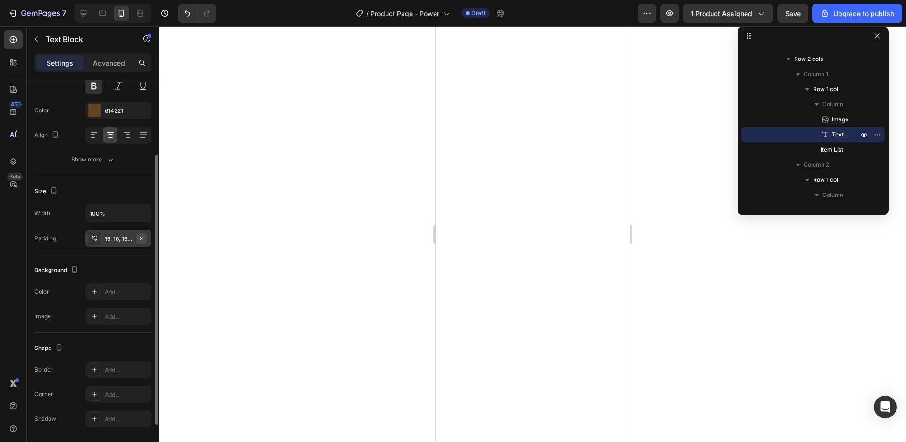
click at [142, 239] on icon "button" at bounding box center [142, 238] width 8 height 8
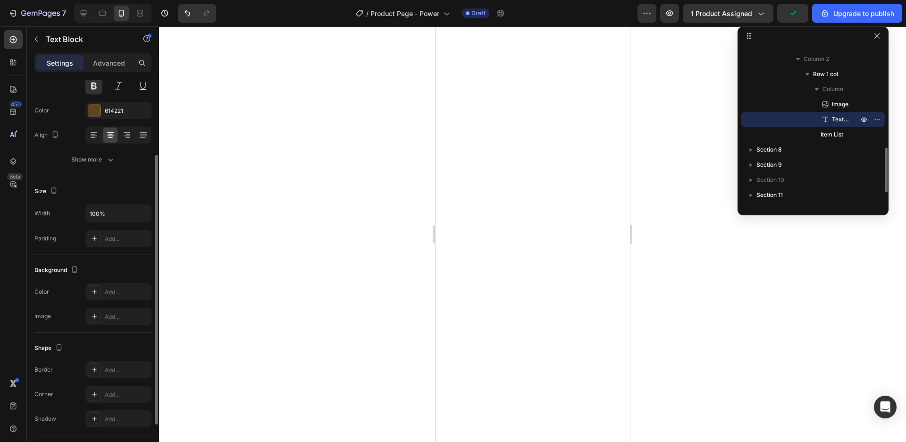
click at [656, 214] on div at bounding box center [532, 233] width 747 height 415
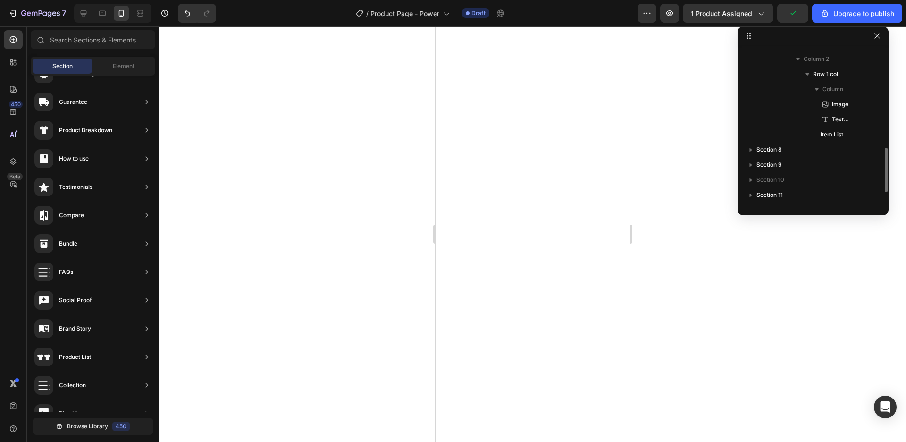
scroll to position [108, 0]
click at [101, 15] on icon at bounding box center [102, 12] width 9 height 9
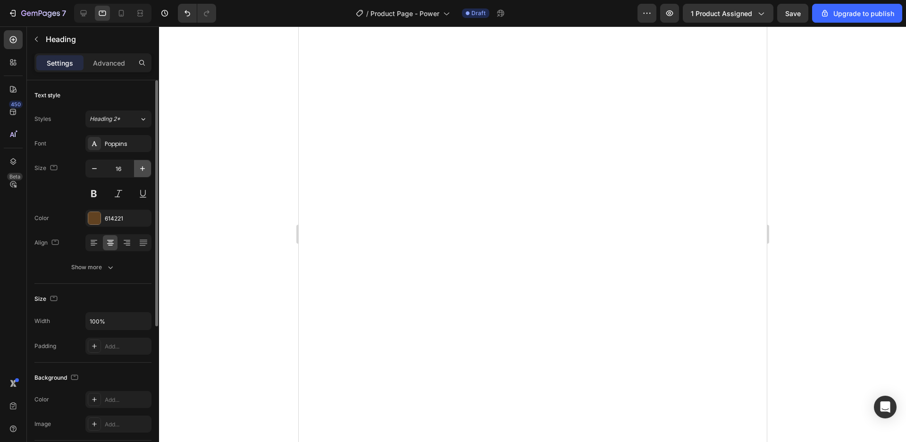
click at [143, 170] on icon "button" at bounding box center [142, 168] width 9 height 9
type input "18"
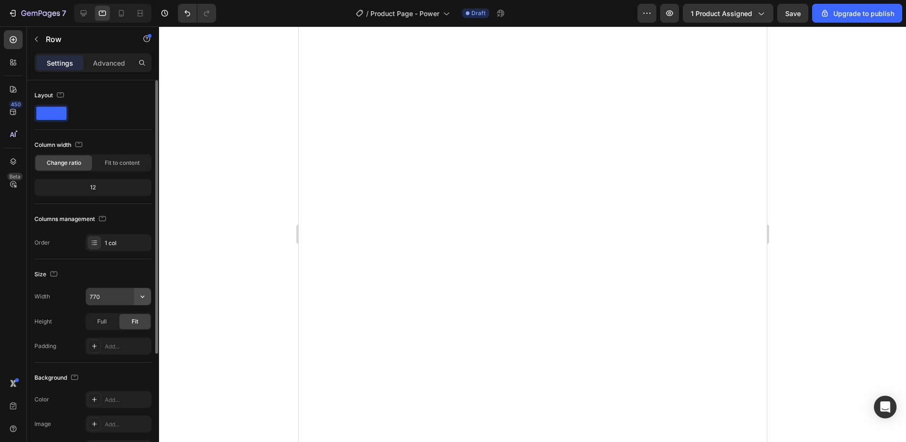
click at [137, 299] on button "button" at bounding box center [142, 296] width 17 height 17
drag, startPoint x: 144, startPoint y: 295, endPoint x: 136, endPoint y: 306, distance: 13.8
click at [144, 296] on icon "button" at bounding box center [142, 296] width 9 height 9
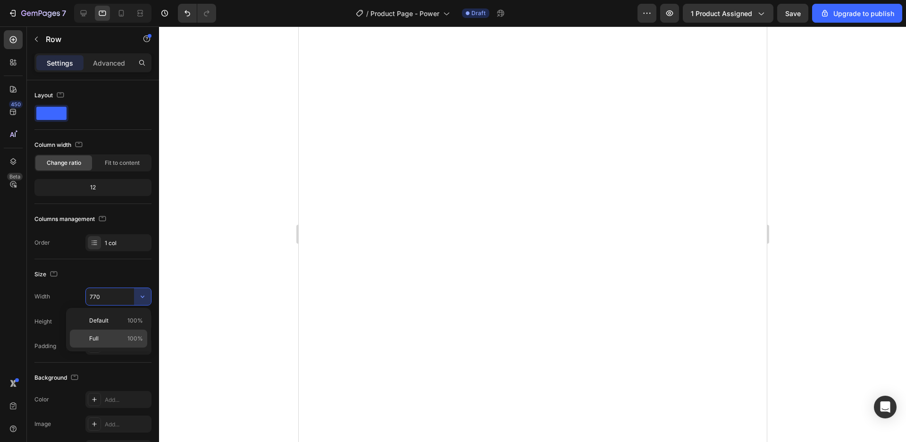
click at [119, 343] on div "Full 100%" at bounding box center [108, 338] width 77 height 18
type input "100%"
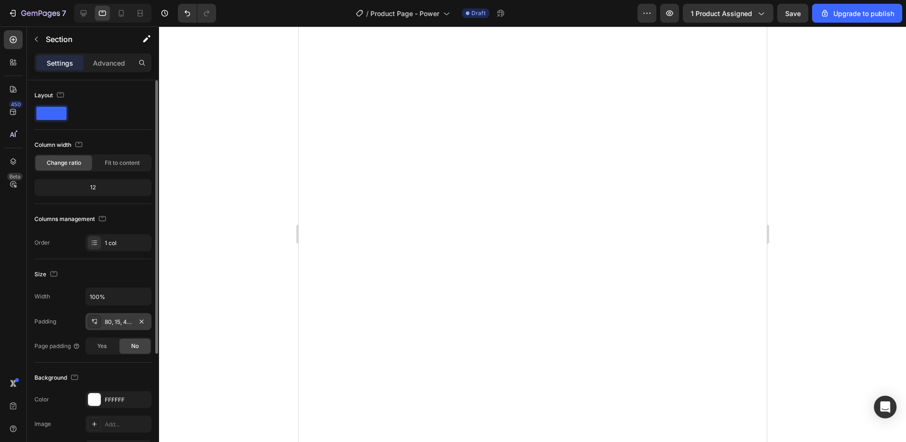
click at [118, 325] on div "80, 15, 48, 15" at bounding box center [118, 322] width 27 height 8
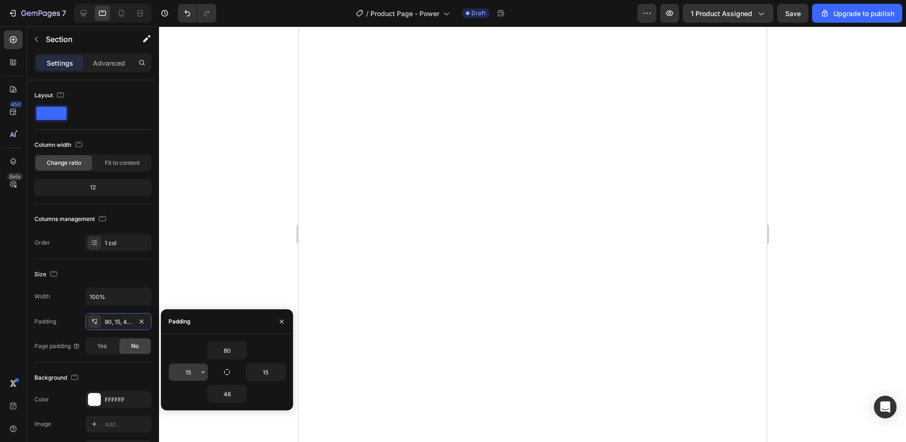
click at [201, 373] on icon "button" at bounding box center [203, 372] width 8 height 8
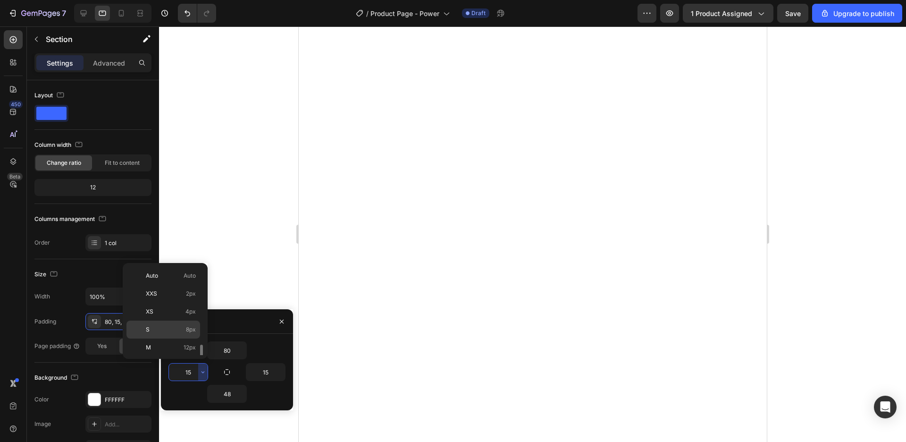
scroll to position [54, 0]
click at [192, 320] on div "L 16px" at bounding box center [163, 329] width 74 height 18
type input "16"
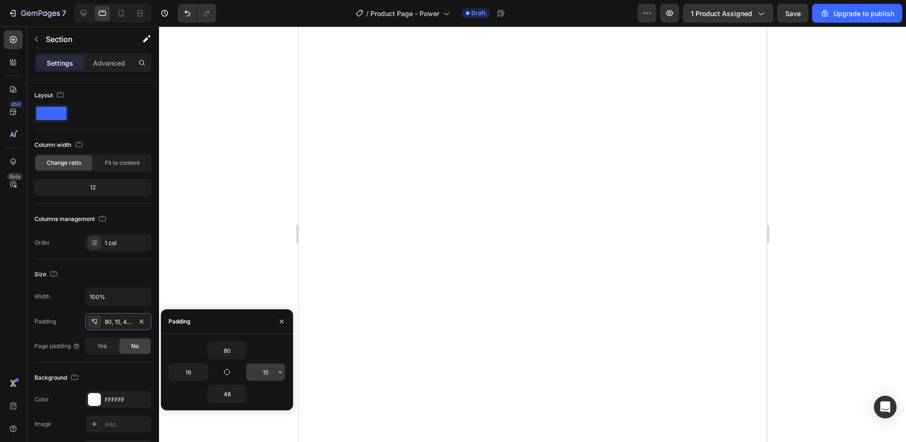
click at [272, 375] on input "15" at bounding box center [265, 371] width 39 height 17
click at [279, 372] on icon "button" at bounding box center [280, 372] width 8 height 8
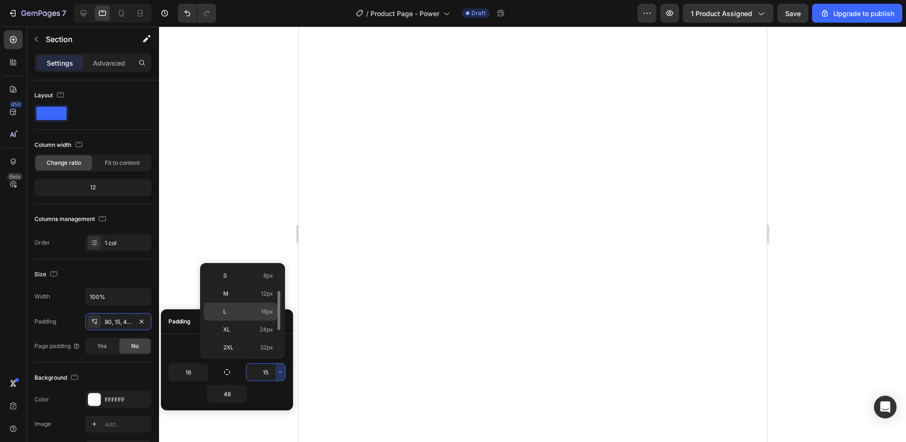
click at [261, 310] on span "16px" at bounding box center [267, 311] width 12 height 8
type input "16"
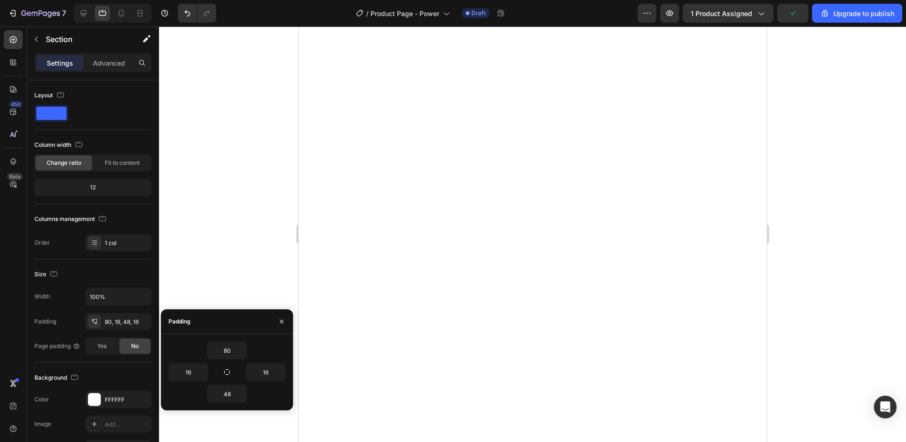
click at [812, 202] on div at bounding box center [532, 233] width 747 height 415
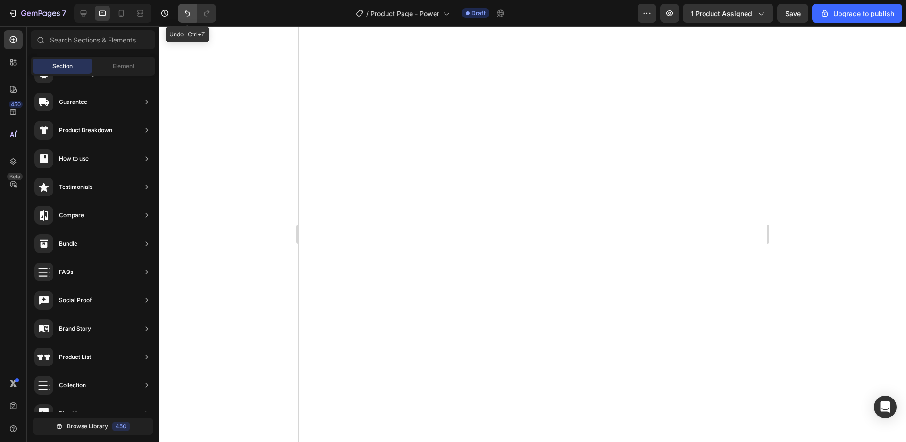
click at [189, 18] on button "Undo/Redo" at bounding box center [187, 13] width 19 height 19
click at [188, 15] on icon "Undo/Redo" at bounding box center [187, 12] width 9 height 9
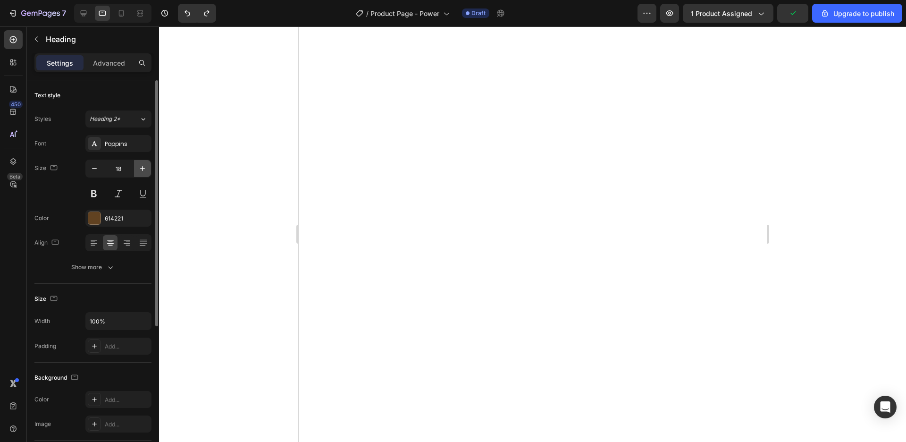
click at [142, 170] on icon "button" at bounding box center [142, 168] width 9 height 9
click at [144, 170] on icon "button" at bounding box center [142, 168] width 9 height 9
click at [99, 169] on button "button" at bounding box center [94, 168] width 17 height 17
click at [98, 170] on icon "button" at bounding box center [94, 168] width 9 height 9
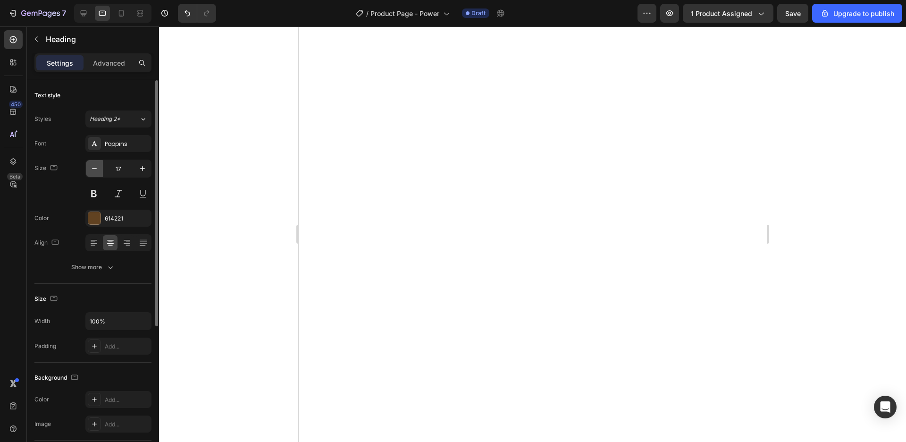
click at [98, 170] on icon "button" at bounding box center [94, 168] width 9 height 9
type input "16"
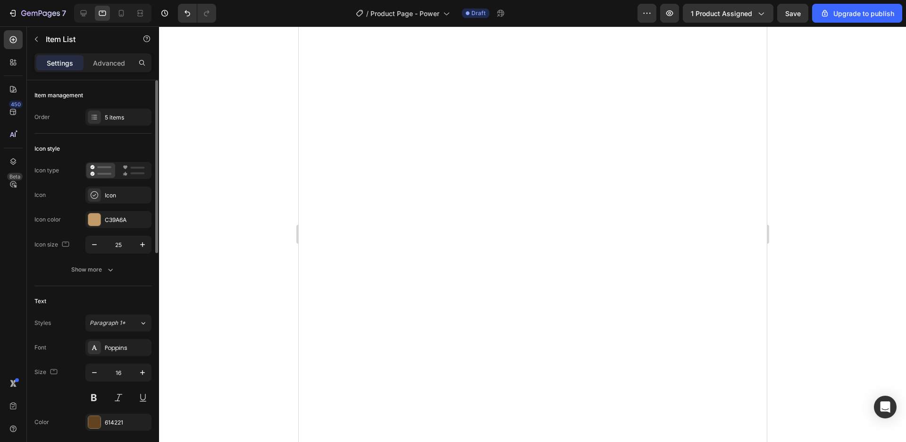
click at [797, 273] on div at bounding box center [532, 233] width 747 height 415
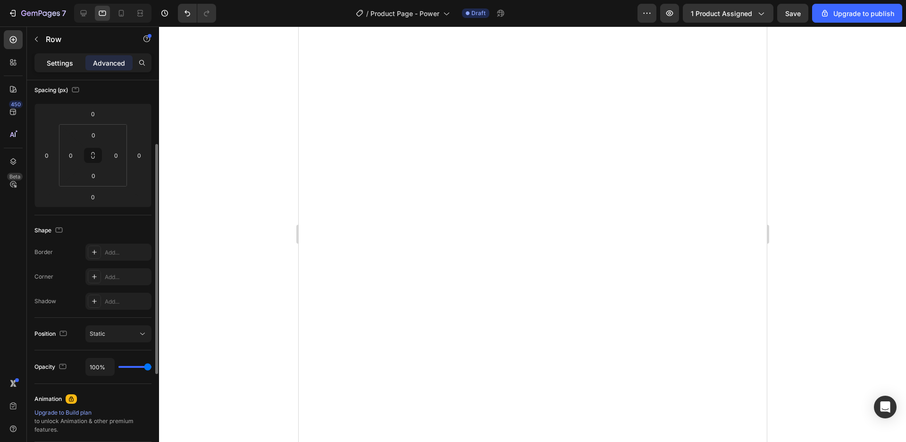
click at [60, 67] on p "Settings" at bounding box center [60, 63] width 26 height 10
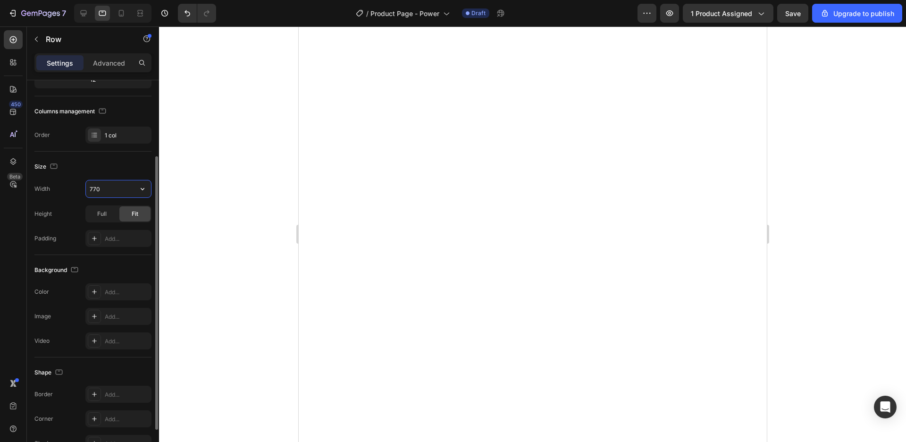
click at [120, 189] on input "770" at bounding box center [118, 188] width 65 height 17
click at [142, 193] on icon "button" at bounding box center [142, 188] width 9 height 9
click at [106, 234] on p "Full 100%" at bounding box center [116, 230] width 54 height 8
type input "100%"
click at [118, 242] on div "Add..." at bounding box center [127, 238] width 44 height 8
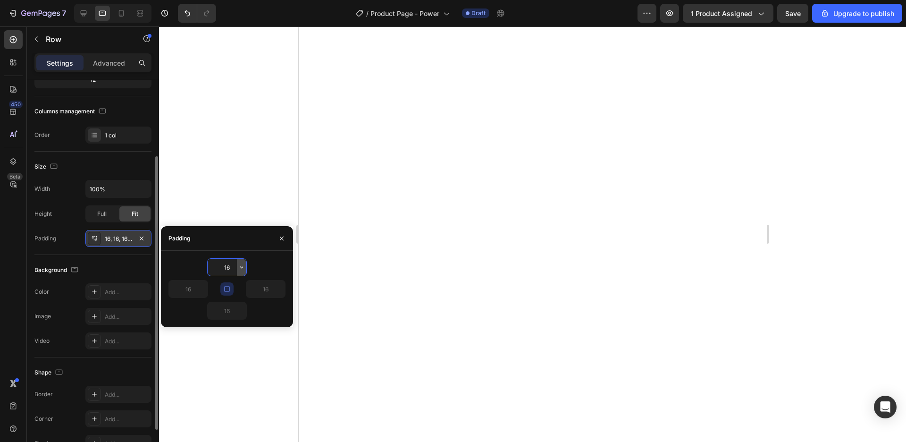
click at [243, 266] on icon "button" at bounding box center [242, 267] width 8 height 8
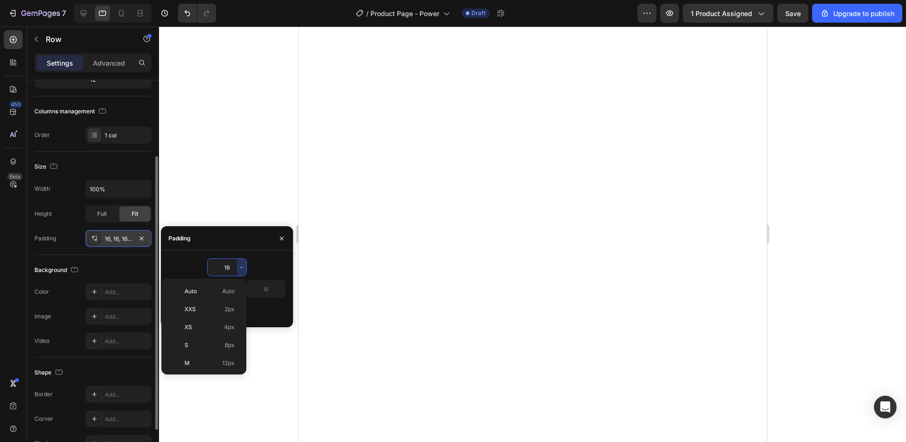
click at [228, 273] on input "16" at bounding box center [227, 267] width 39 height 17
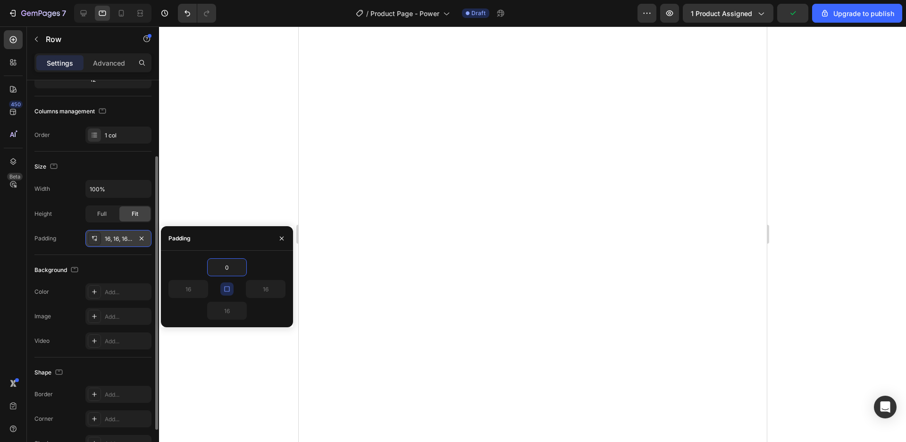
type input "0"
click at [223, 287] on icon "button" at bounding box center [227, 289] width 8 height 8
type input "0"
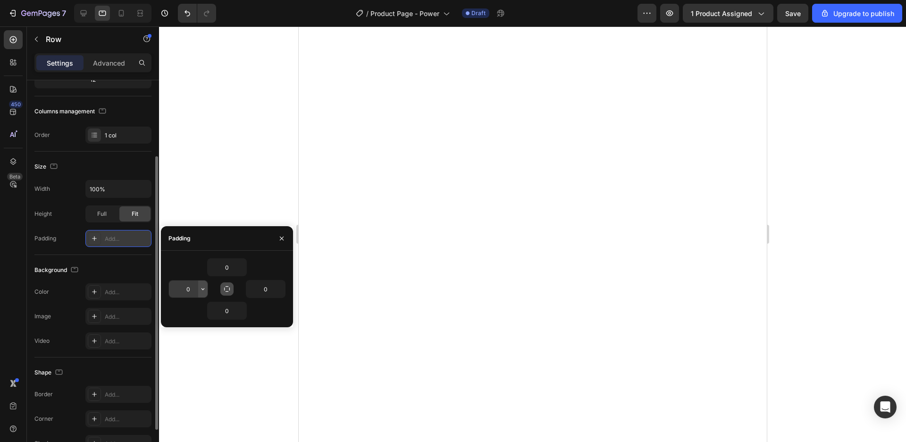
click at [199, 293] on button "button" at bounding box center [202, 288] width 9 height 17
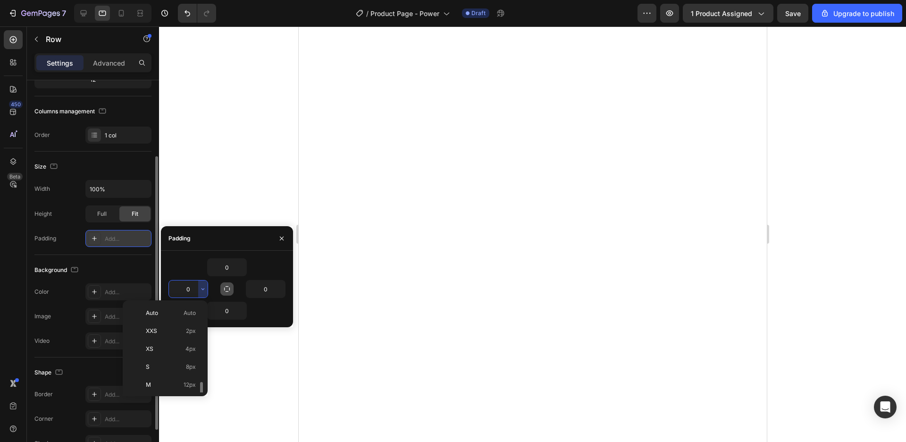
scroll to position [54, 0]
click at [193, 352] on span "16px" at bounding box center [190, 348] width 12 height 8
type input "16"
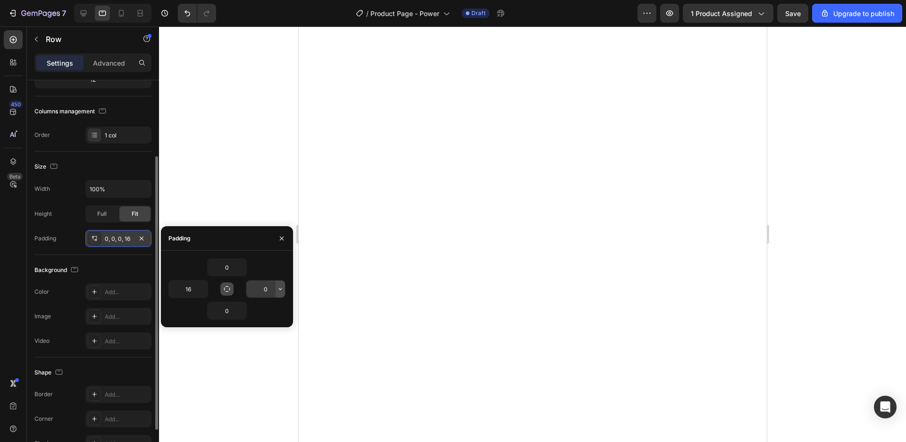
click at [277, 295] on button "button" at bounding box center [280, 288] width 9 height 17
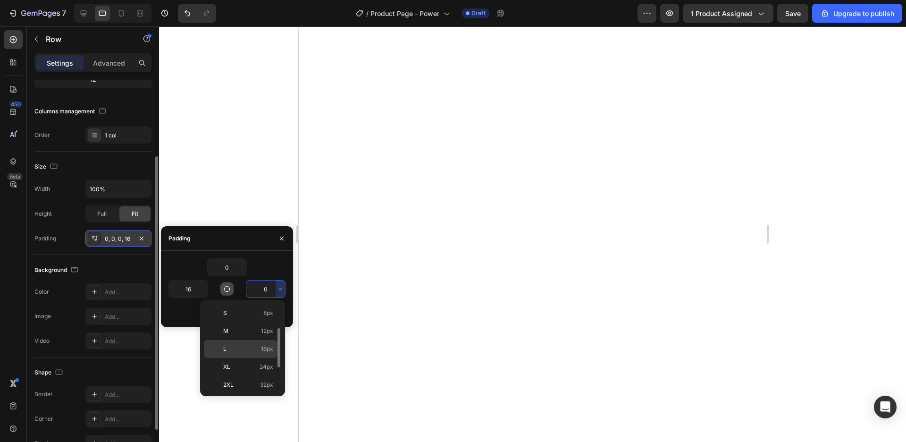
click at [251, 349] on p "L 16px" at bounding box center [248, 348] width 50 height 8
type input "16"
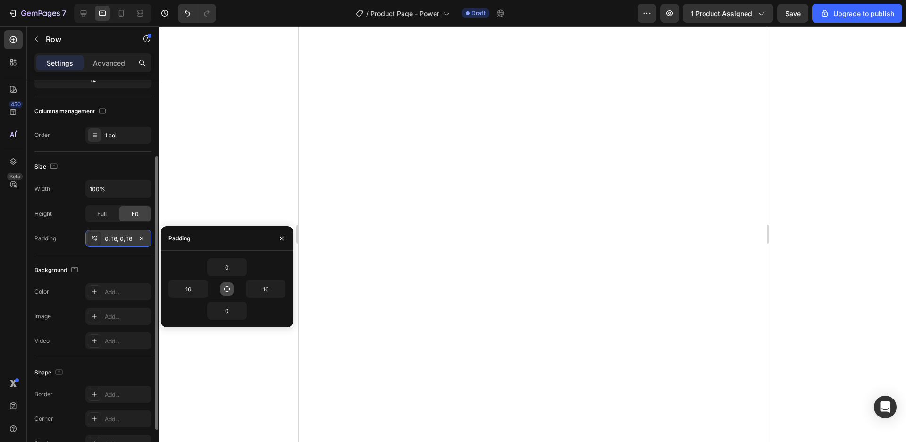
click at [804, 215] on div at bounding box center [532, 233] width 747 height 415
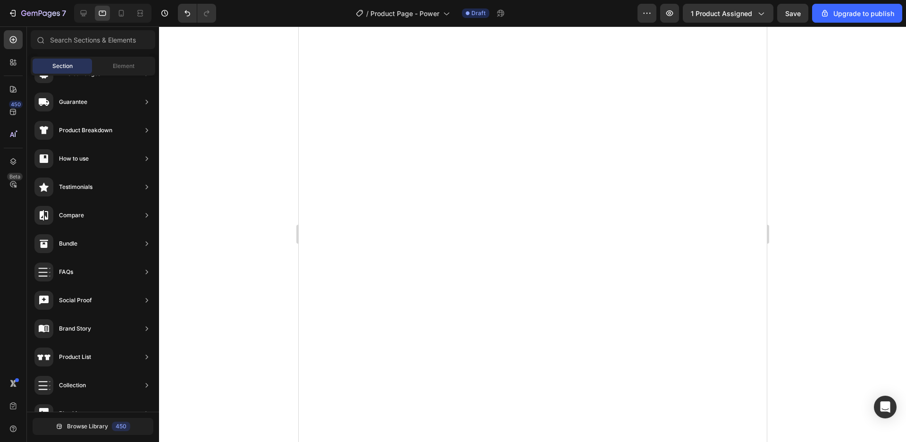
scroll to position [108, 0]
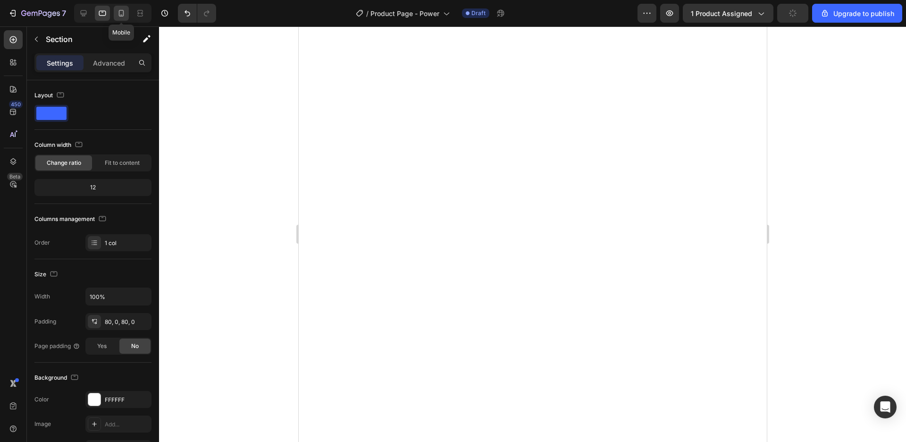
click at [121, 13] on icon at bounding box center [121, 12] width 9 height 9
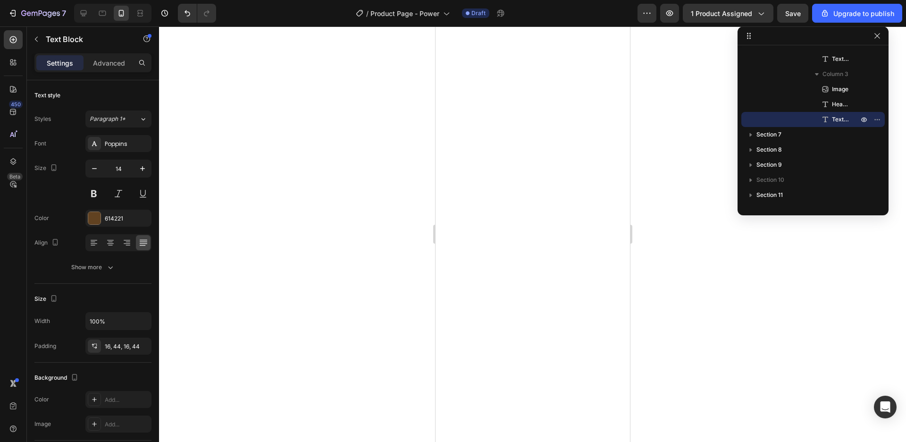
scroll to position [73, 0]
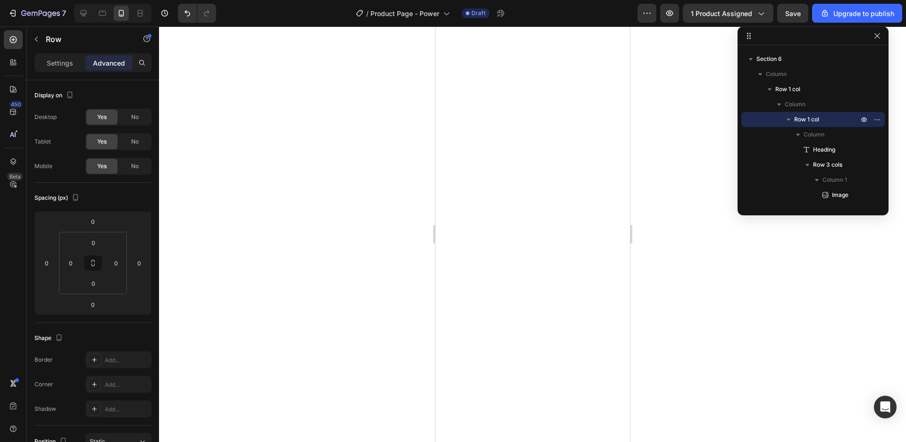
click at [664, 282] on div at bounding box center [532, 233] width 747 height 415
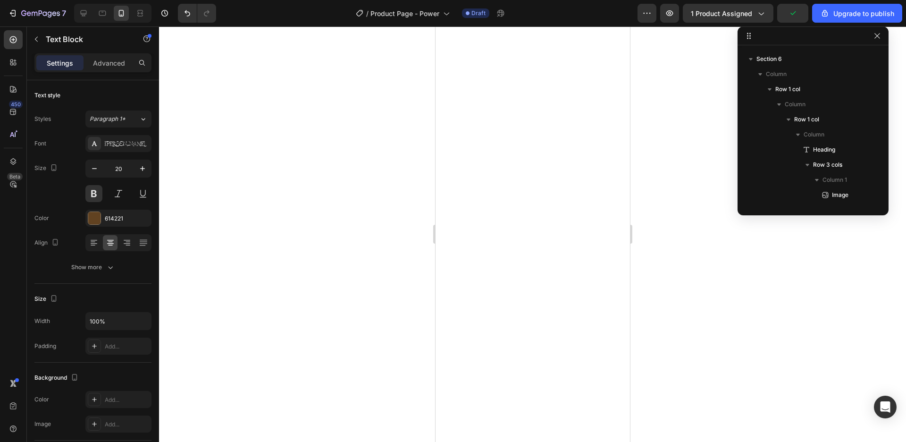
scroll to position [511, 0]
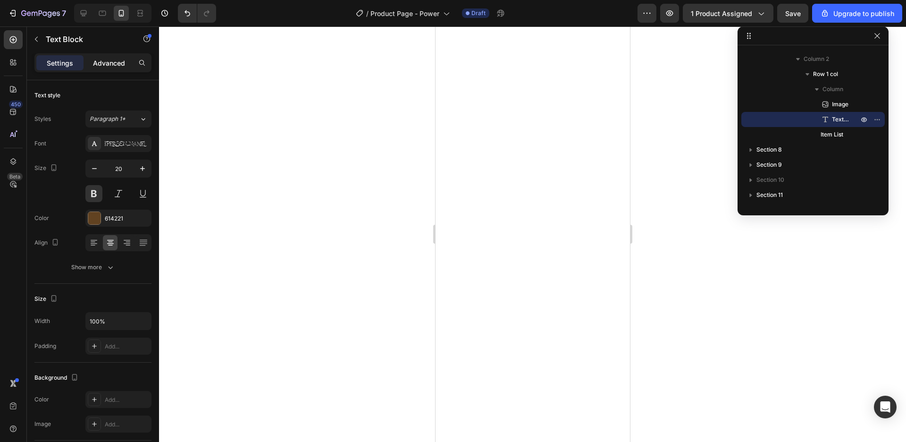
click at [121, 68] on div "Advanced" at bounding box center [108, 62] width 47 height 15
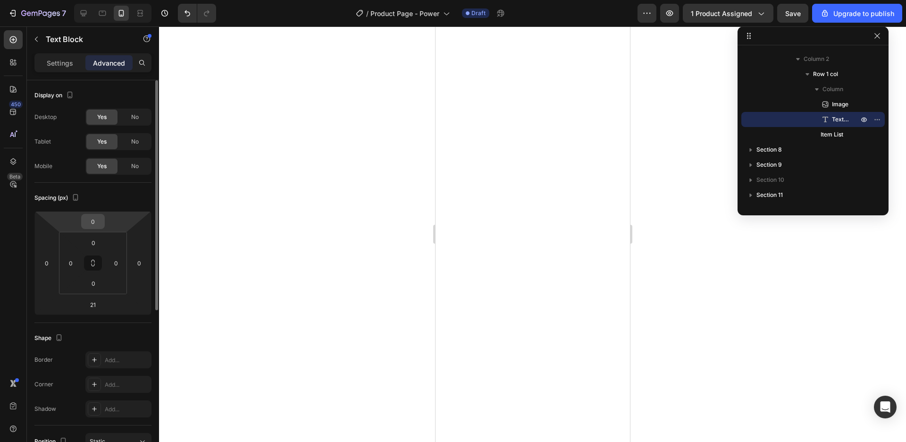
drag, startPoint x: 89, startPoint y: 221, endPoint x: 99, endPoint y: 222, distance: 10.4
click at [99, 222] on input "0" at bounding box center [93, 221] width 19 height 14
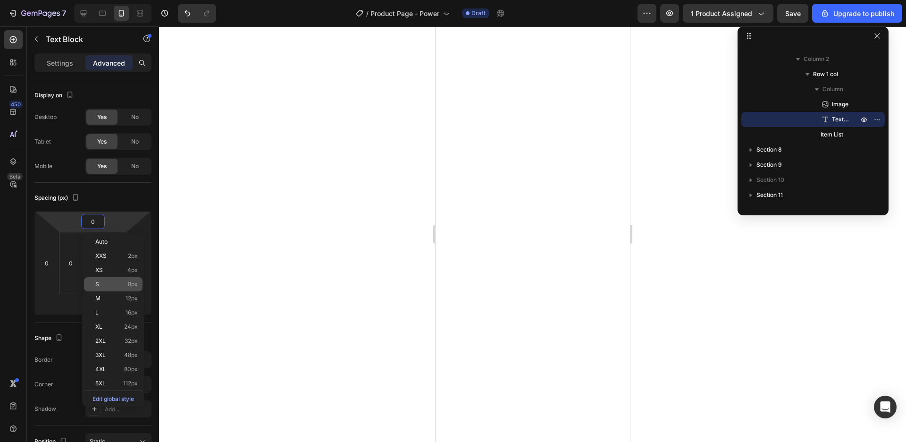
click at [118, 283] on p "S 8px" at bounding box center [116, 284] width 42 height 7
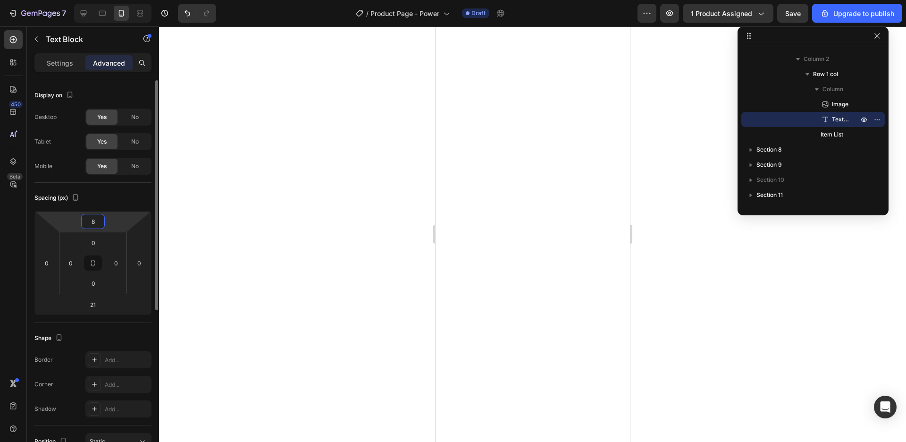
click at [90, 224] on input "8" at bounding box center [93, 221] width 19 height 14
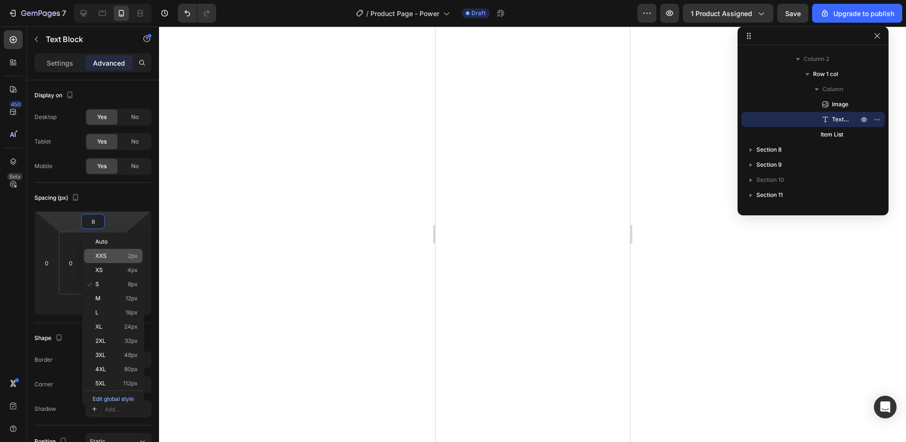
click at [115, 257] on p "XXS 2px" at bounding box center [116, 255] width 42 height 7
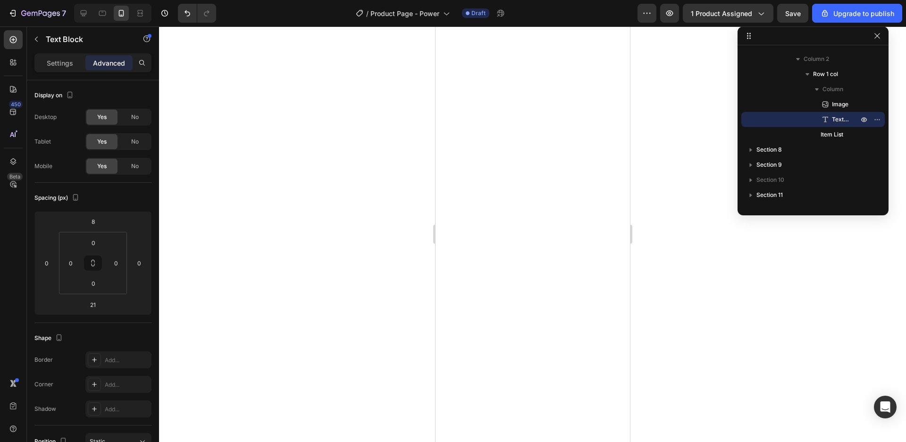
type input "2"
drag, startPoint x: 84, startPoint y: 219, endPoint x: 102, endPoint y: 222, distance: 17.7
click at [102, 222] on input "2" at bounding box center [93, 221] width 19 height 14
drag, startPoint x: 91, startPoint y: 218, endPoint x: 108, endPoint y: 221, distance: 16.7
click at [102, 221] on input "-10" at bounding box center [93, 221] width 19 height 14
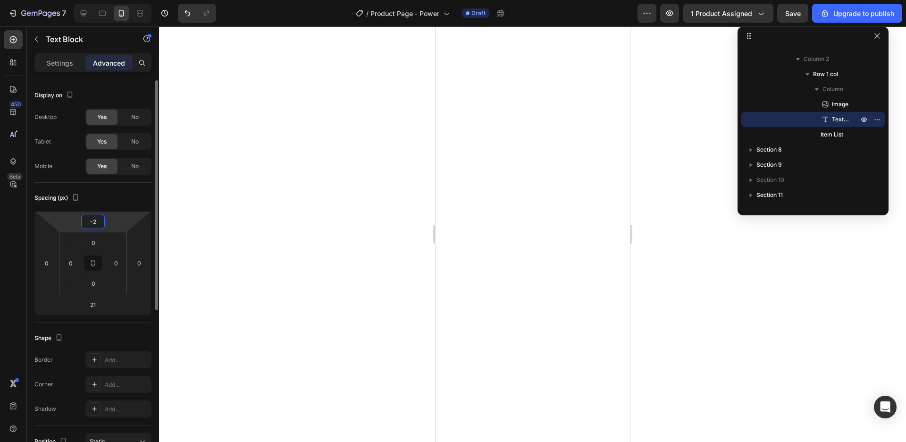
type input "-20"
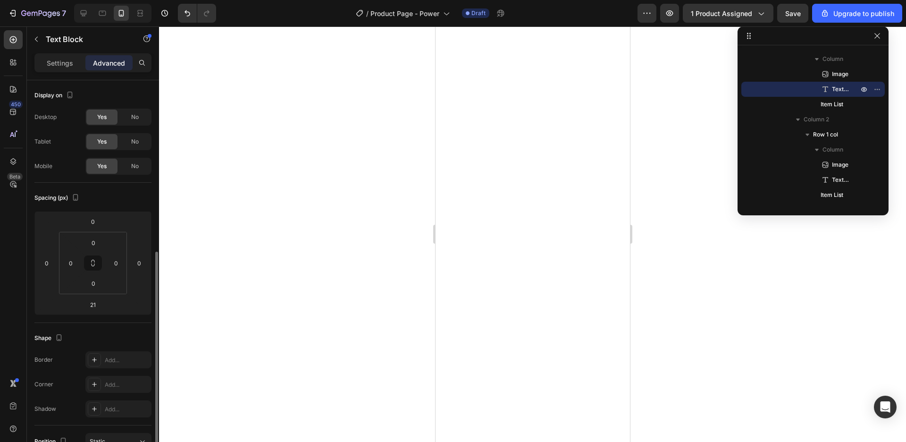
scroll to position [108, 0]
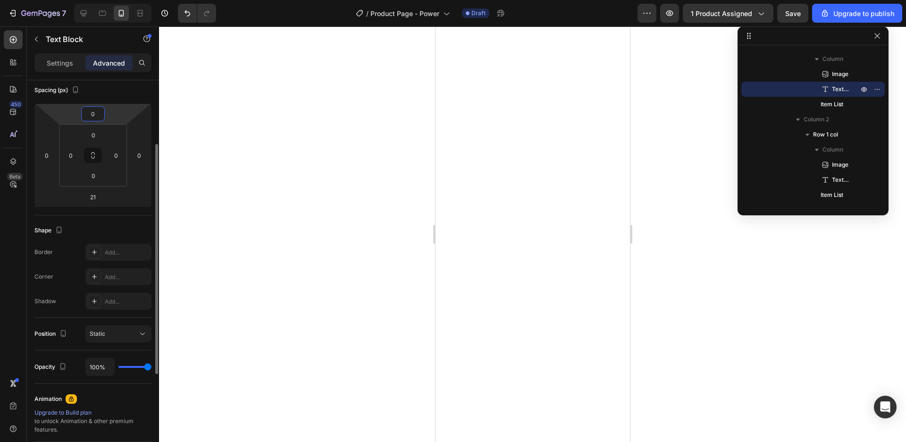
drag, startPoint x: 92, startPoint y: 115, endPoint x: 102, endPoint y: 117, distance: 10.5
click at [102, 117] on input "0" at bounding box center [93, 114] width 19 height 14
type input "-20"
click at [654, 153] on div at bounding box center [532, 233] width 747 height 415
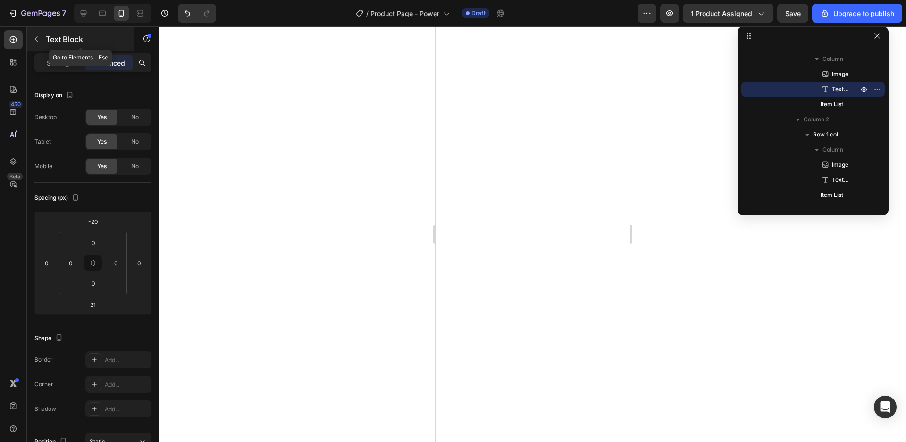
click at [27, 34] on div "Text Block" at bounding box center [81, 39] width 108 height 25
click at [63, 61] on p "Settings" at bounding box center [60, 63] width 26 height 10
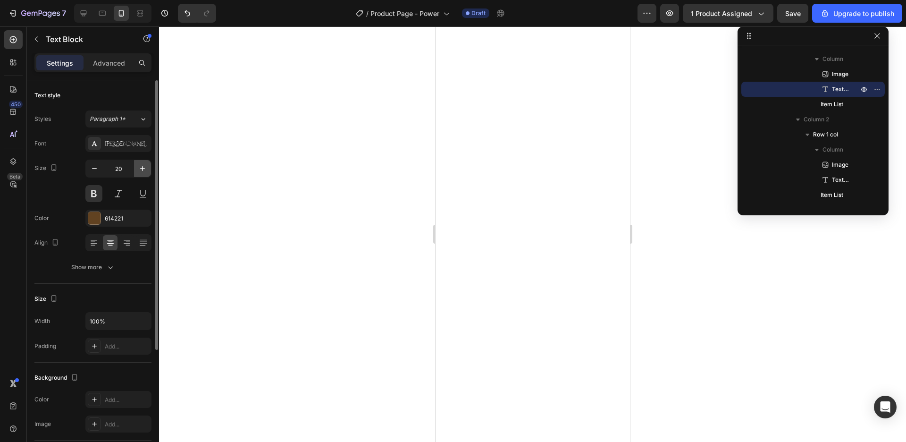
click at [143, 171] on icon "button" at bounding box center [142, 168] width 9 height 9
click at [144, 172] on icon "button" at bounding box center [142, 168] width 9 height 9
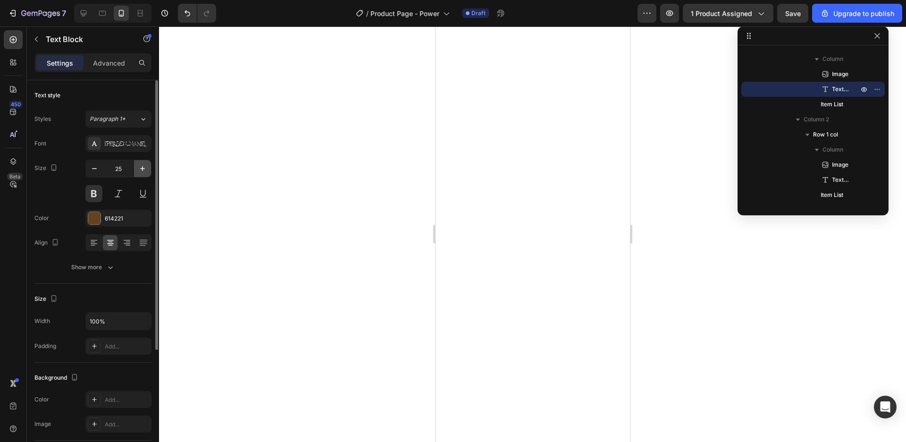
click at [144, 172] on icon "button" at bounding box center [142, 168] width 9 height 9
type input "28"
click at [105, 267] on div "Show more" at bounding box center [93, 266] width 44 height 9
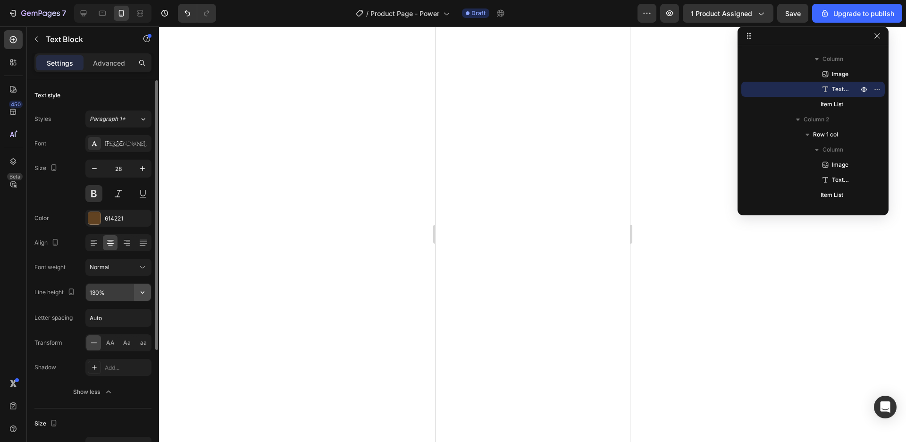
click at [142, 292] on icon "button" at bounding box center [143, 292] width 4 height 2
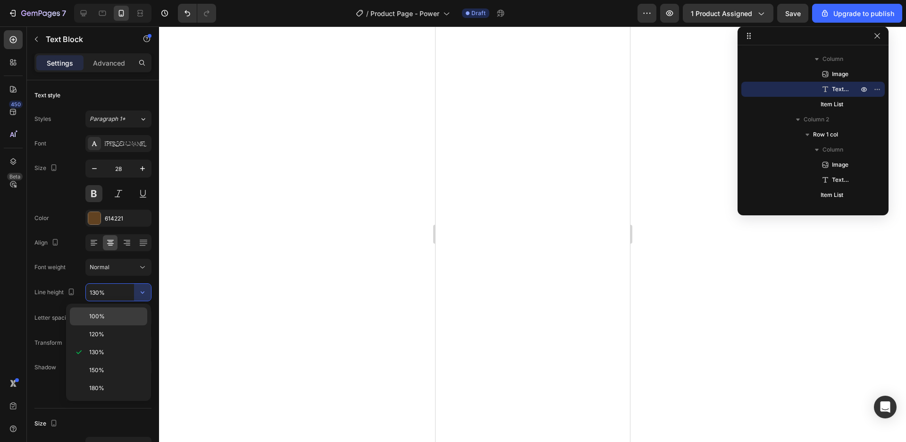
click at [117, 312] on p "100%" at bounding box center [116, 316] width 54 height 8
type input "100%"
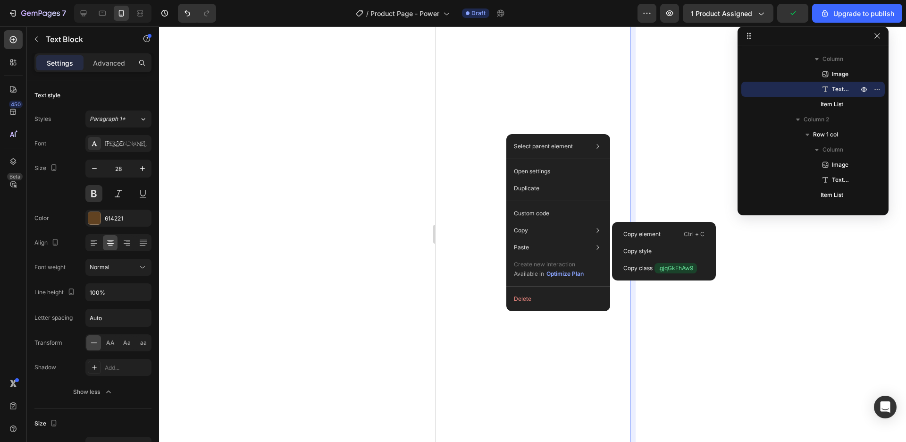
drag, startPoint x: 637, startPoint y: 252, endPoint x: 635, endPoint y: 235, distance: 16.7
click at [637, 252] on p "Copy style" at bounding box center [637, 251] width 28 height 8
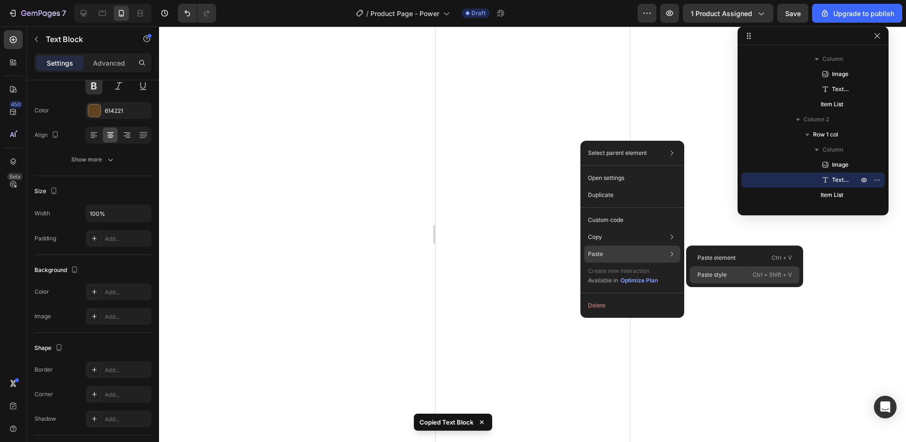
click at [702, 277] on p "Paste style" at bounding box center [711, 274] width 29 height 8
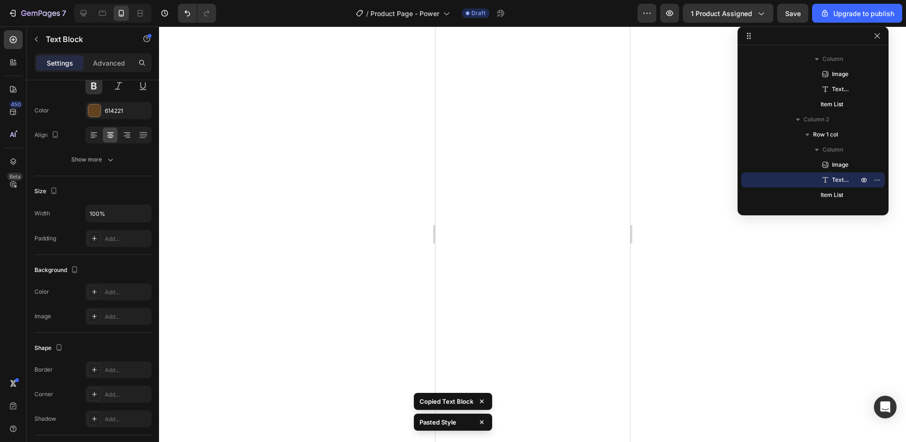
type input "28"
click at [694, 214] on div at bounding box center [532, 233] width 747 height 415
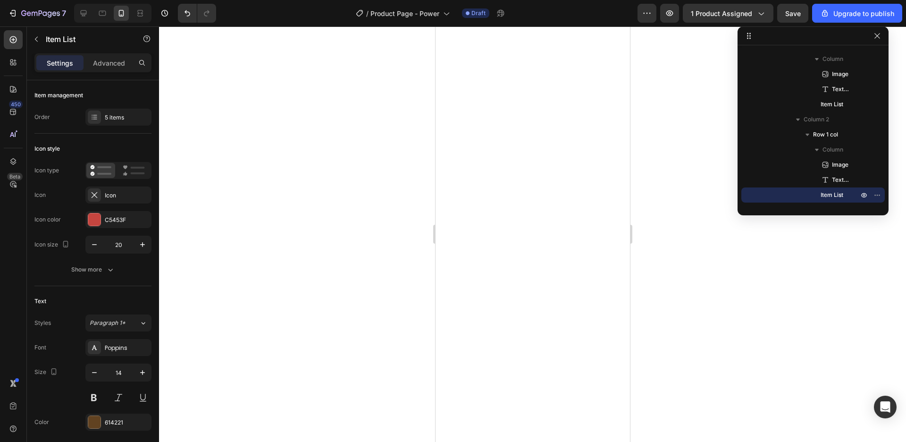
click at [672, 325] on div at bounding box center [532, 233] width 747 height 415
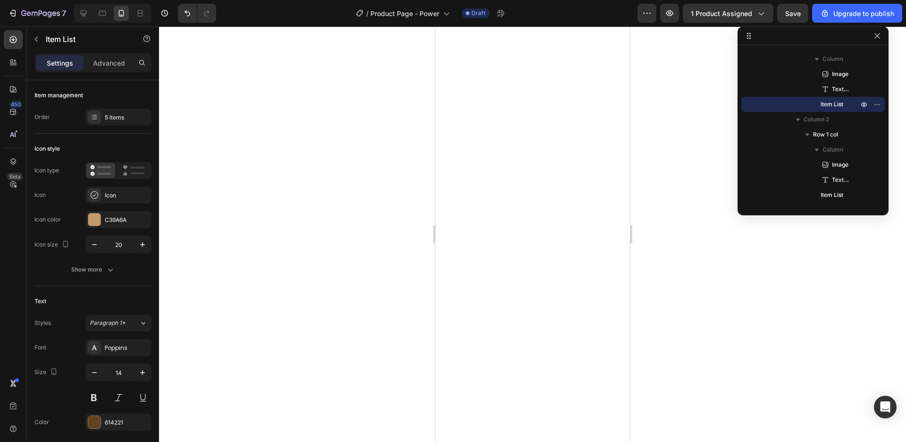
click at [690, 191] on div at bounding box center [532, 233] width 747 height 415
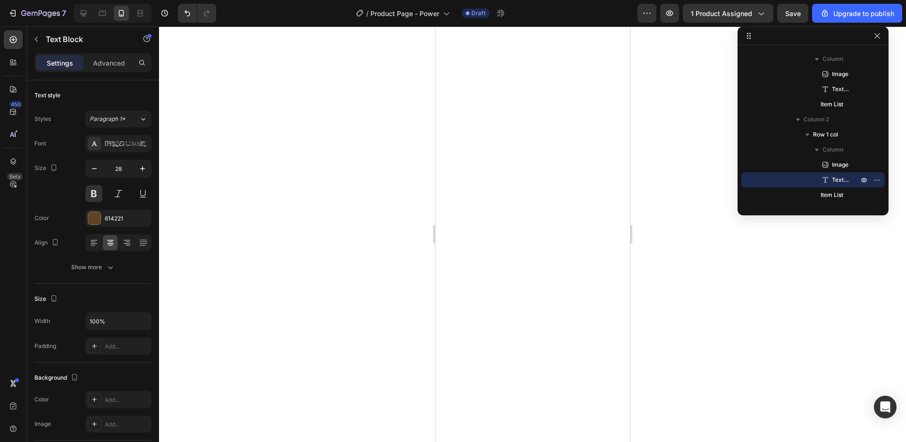
click at [693, 189] on div at bounding box center [532, 233] width 747 height 415
click at [706, 314] on div at bounding box center [532, 233] width 747 height 415
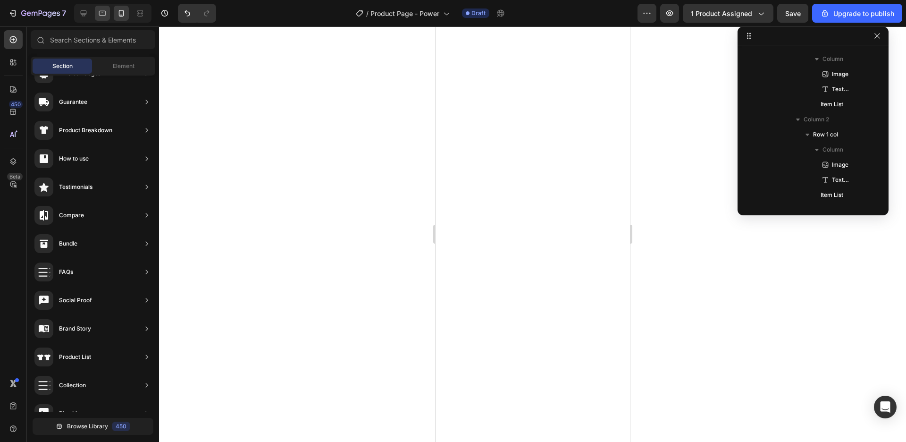
click at [105, 14] on icon at bounding box center [102, 13] width 7 height 5
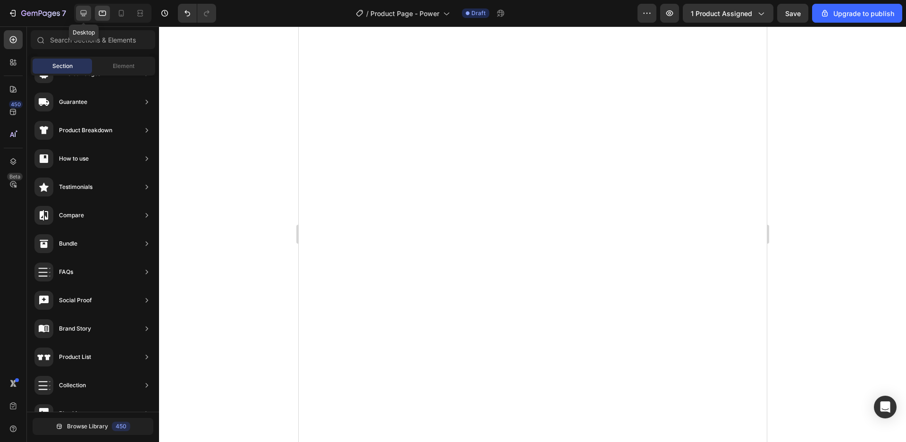
click at [83, 17] on icon at bounding box center [83, 12] width 9 height 9
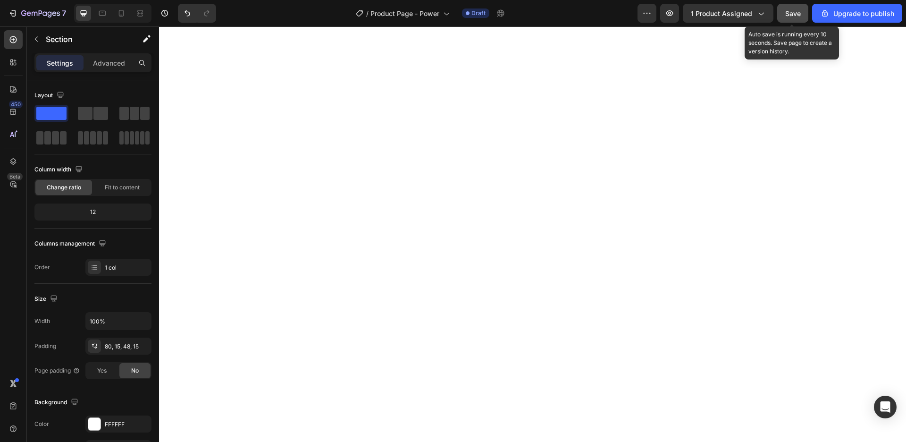
click at [805, 15] on button "Save" at bounding box center [792, 13] width 31 height 19
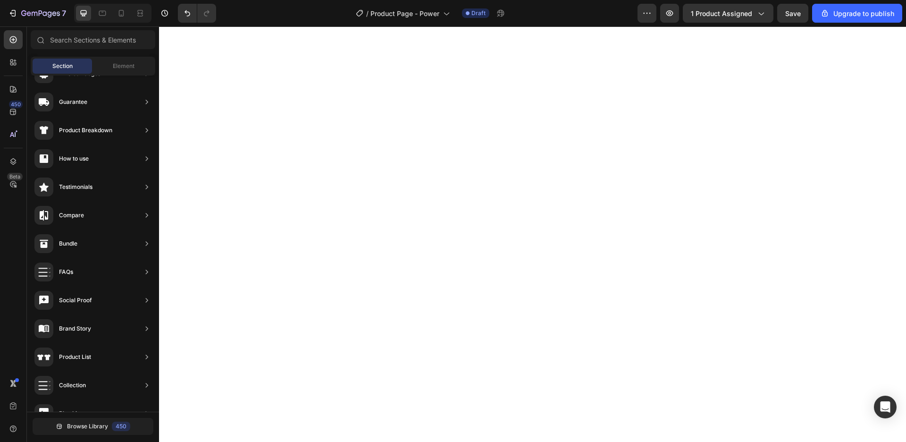
scroll to position [108, 0]
